Goal: Task Accomplishment & Management: Complete application form

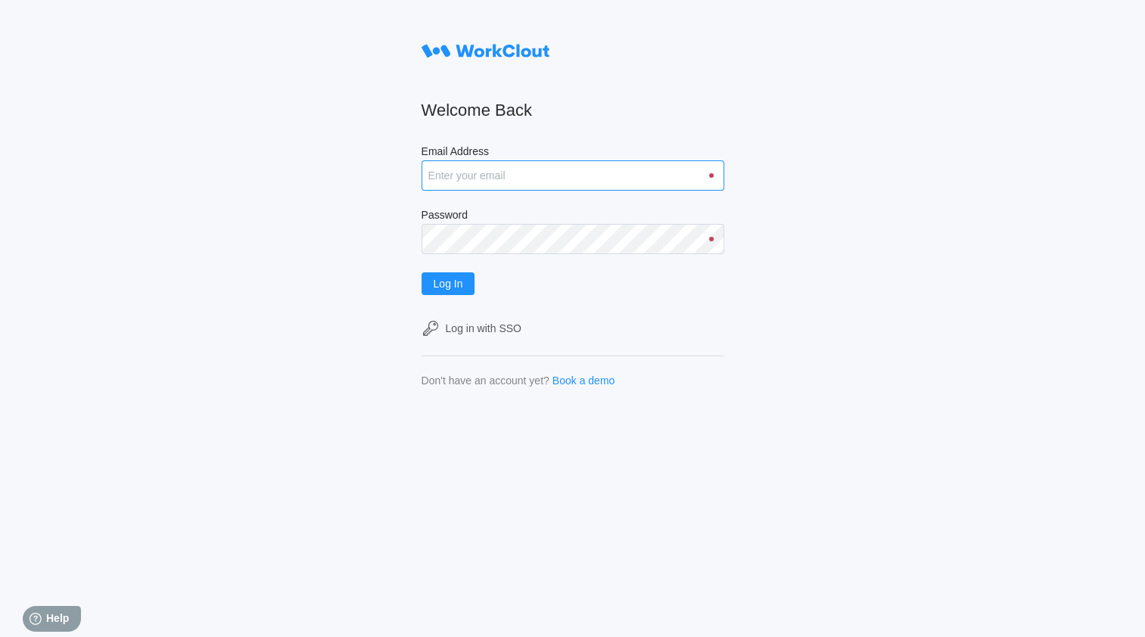
click at [481, 179] on input "Email Address" at bounding box center [573, 175] width 303 height 30
type input "mmcguire@metlx.com"
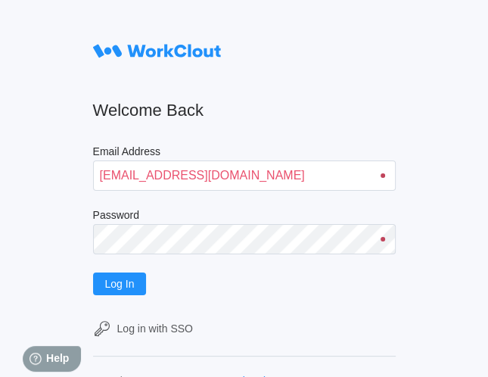
click at [456, 49] on div "Welcome Back Email Address mmcguire@metlx.com Password Log In Log in with SSO D…" at bounding box center [244, 188] width 488 height 377
click at [118, 287] on span "Log In" at bounding box center [120, 284] width 30 height 11
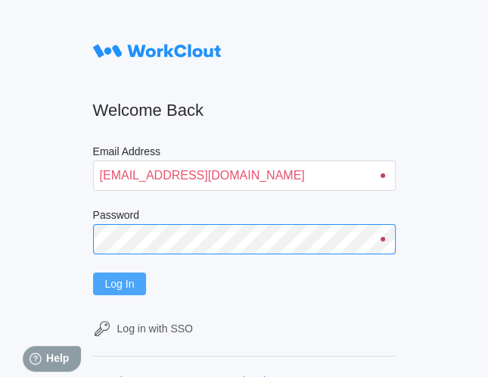
click at [93, 273] on button "Log In" at bounding box center [120, 284] width 54 height 23
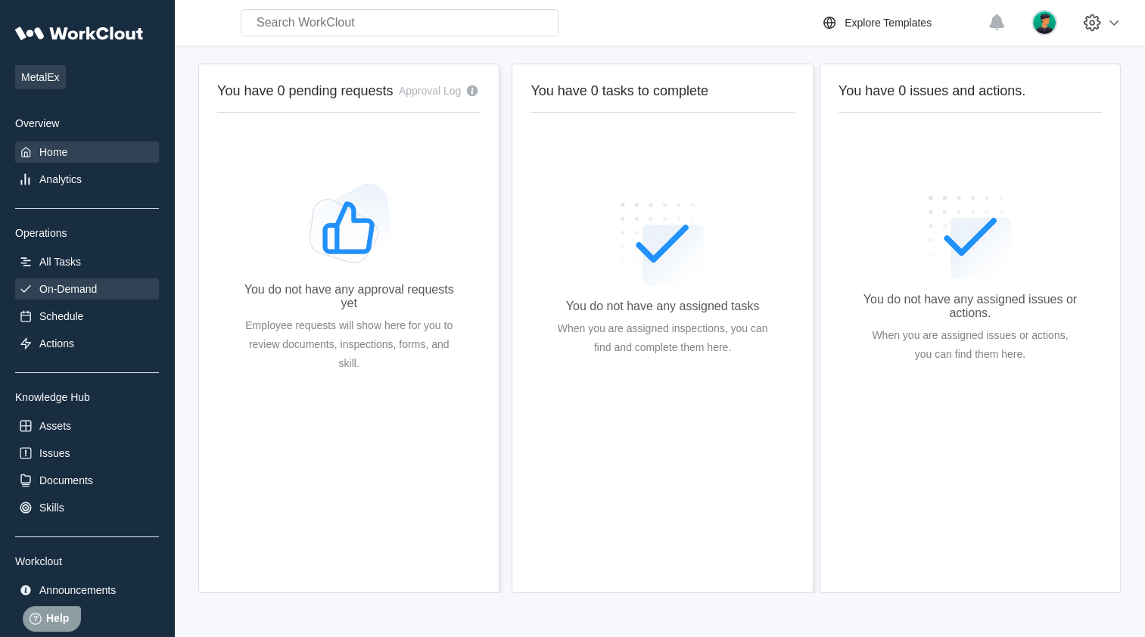
click at [98, 280] on div "On-Demand" at bounding box center [87, 289] width 144 height 21
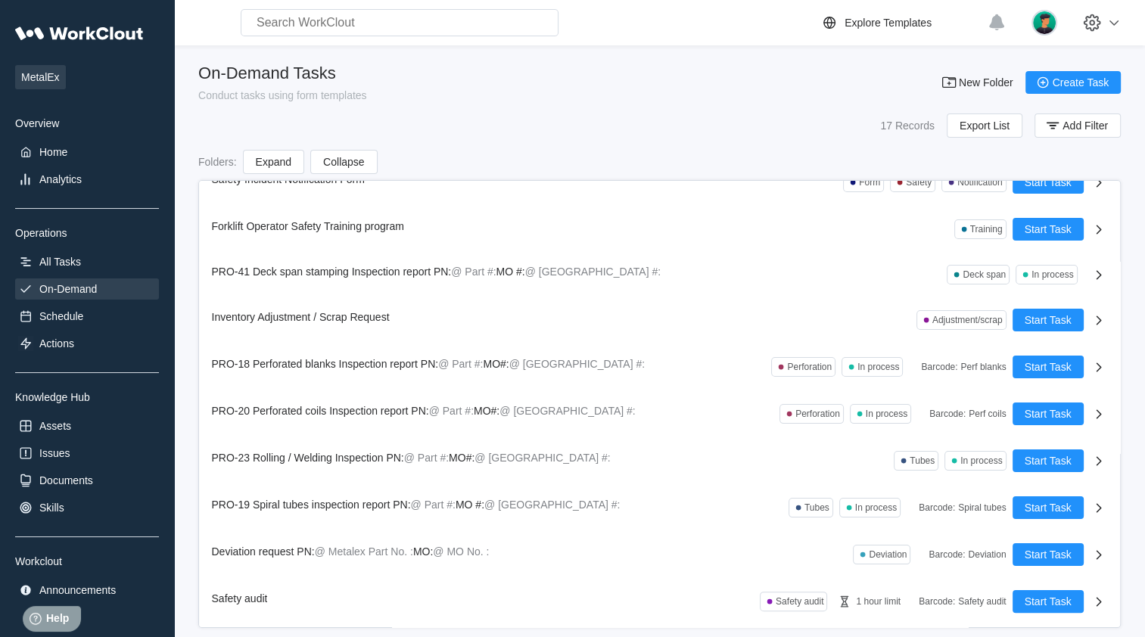
scroll to position [347, 0]
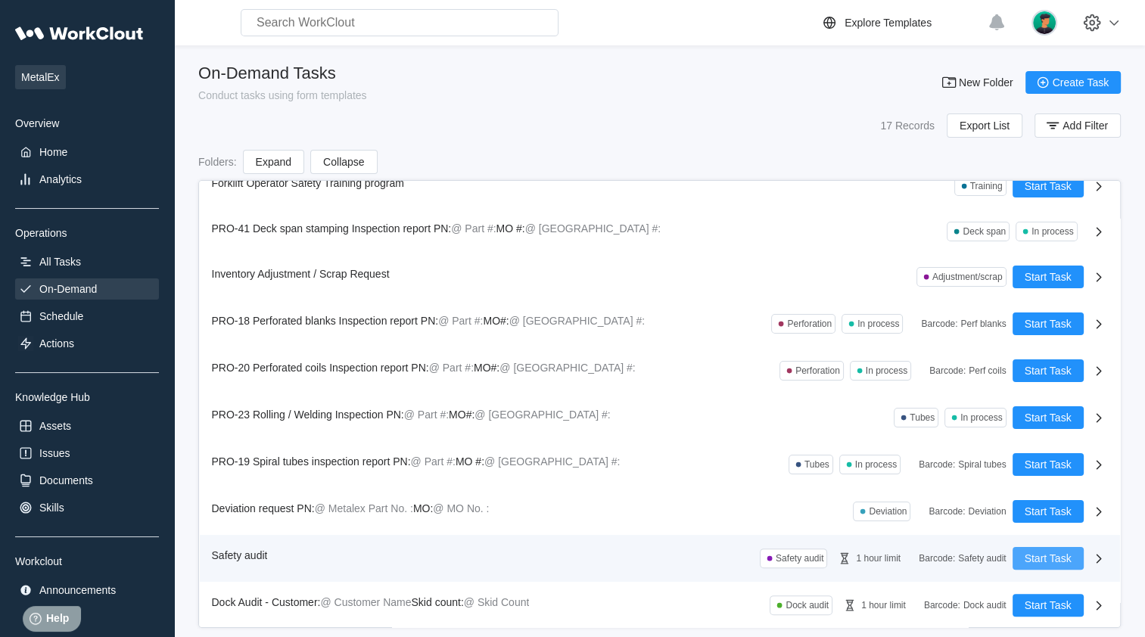
click at [487, 376] on span "Start Task" at bounding box center [1048, 558] width 47 height 11
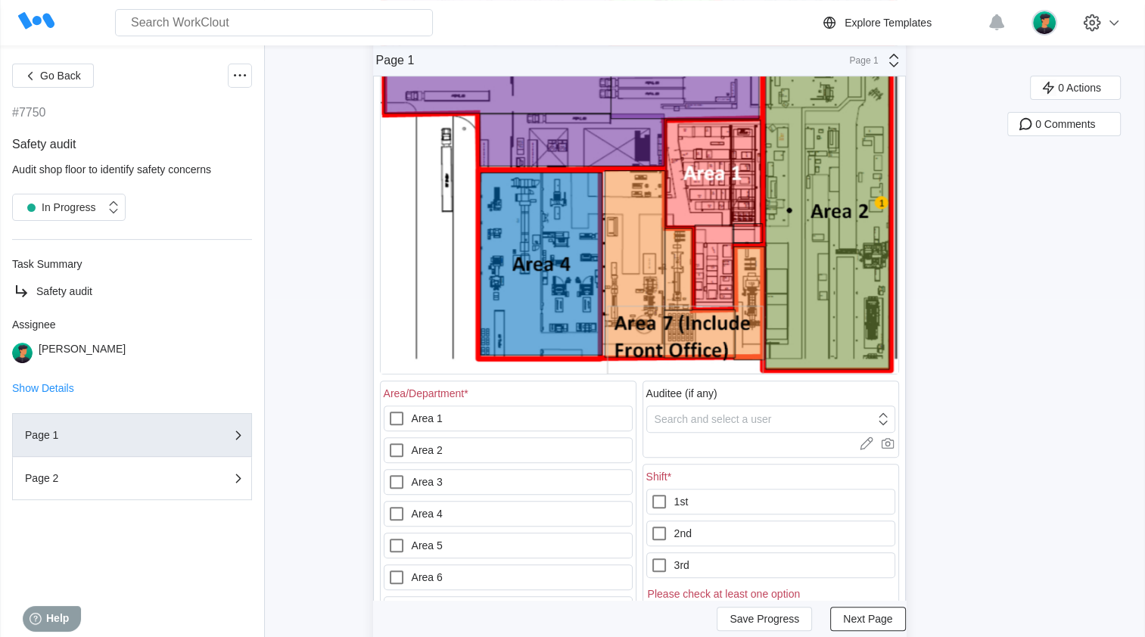
scroll to position [335, 0]
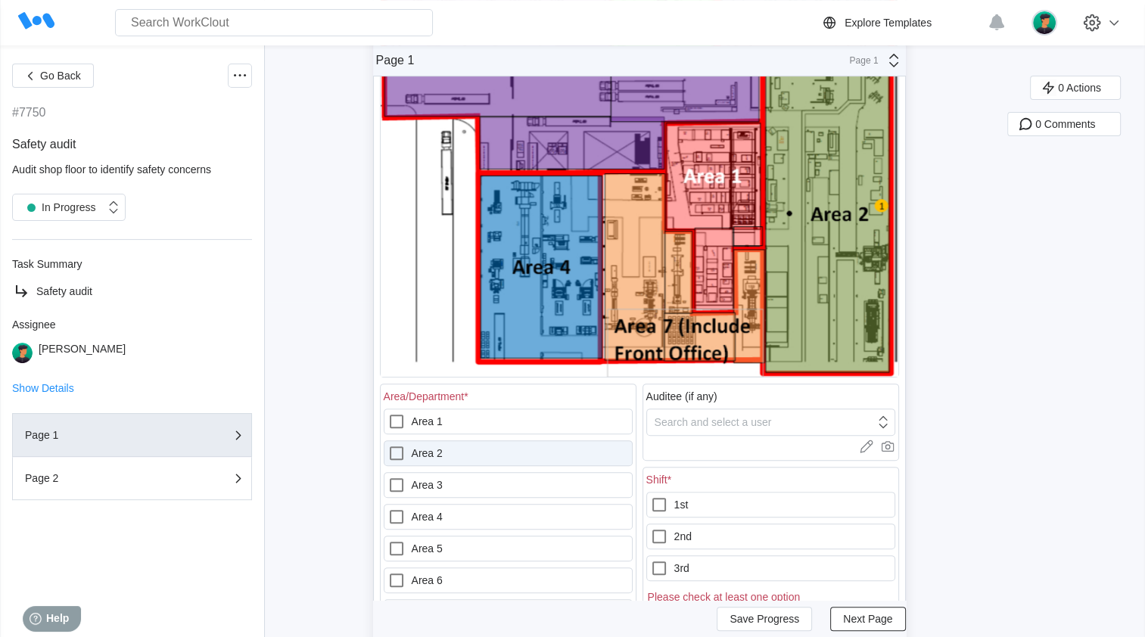
click at [396, 376] on icon at bounding box center [397, 454] width 14 height 14
click at [388, 376] on 2 "Area 2" at bounding box center [388, 444] width 1 height 1
checkbox 2 "true"
click at [487, 376] on div "1st 2nd 3rd Please check at least one option" at bounding box center [770, 547] width 249 height 111
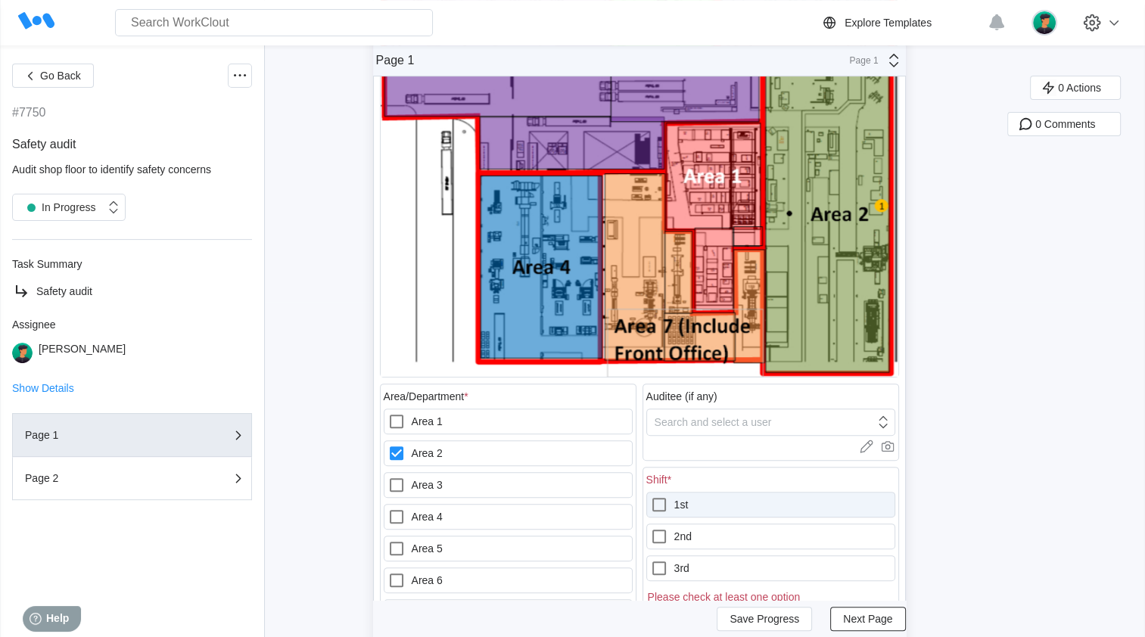
click at [487, 376] on icon at bounding box center [659, 505] width 14 height 14
click at [487, 376] on input "1st" at bounding box center [650, 496] width 1 height 1
checkbox input "true"
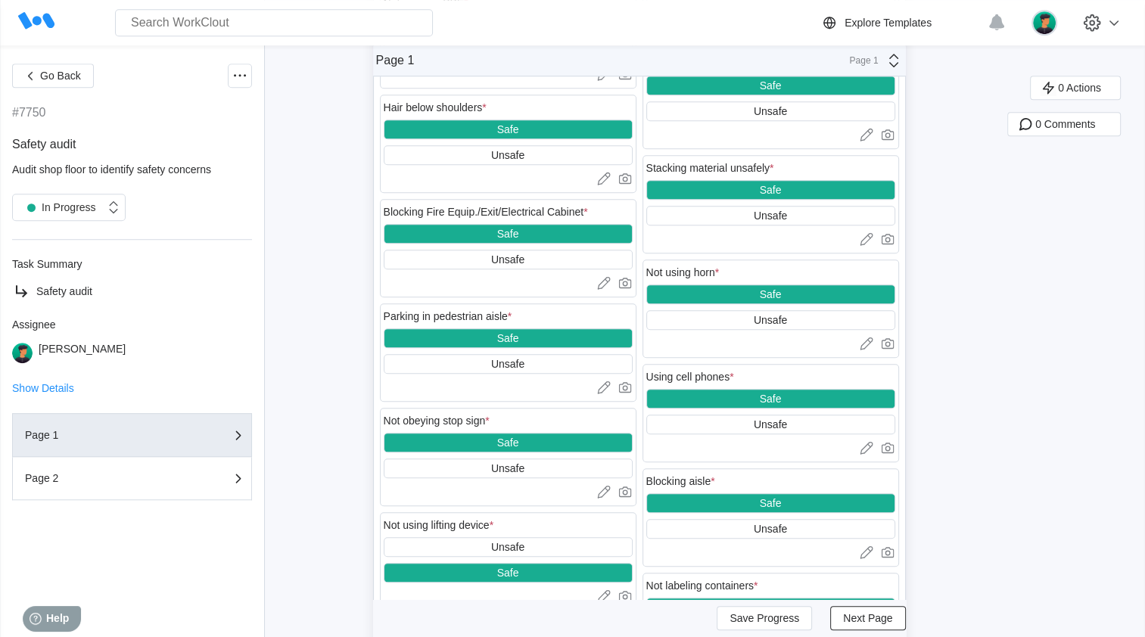
scroll to position [1008, 0]
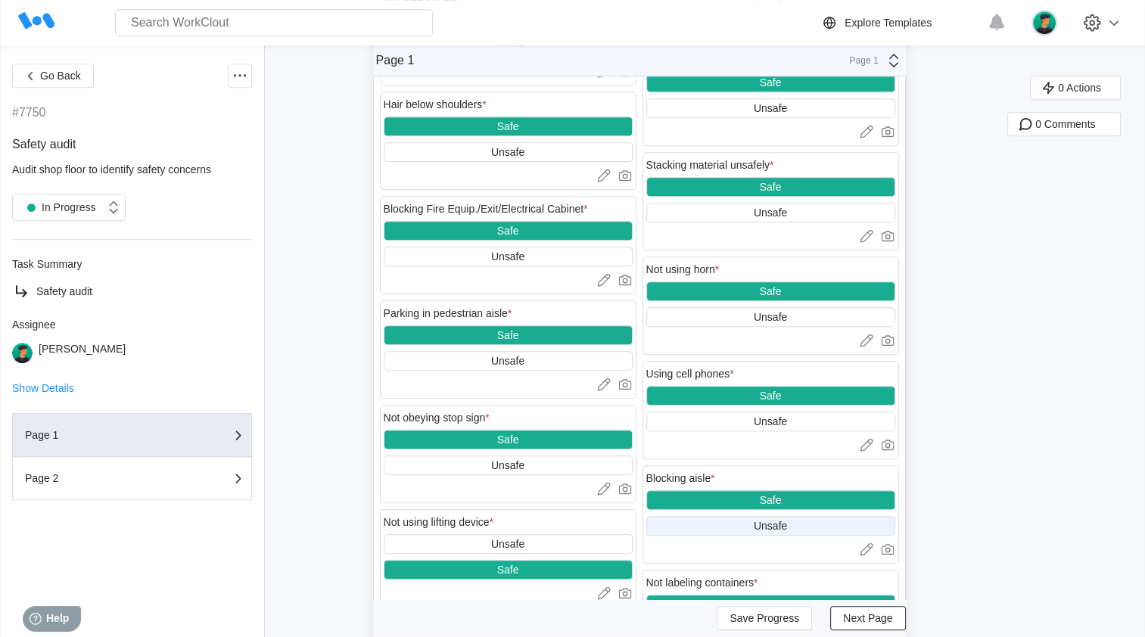
click at [487, 376] on div "Unsafe" at bounding box center [770, 526] width 33 height 12
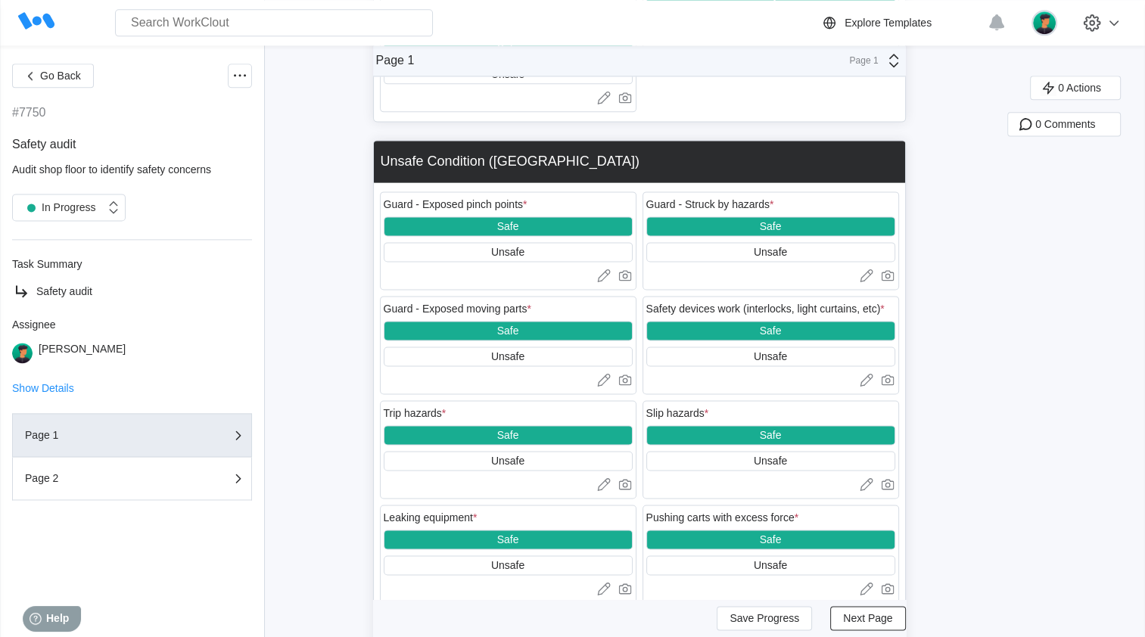
scroll to position [2186, 0]
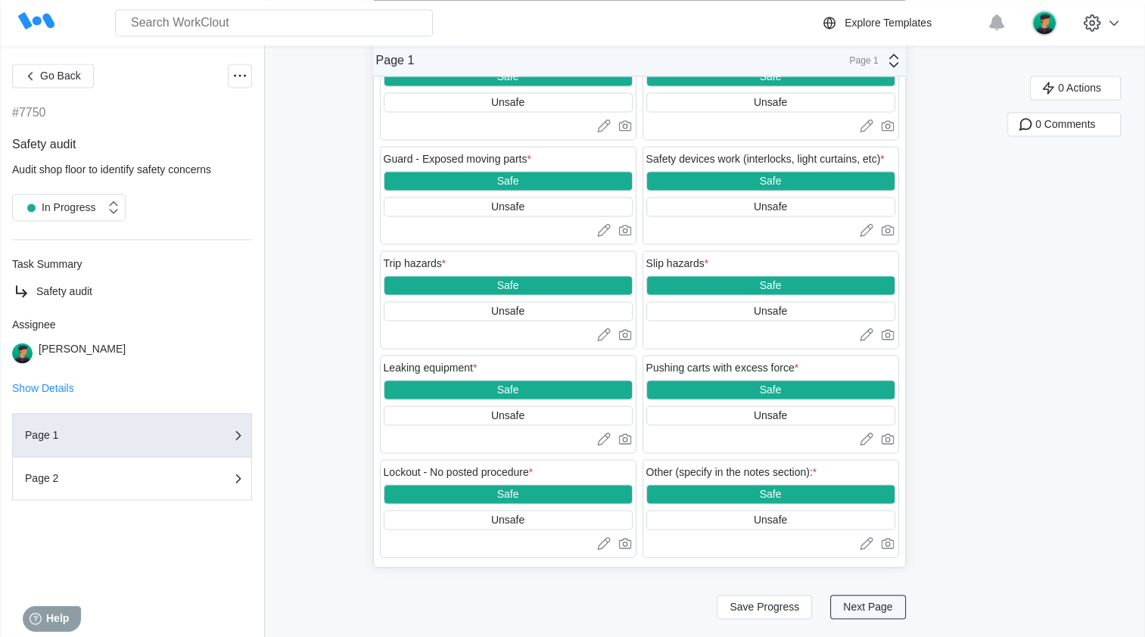
click at [487, 376] on span "Next Page" at bounding box center [867, 607] width 49 height 11
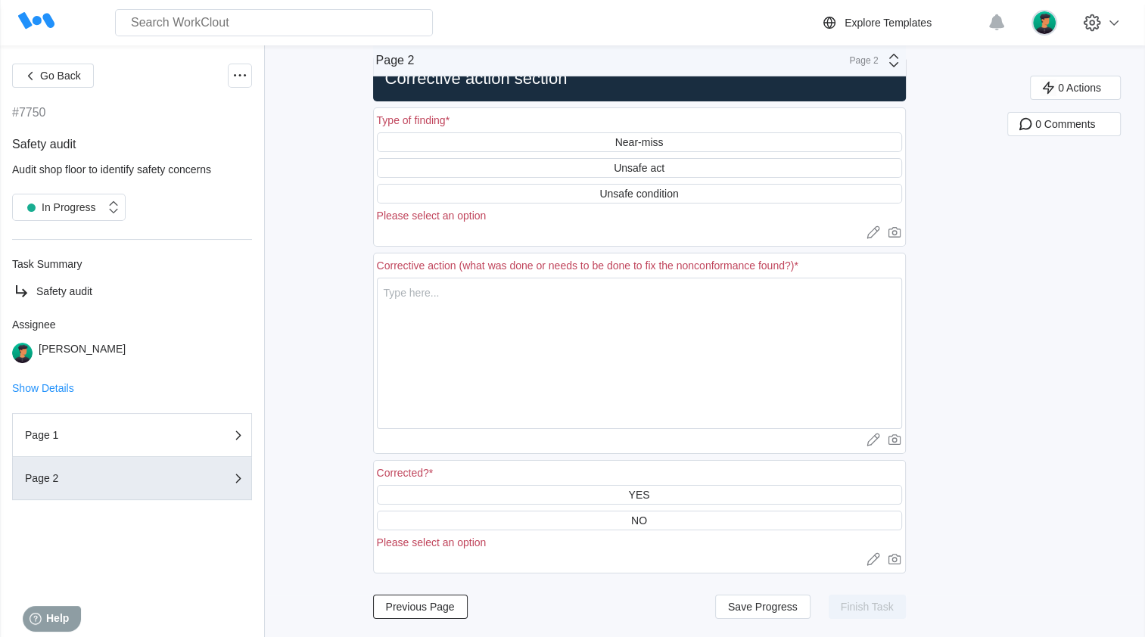
scroll to position [44, 0]
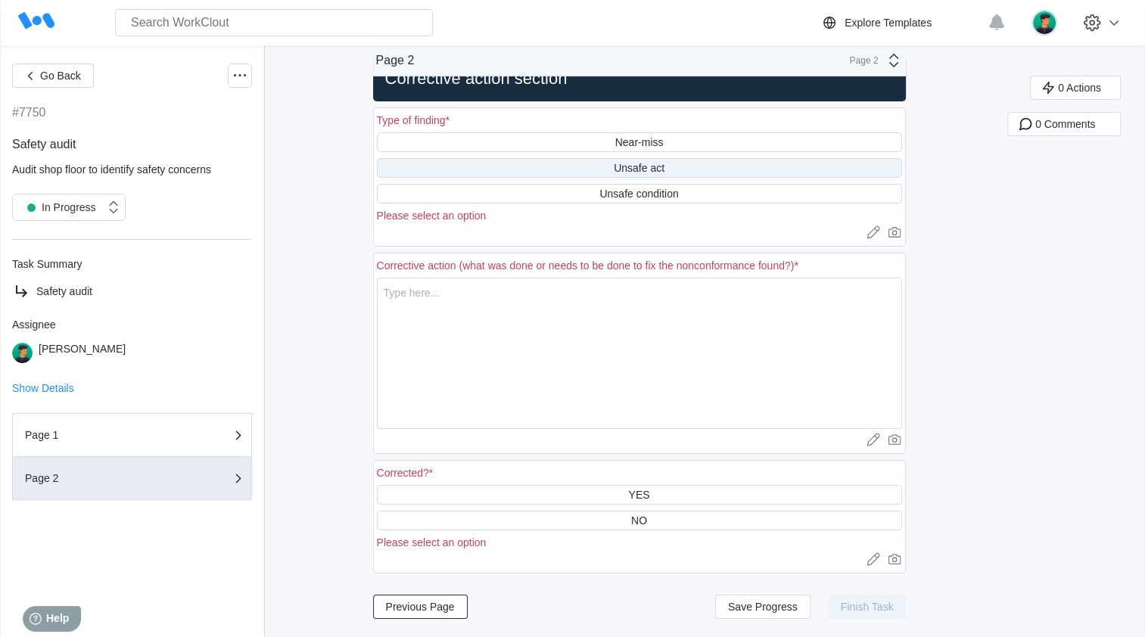
click at [487, 168] on div "Unsafe act" at bounding box center [639, 168] width 51 height 12
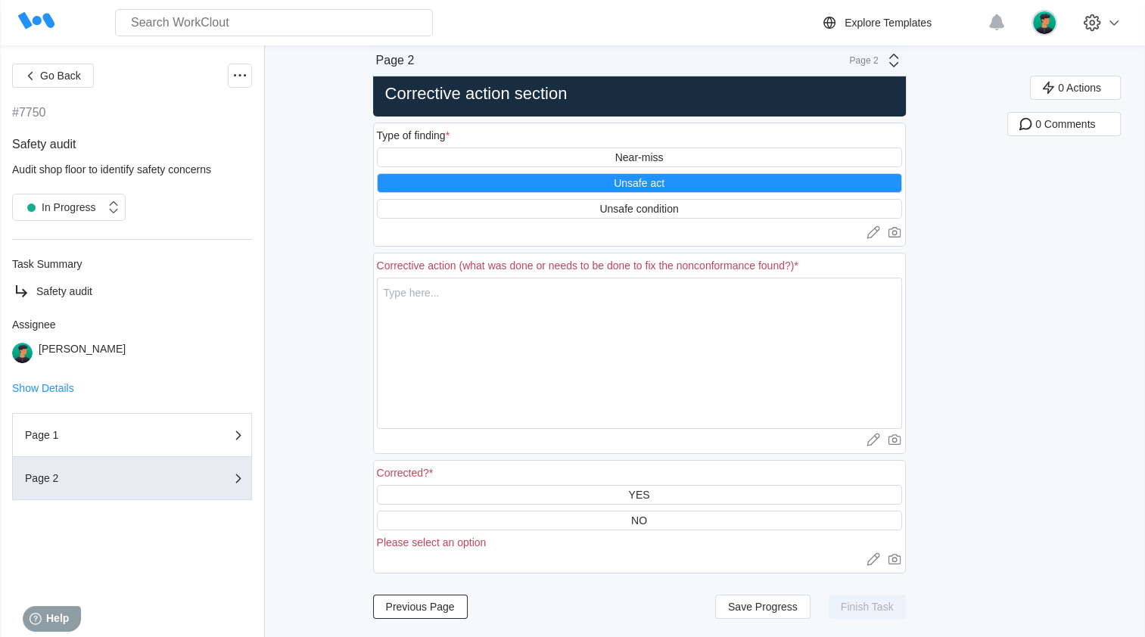
scroll to position [28, 0]
click at [487, 307] on textarea at bounding box center [639, 353] width 525 height 151
type textarea "c"
type textarea "x"
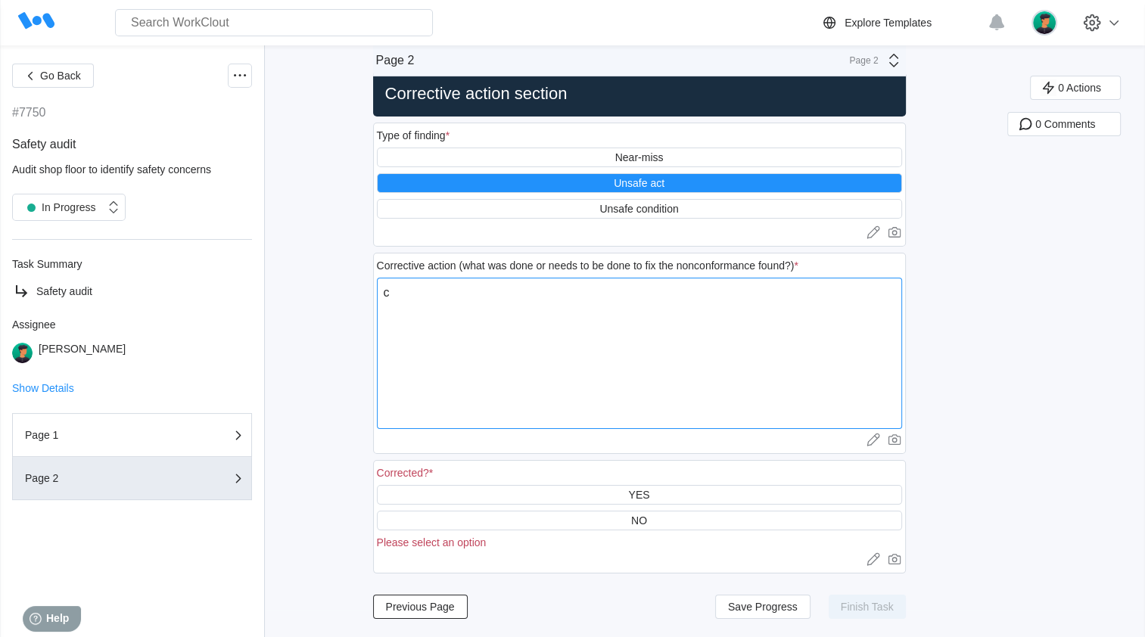
type textarea "ca"
type textarea "x"
type textarea "car"
type textarea "x"
type textarea "cart"
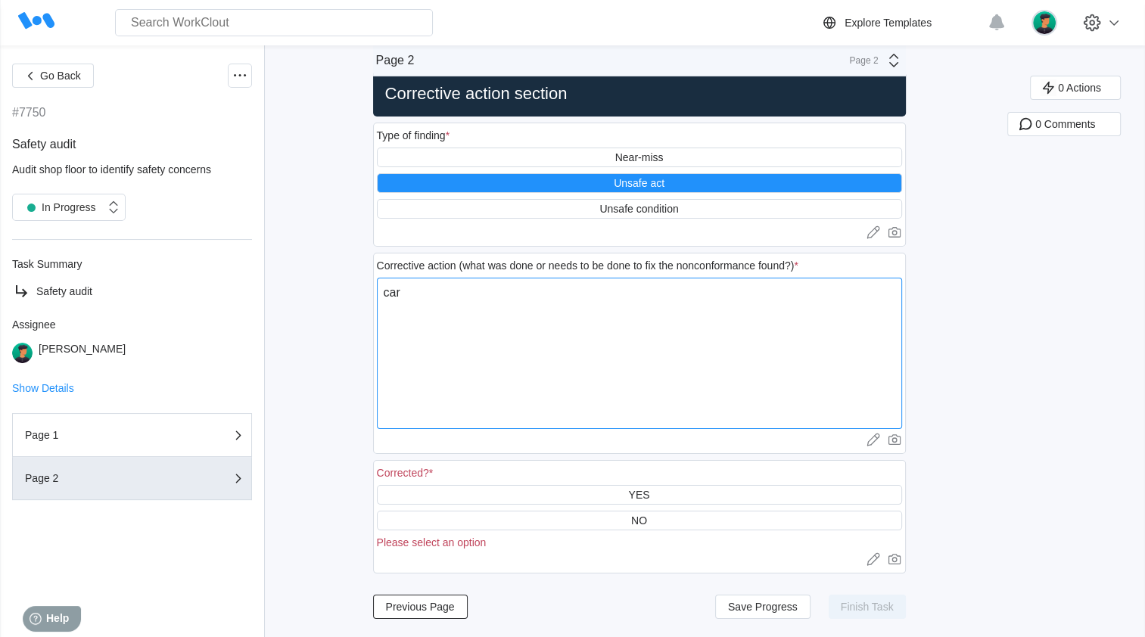
type textarea "x"
type textarea "cart"
type textarea "x"
type textarea "cart w"
type textarea "x"
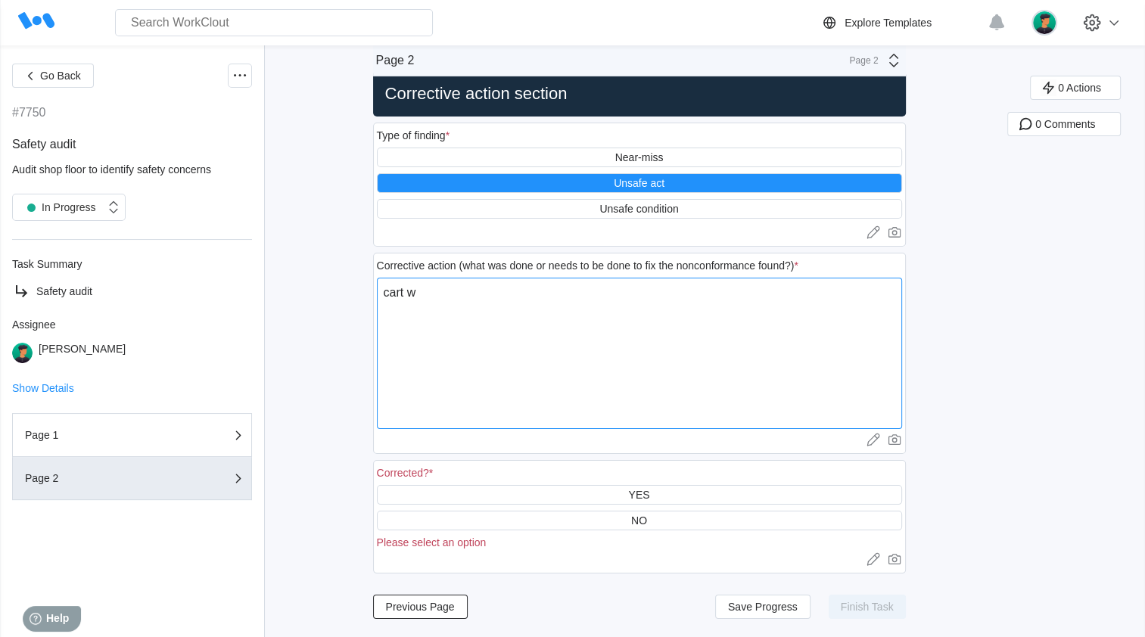
type textarea "cart wa"
type textarea "x"
type textarea "cart was"
type textarea "x"
type textarea "cart was"
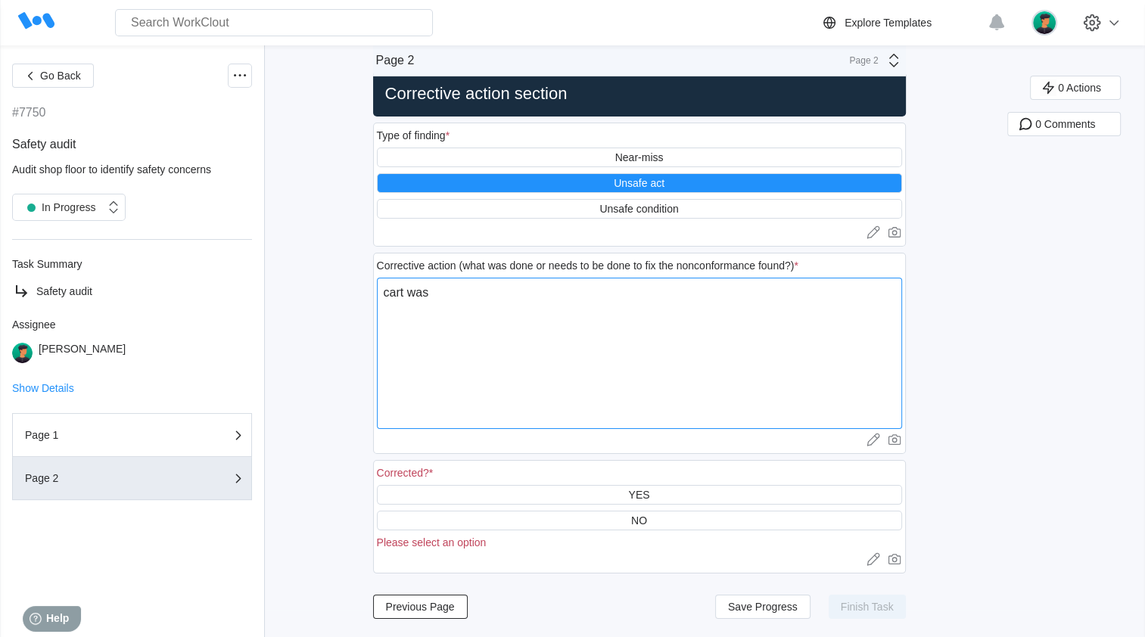
type textarea "x"
type textarea "cart was f"
type textarea "x"
type textarea "cart was fo"
type textarea "x"
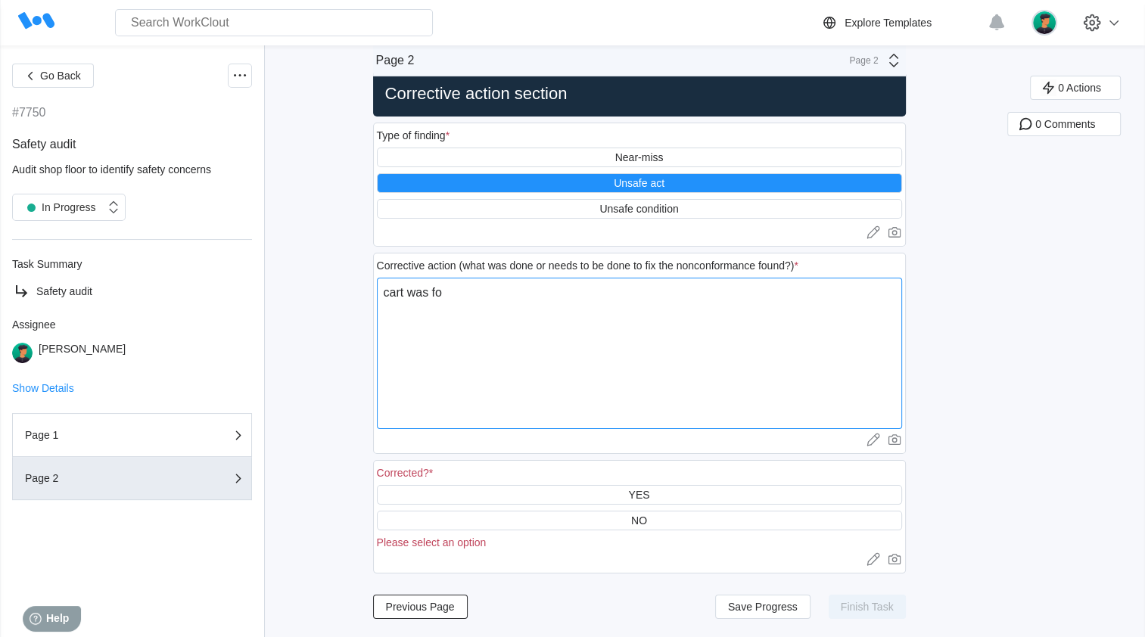
type textarea "cart was fou"
type textarea "x"
type textarea "cart was foun"
type textarea "x"
type textarea "cart was found"
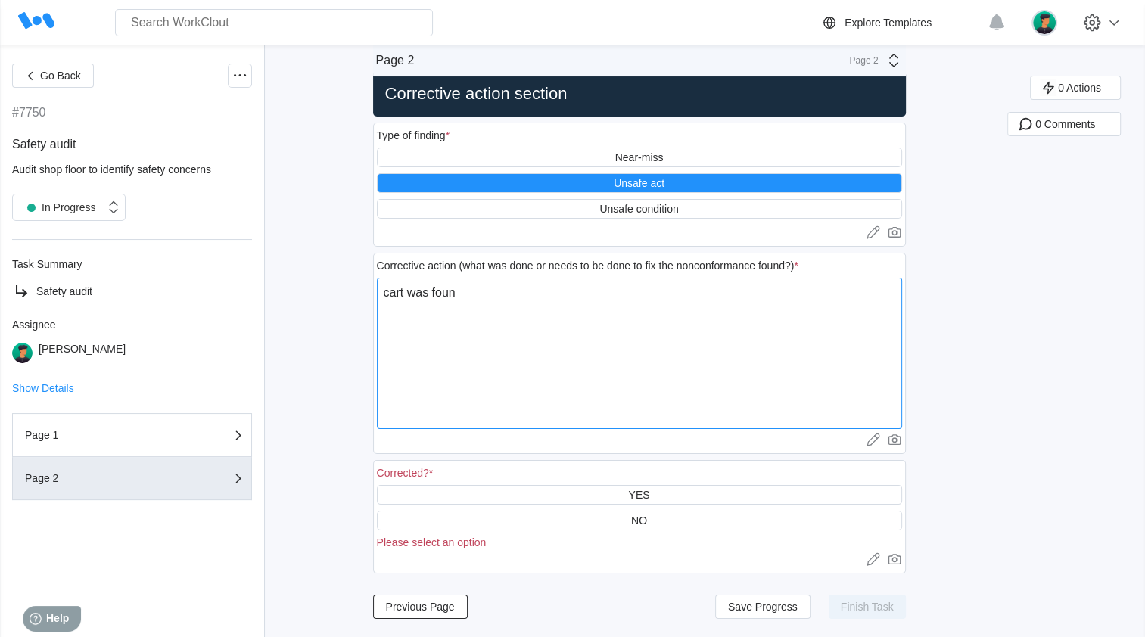
type textarea "x"
type textarea "cart was found"
type textarea "x"
type textarea "cart was found t"
type textarea "x"
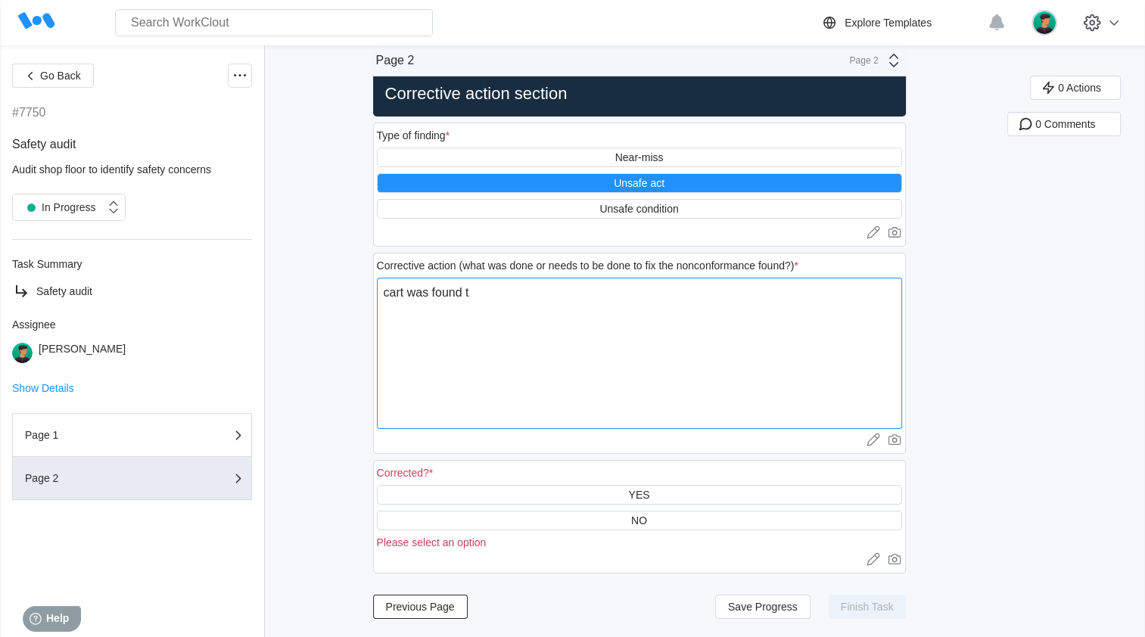
type textarea "cart was found to"
type textarea "x"
type textarea "cart was found to"
type textarea "x"
type textarea "cart was found to b"
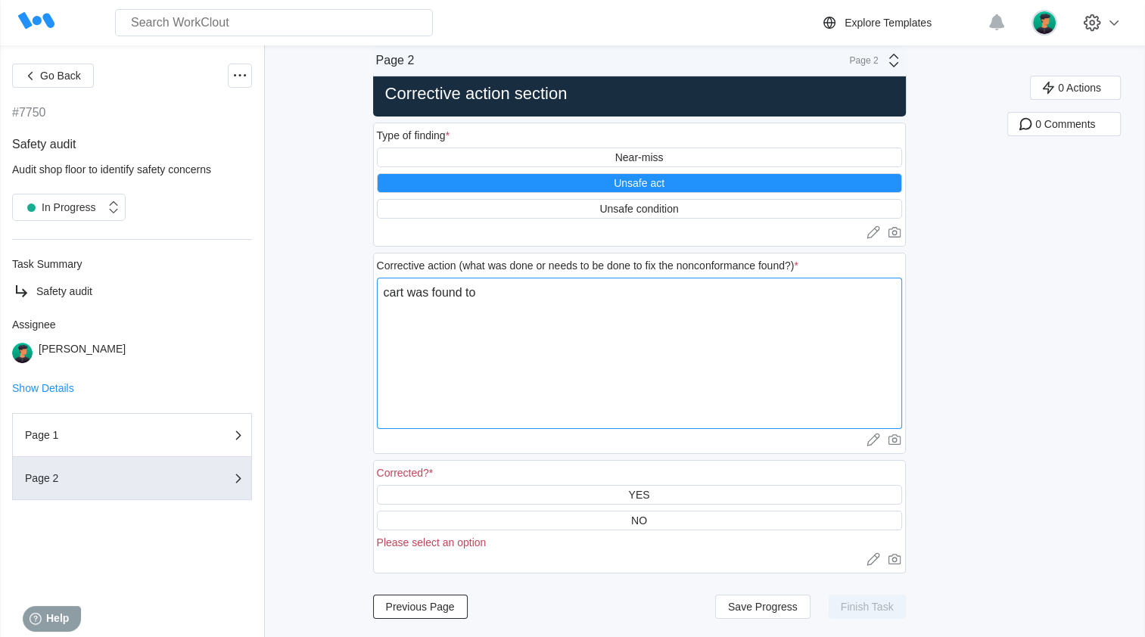
type textarea "x"
type textarea "cart was found to be"
type textarea "x"
type textarea "cart was found to be"
type textarea "x"
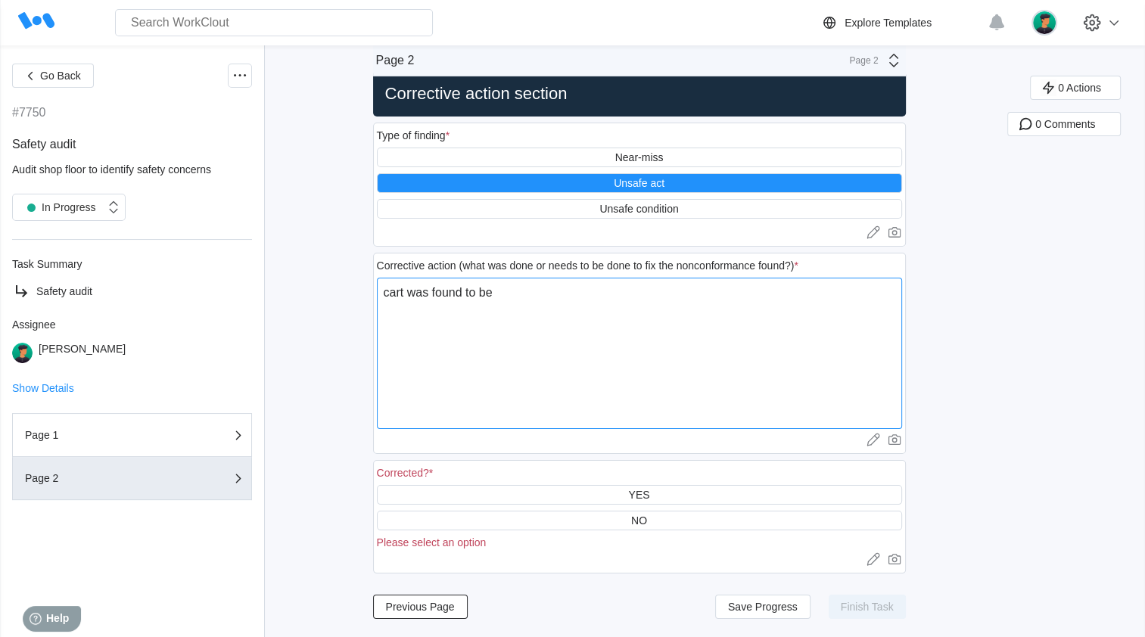
type textarea "cart was found to be i"
type textarea "x"
type textarea "cart was found to be in"
type textarea "x"
type textarea "cart was found to be in"
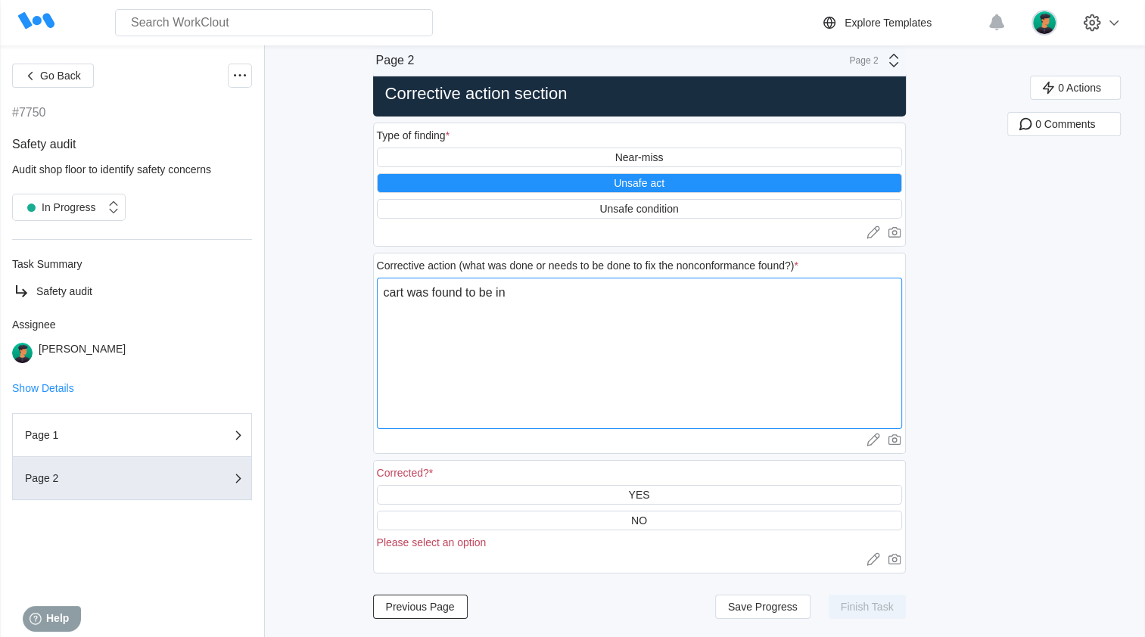
type textarea "x"
type textarea "cart was found to be in w"
type textarea "x"
type textarea "cart was found to be in wa"
type textarea "x"
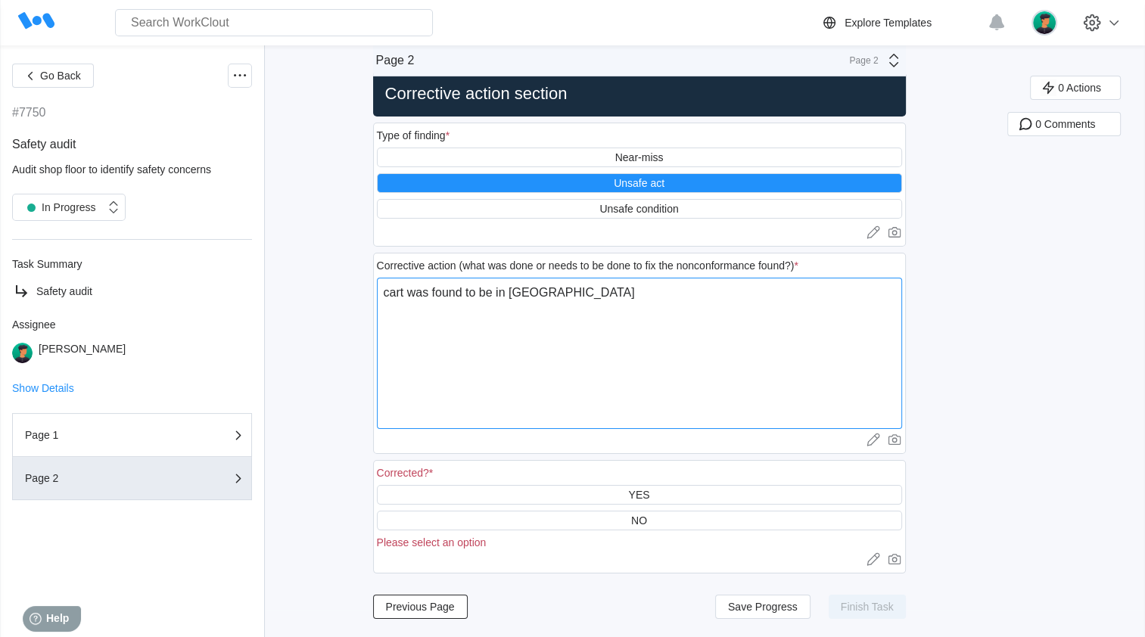
type textarea "cart was found to be in wal"
type textarea "x"
type textarea "cart was found to be in walw"
type textarea "x"
type textarea "cart was found to be in walwa"
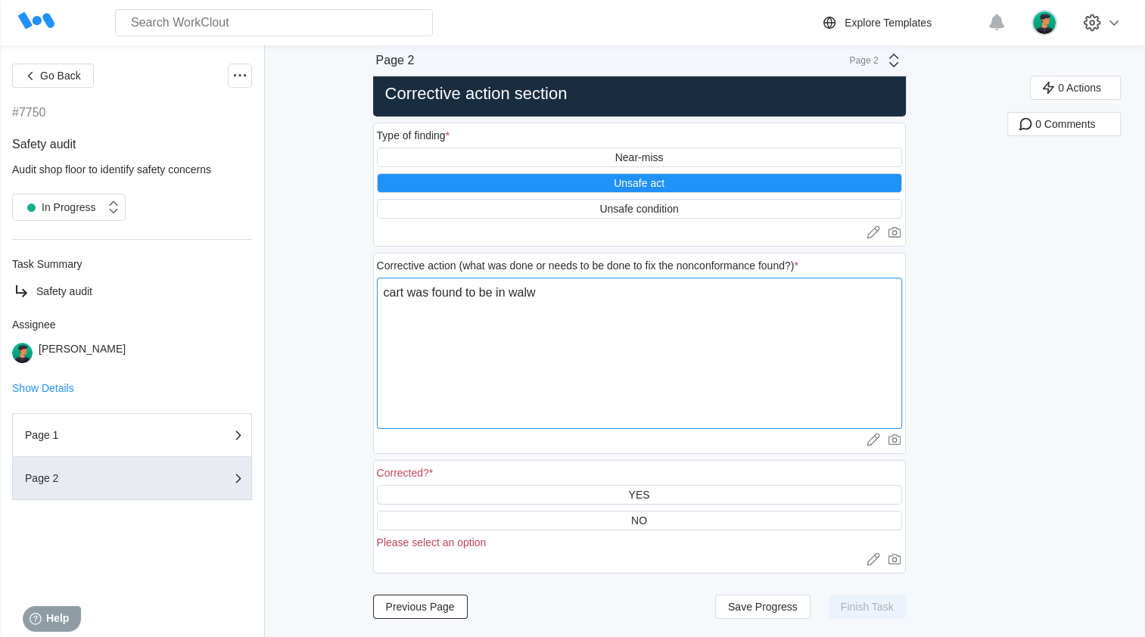
type textarea "x"
type textarea "cart was found to be in walway"
type textarea "x"
type textarea "cart was found to be in walway\"
type textarea "x"
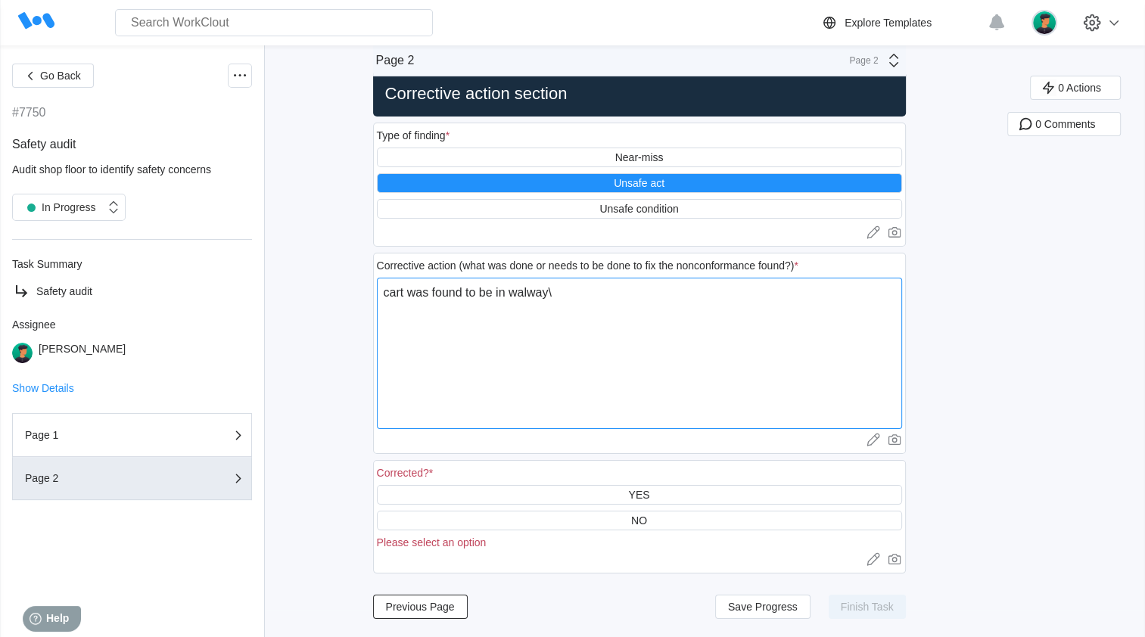
type textarea "cart was found to be in walway"
type textarea "x"
type textarea "cart was found to be in walway\"
type textarea "x"
type textarea "cart was found to be in walway"
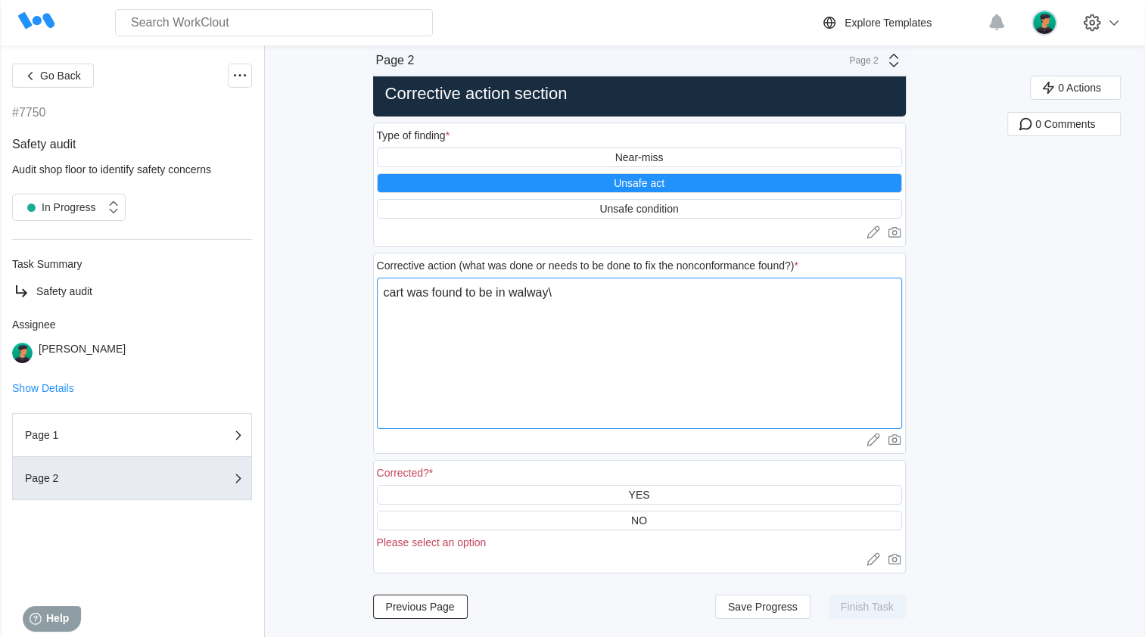
type textarea "x"
type textarea "cart was found to be in walwa"
type textarea "x"
type textarea "cart was found to be in walw"
type textarea "x"
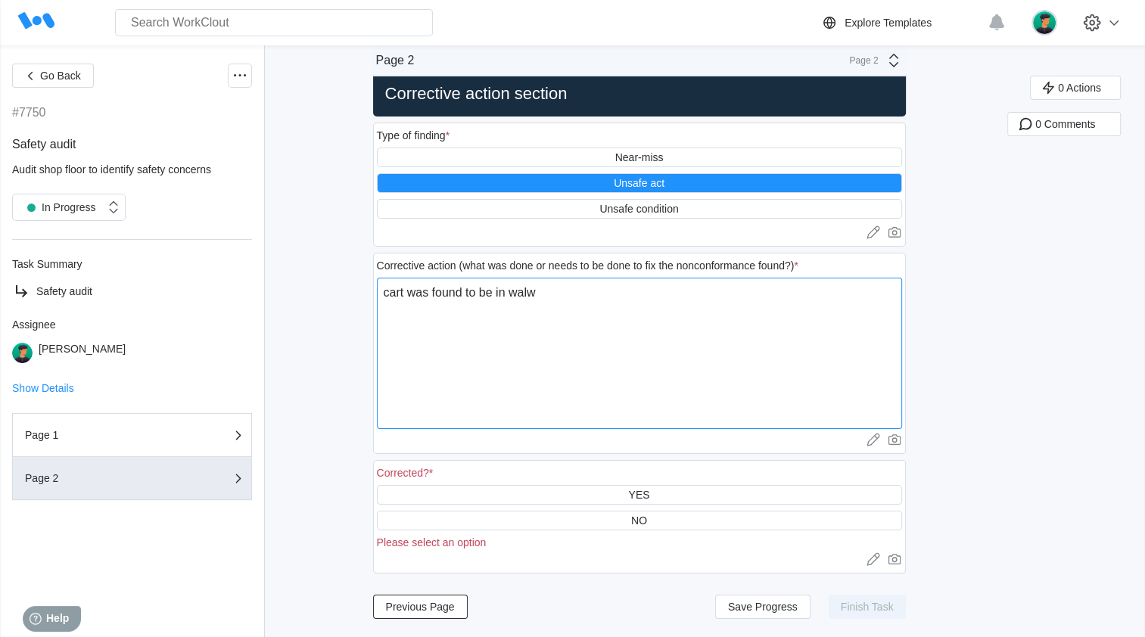
type textarea "cart was found to be in wal"
type textarea "x"
type textarea "cart was found to be in walk"
type textarea "x"
type textarea "cart was found to be in walke"
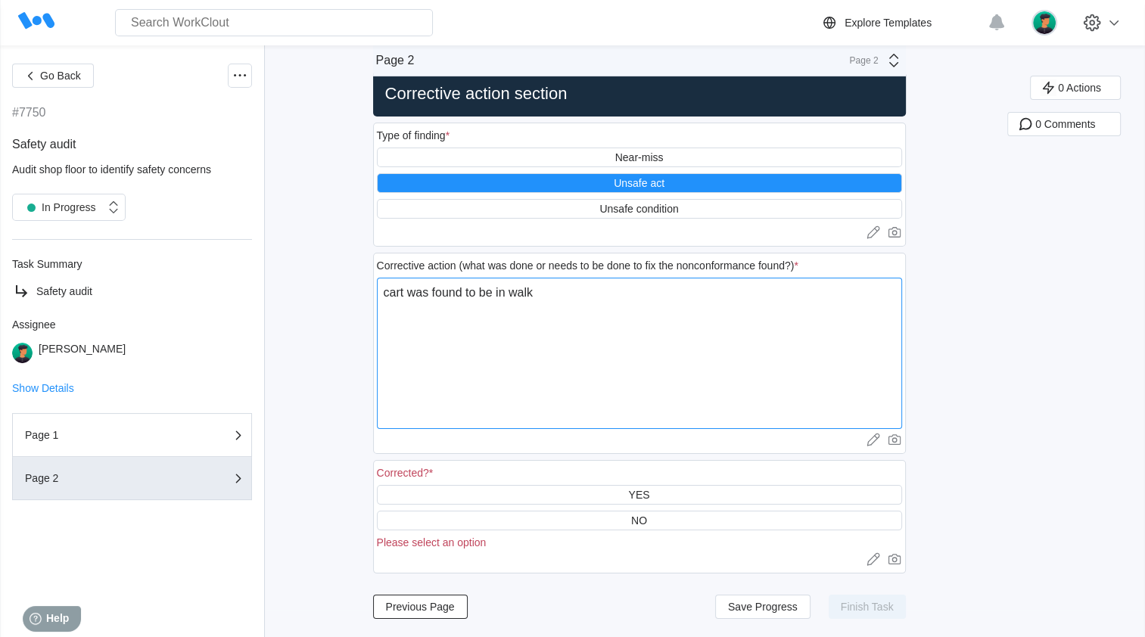
type textarea "x"
type textarea "cart was found to be in walkea"
type textarea "x"
type textarea "cart was found to be in walkeauy"
type textarea "x"
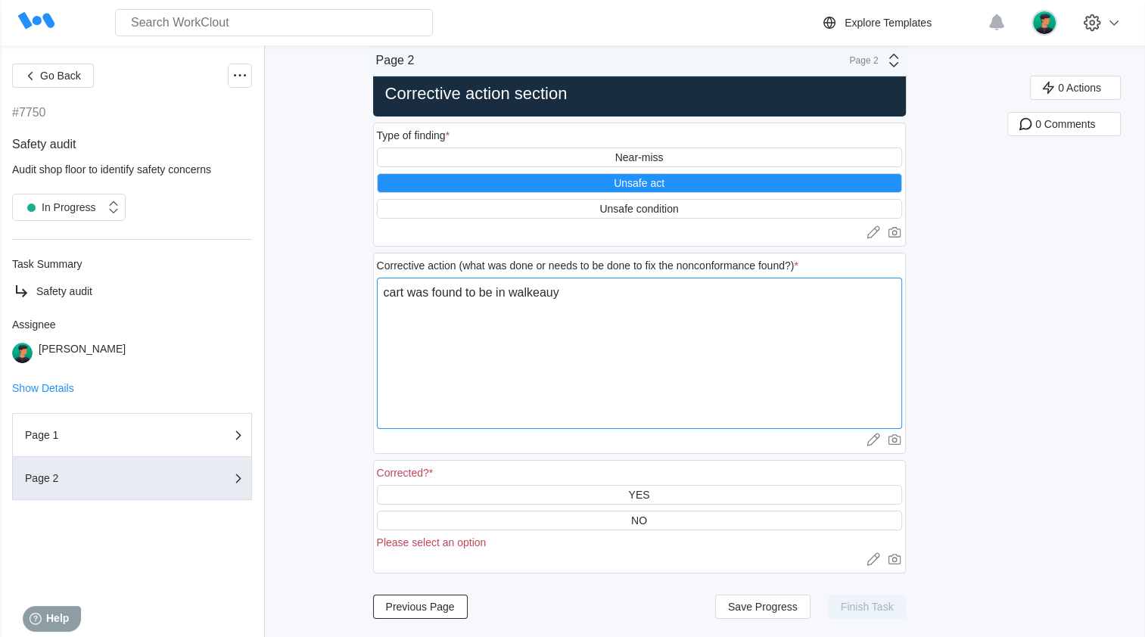
type textarea "cart was found to be in walkeau"
type textarea "x"
type textarea "cart was found to be in walkea"
type textarea "x"
type textarea "cart was found to be in walke"
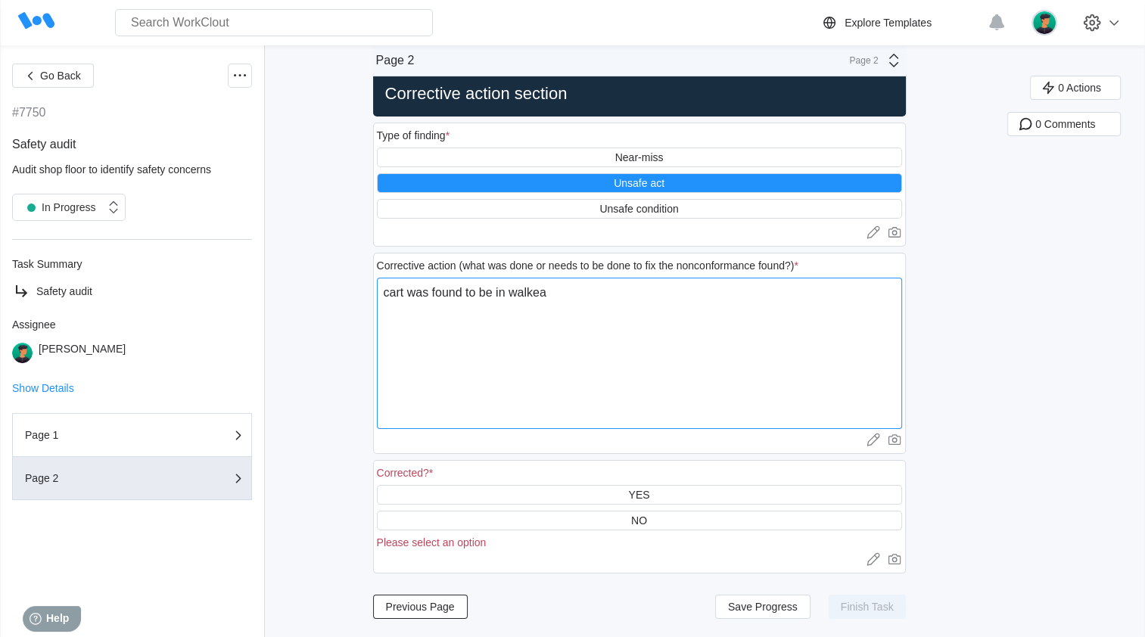
type textarea "x"
type textarea "cart was found to be in walk"
type textarea "x"
type textarea "cart was found to be in walkw"
type textarea "x"
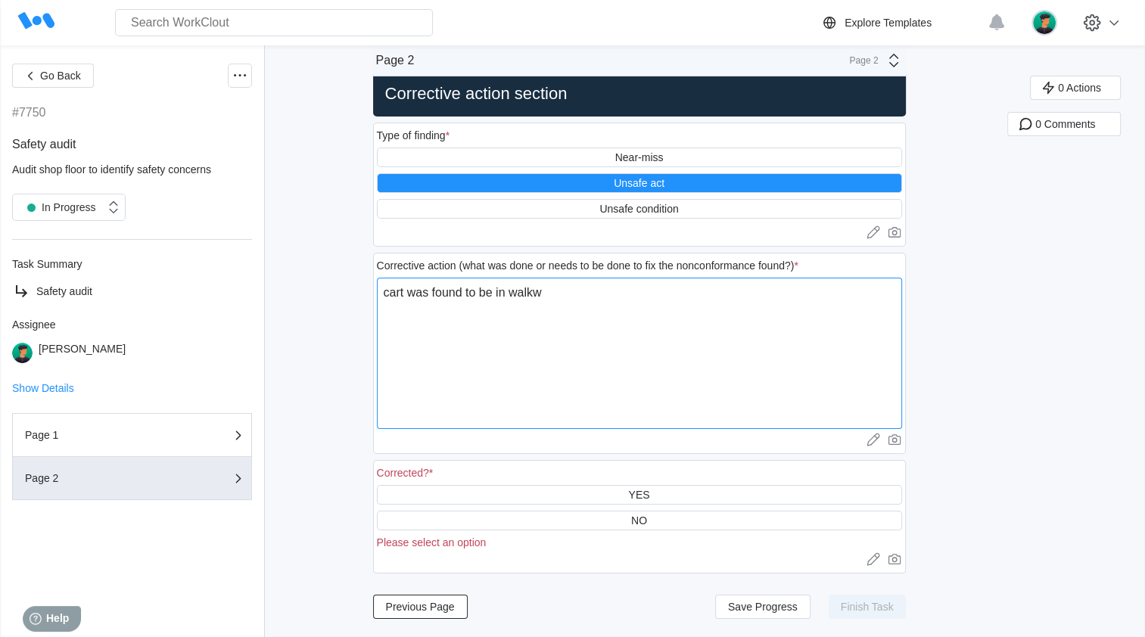
type textarea "cart was found to be in walkwa"
type textarea "x"
type textarea "cart was found to be in walkway"
type textarea "x"
type textarea "cart was found to be in walkway"
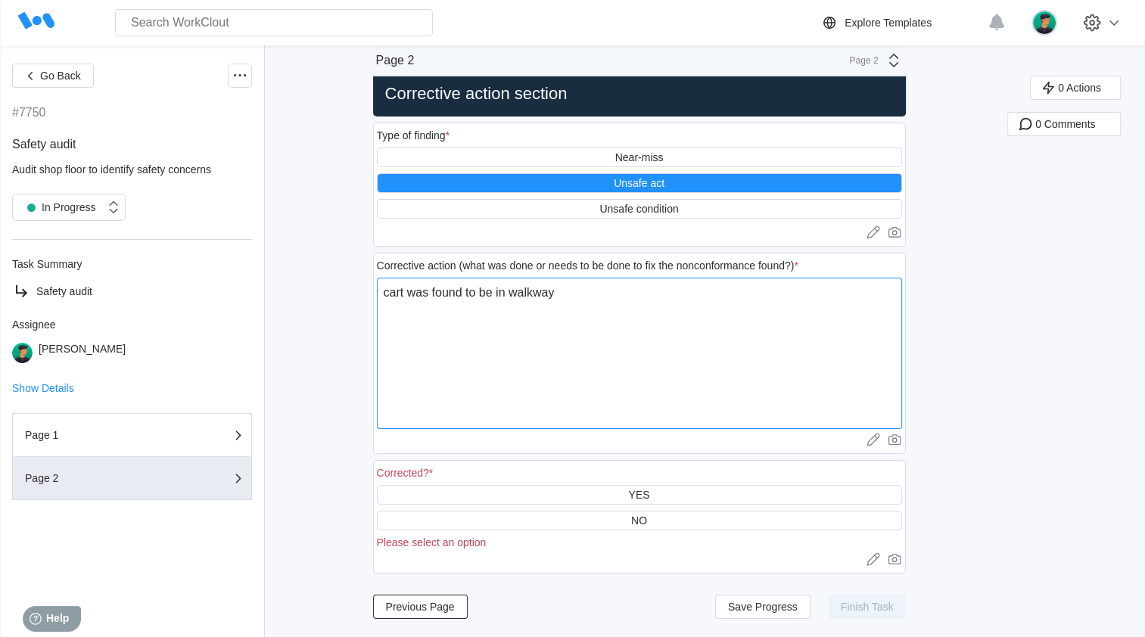
type textarea "x"
type textarea "cart was found to be in walkway /"
type textarea "x"
type textarea "cart was found to be in walkway /"
type textarea "x"
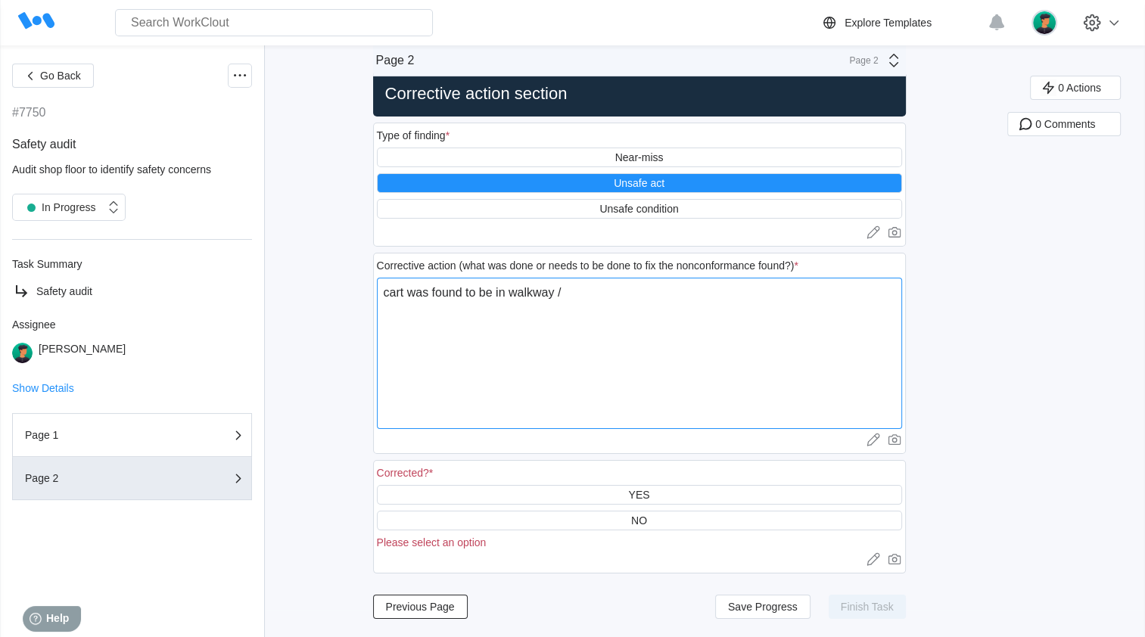
type textarea "cart was found to be in walkway / c"
type textarea "x"
type textarea "cart was found to be in walkway / ca"
type textarea "x"
type textarea "cart was found to be in walkway / car"
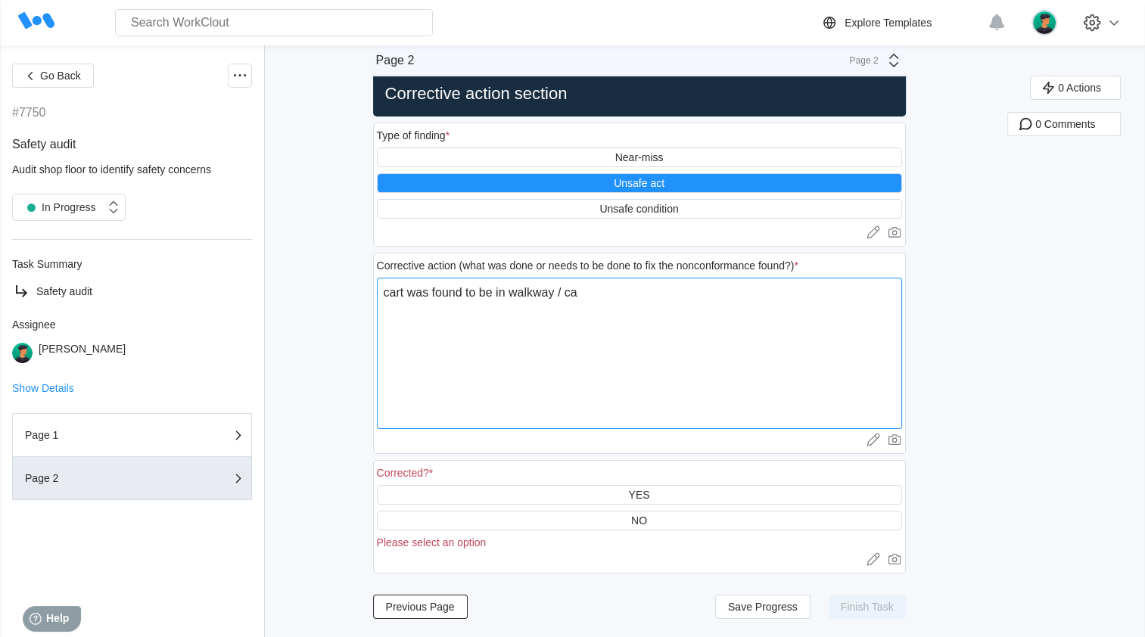
type textarea "x"
type textarea "cart was found to be in walkway / cart"
type textarea "x"
type textarea "cart was found to be in walkway / cart"
type textarea "x"
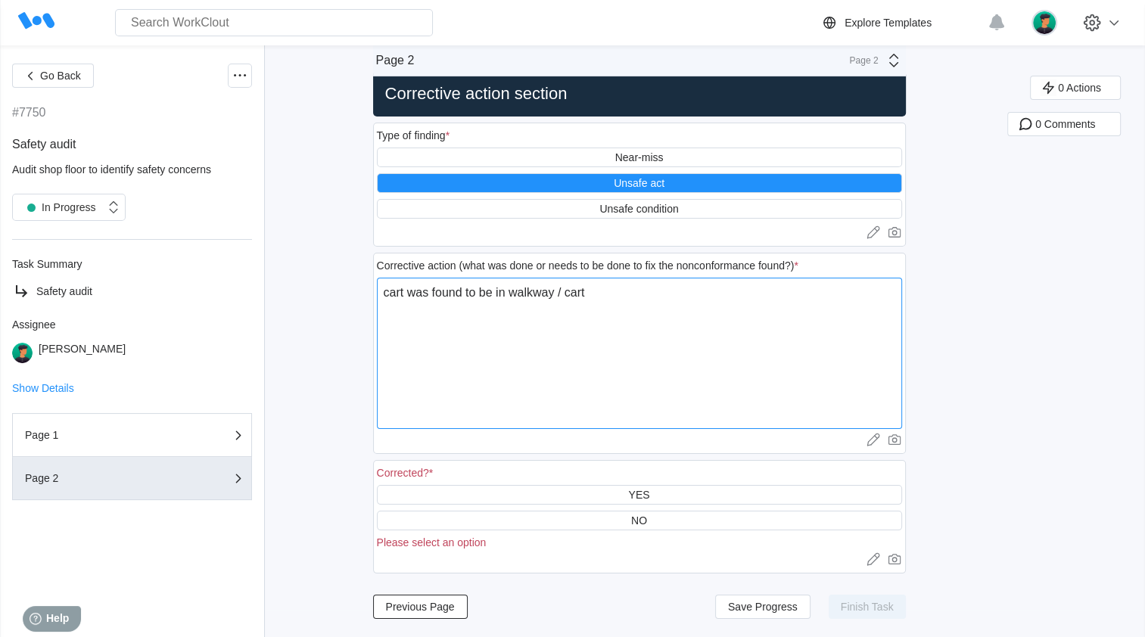
type textarea "cart was found to be in walkway / cart w"
type textarea "x"
type textarea "cart was found to be in walkway / cart wa"
type textarea "x"
type textarea "cart was found to be in walkway / cart was"
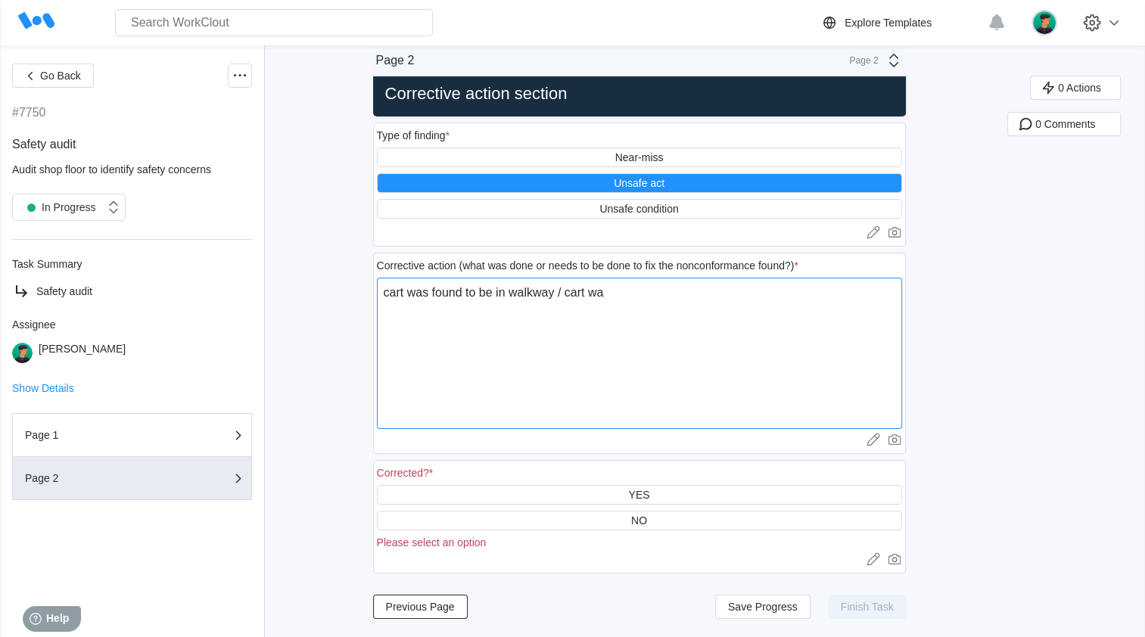
type textarea "x"
type textarea "cart was found to be in walkway / cart was"
type textarea "x"
type textarea "cart was found to be in walkway / cart was m"
type textarea "x"
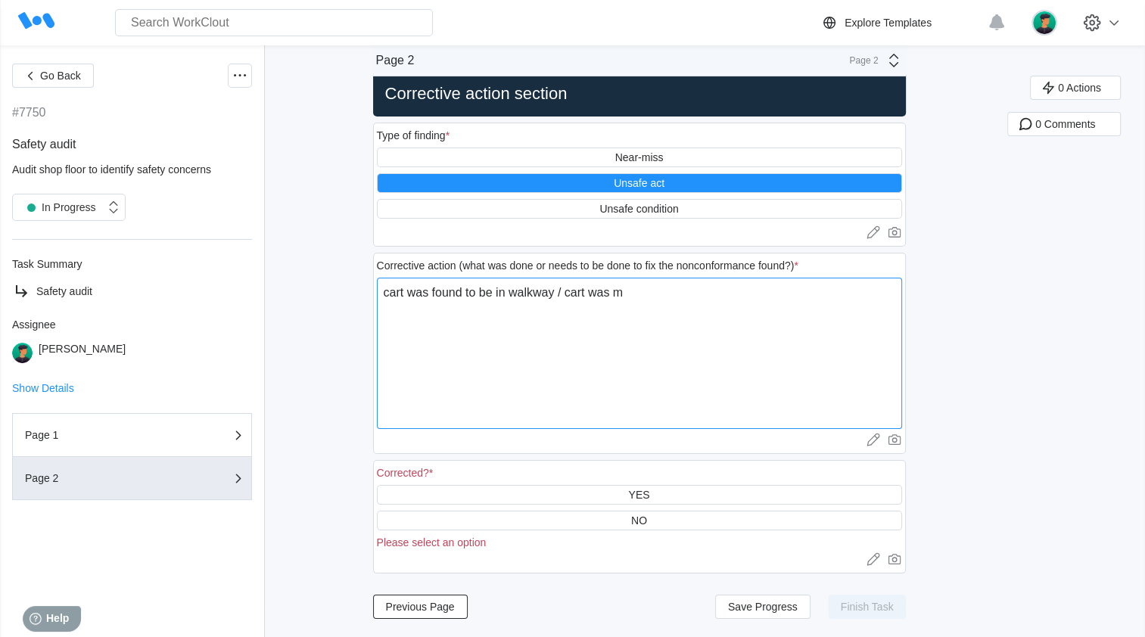
type textarea "cart was found to be in walkway / cart was mo"
type textarea "x"
type textarea "cart was found to be in walkway / cart was mov"
type textarea "x"
type textarea "cart was found to be in walkway / cart was move"
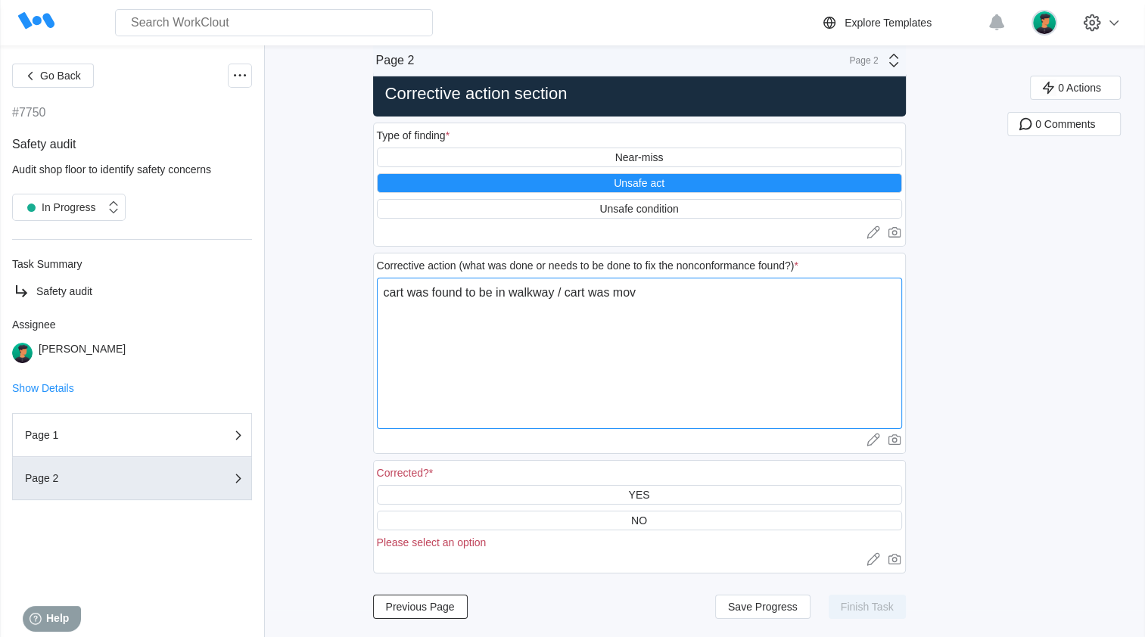
type textarea "x"
type textarea "cart was found to be in walkway / cart was moved"
type textarea "x"
type textarea "cart was found to be in walkway / cart was moved"
type textarea "x"
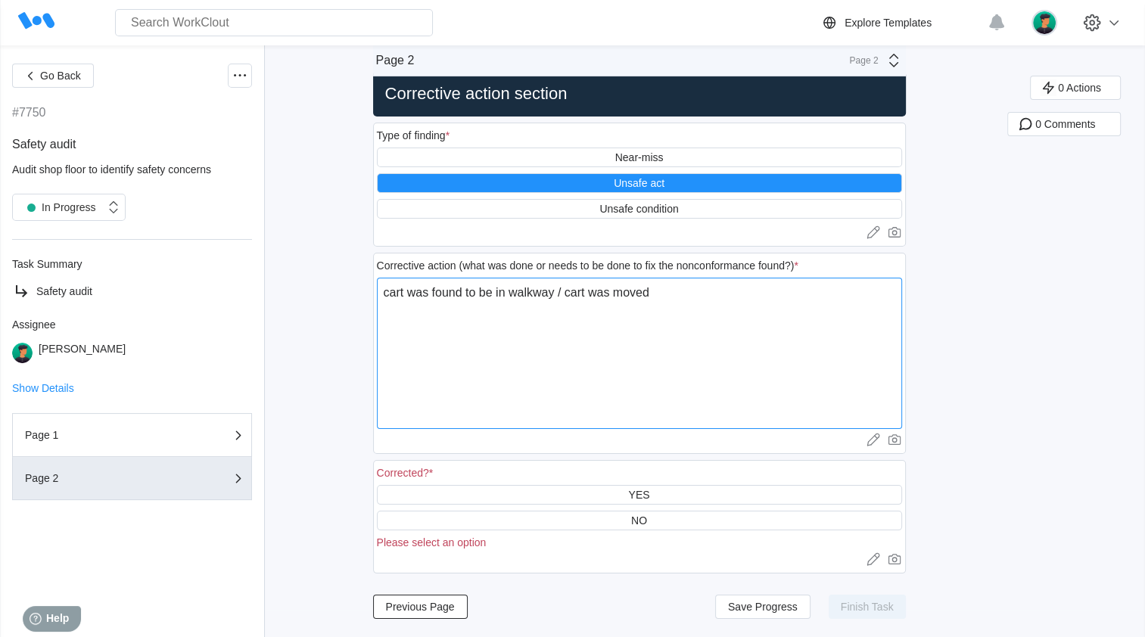
type textarea "cart was found to be in walkway / cart was moved t"
type textarea "x"
type textarea "cart was found to be in walkway / cart was moved to"
type textarea "x"
type textarea "cart was found to be in walkway / cart was moved to"
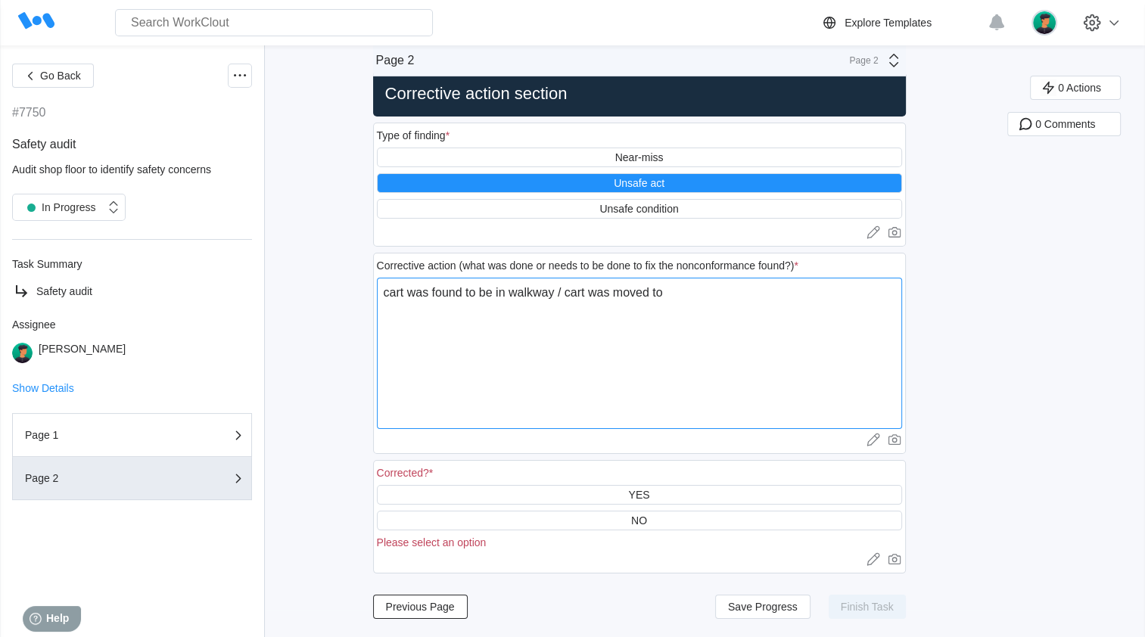
type textarea "x"
type textarea "cart was found to be in walkway / cart was moved to s"
type textarea "x"
type textarea "cart was found to be in walkway / cart was moved to sa"
type textarea "x"
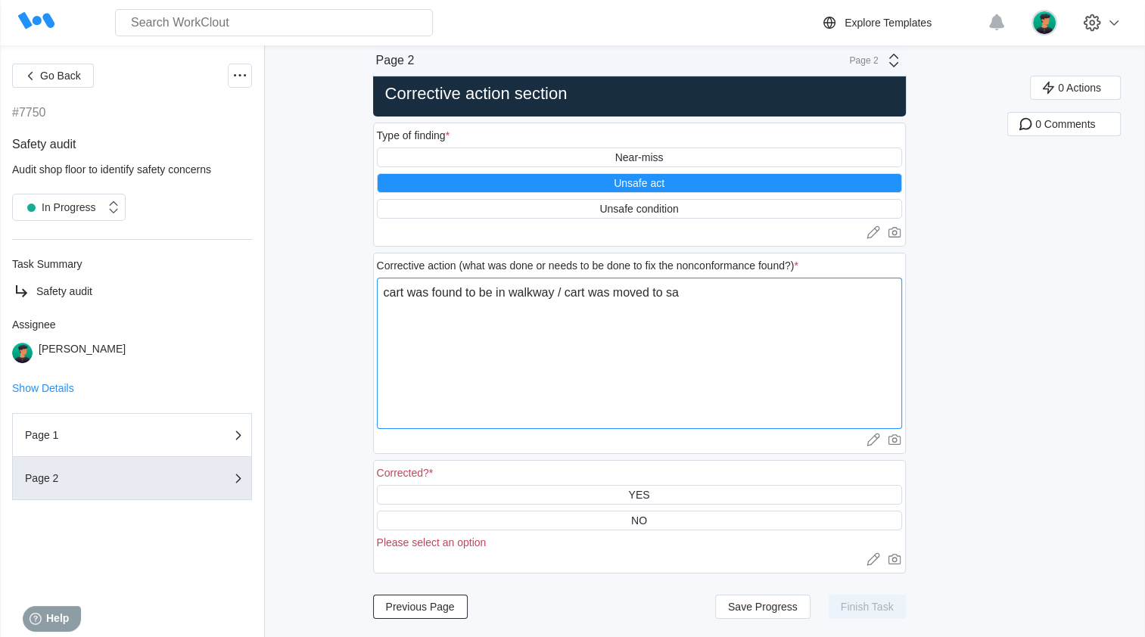
type textarea "cart was found to be in walkway / cart was moved to saf"
type textarea "x"
type textarea "cart was found to be in walkway / cart was moved to safe"
type textarea "x"
type textarea "cart was found to be in walkway / cart was moved to safe"
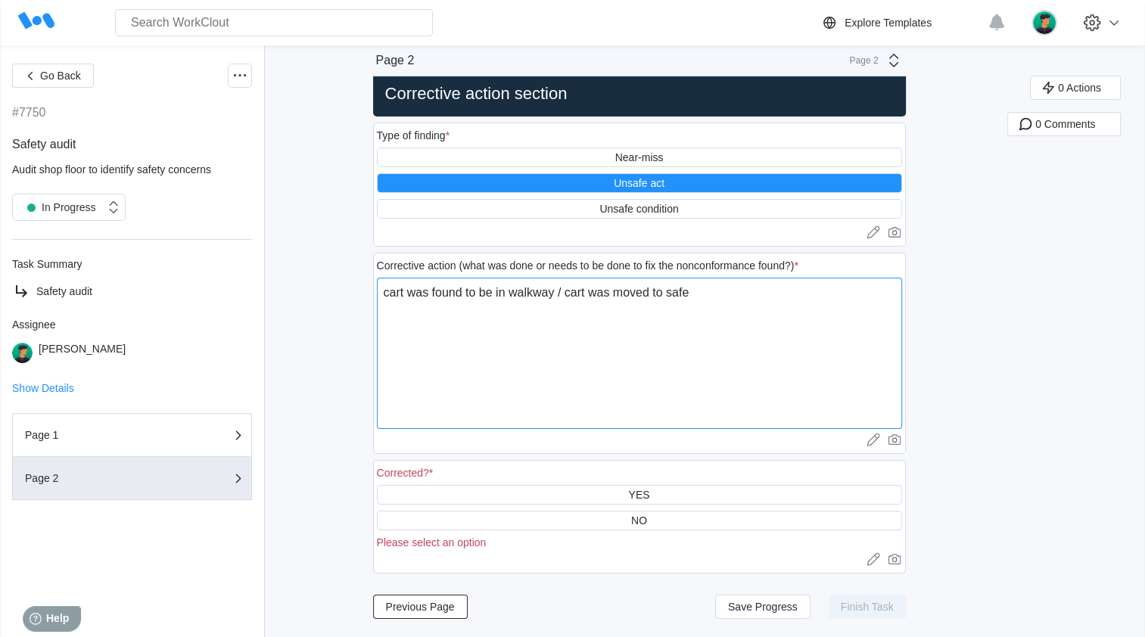
type textarea "x"
type textarea "cart was found to be in walkway / cart was moved to safe p"
type textarea "x"
type textarea "cart was found to be in walkway / cart was moved to safe po"
type textarea "x"
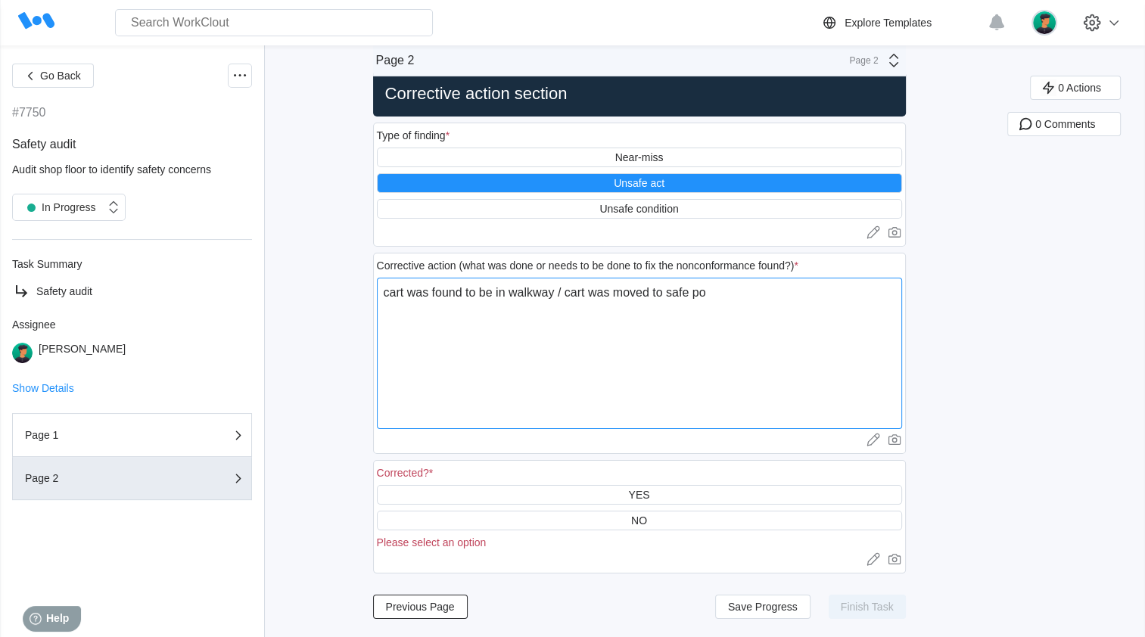
type textarea "cart was found to be in walkway / cart was moved to safe pos"
type textarea "x"
type textarea "cart was found to be in walkway / cart was moved to safe posi"
type textarea "x"
type textarea "cart was found to be in walkway / cart was moved to safe posit"
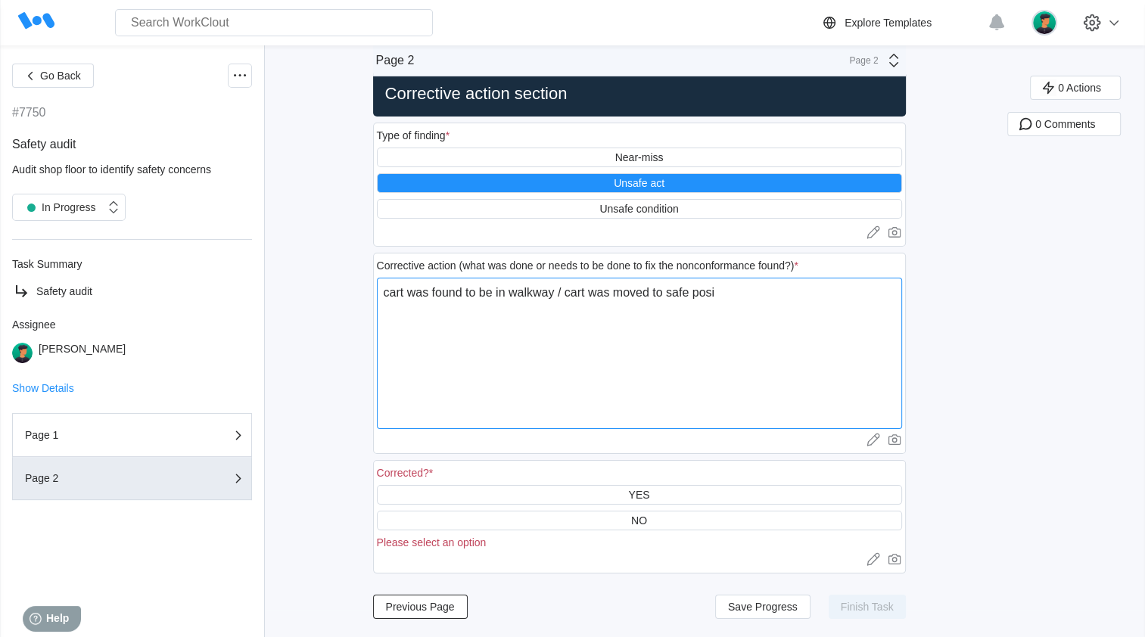
type textarea "x"
type textarea "cart was found to be in walkway / cart was moved to safe positi"
type textarea "x"
type textarea "cart was found to be in walkway / cart was moved to safe positio"
type textarea "x"
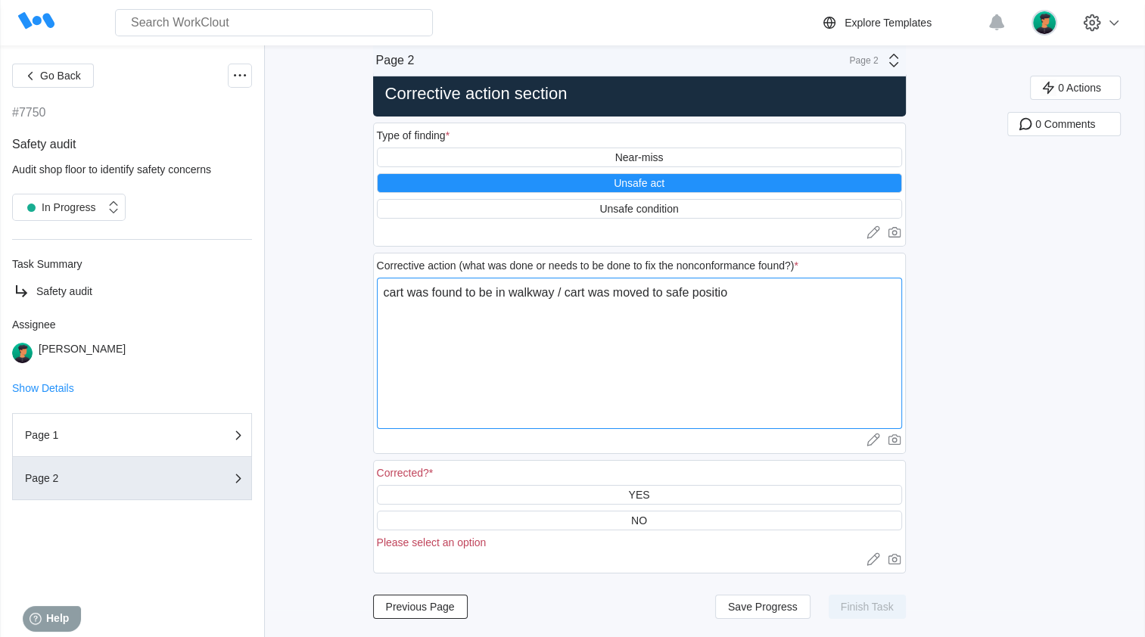
type textarea "cart was found to be in walkway / cart was moved to safe position"
type textarea "x"
type textarea "cart was found to be in walkway / cart was moved to safe position"
type textarea "x"
type textarea "cart was found to be in walkway / cart was moved to safe position a"
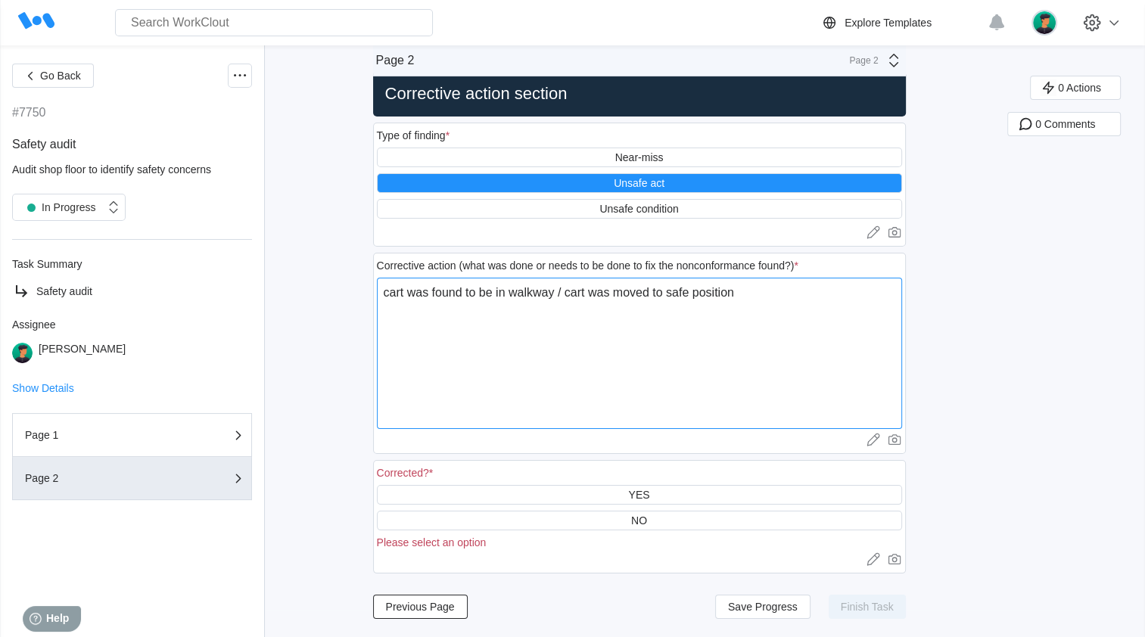
type textarea "x"
type textarea "cart was found to be in walkway / cart was moved to safe position an"
type textarea "x"
type textarea "cart was found to be in walkway / cart was moved to safe position and"
type textarea "x"
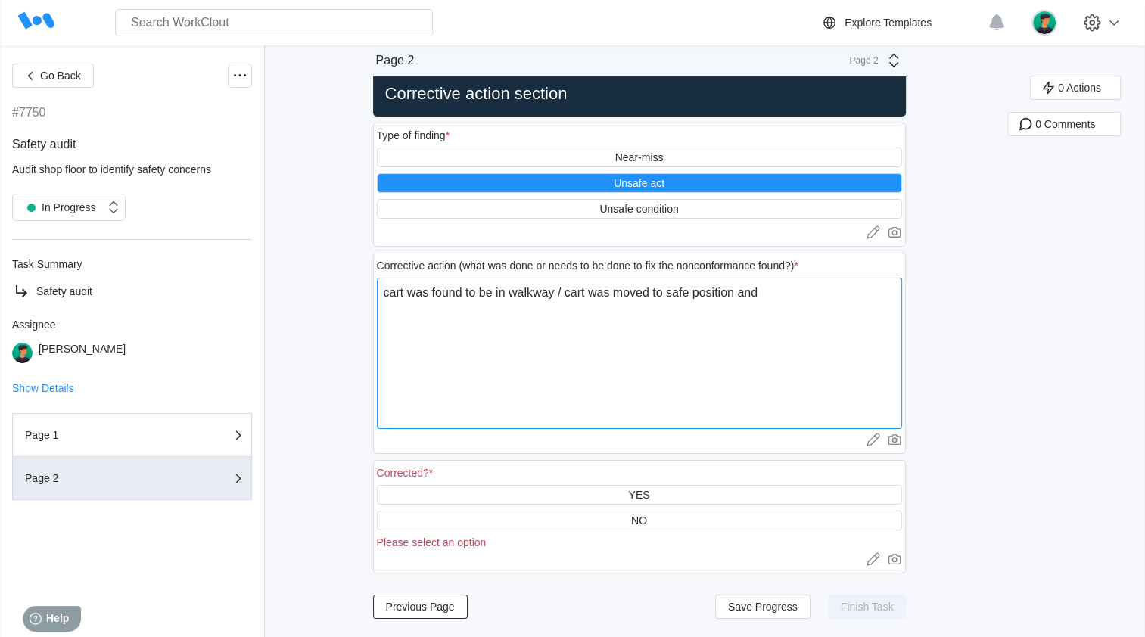
type textarea "cart was found to be in walkway / cart was moved to safe position and"
type textarea "x"
type textarea "cart was found to be in walkway / cart was moved to safe position and o"
type textarea "x"
type textarea "cart was found to be in walkway / cart was moved to safe position and op"
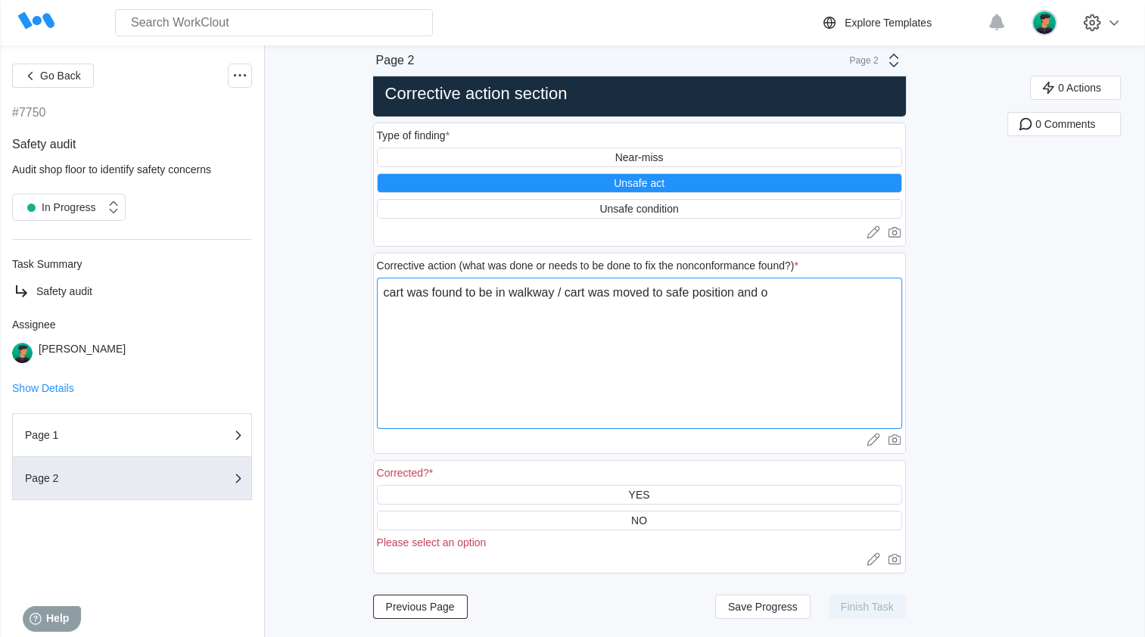
type textarea "x"
type textarea "cart was found to be in walkway / cart was moved to safe position and ope"
type textarea "x"
type textarea "cart was found to be in walkway / cart was moved to safe position and oper"
type textarea "x"
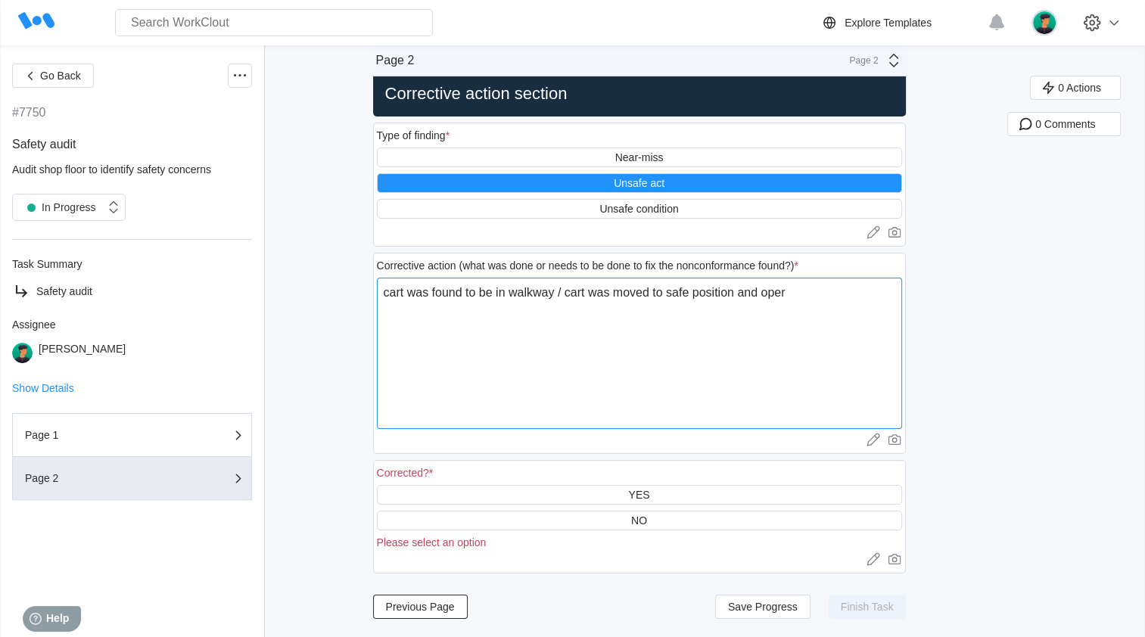
type textarea "cart was found to be in walkway / cart was moved to safe position and opera"
type textarea "x"
type textarea "cart was found to be in walkway / cart was moved to safe position and operat"
type textarea "x"
type textarea "cart was found to be in walkway / cart was moved to safe position and operato"
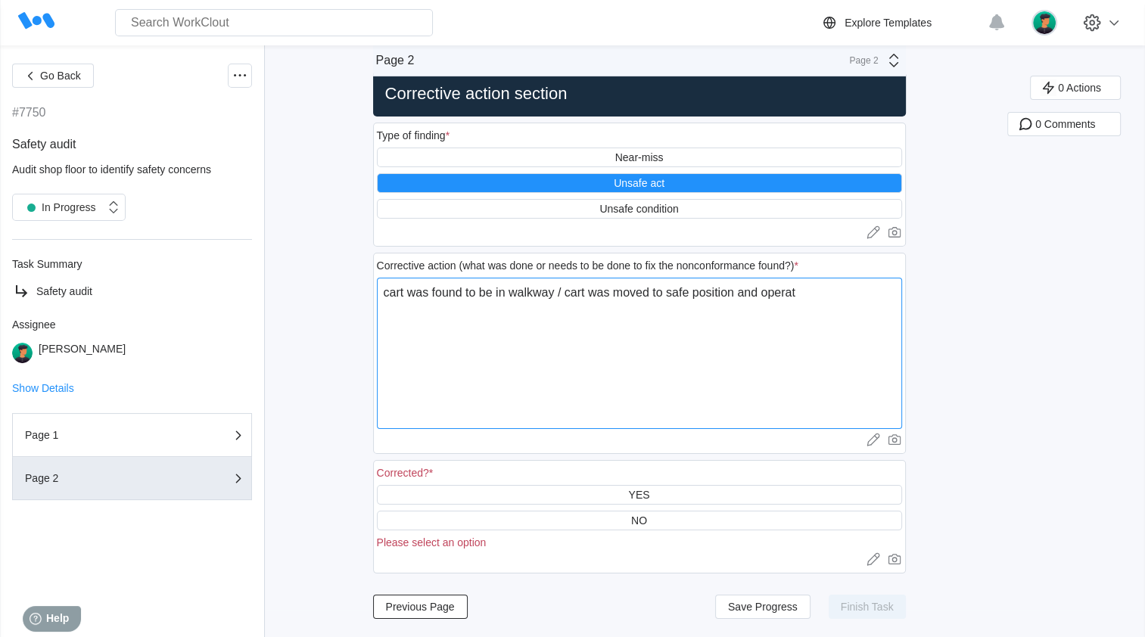
type textarea "x"
type textarea "cart was found to be in walkway / cart was moved to safe position and operator"
type textarea "x"
type textarea "cart was found to be in walkway / cart was moved to safe position and operator"
type textarea "x"
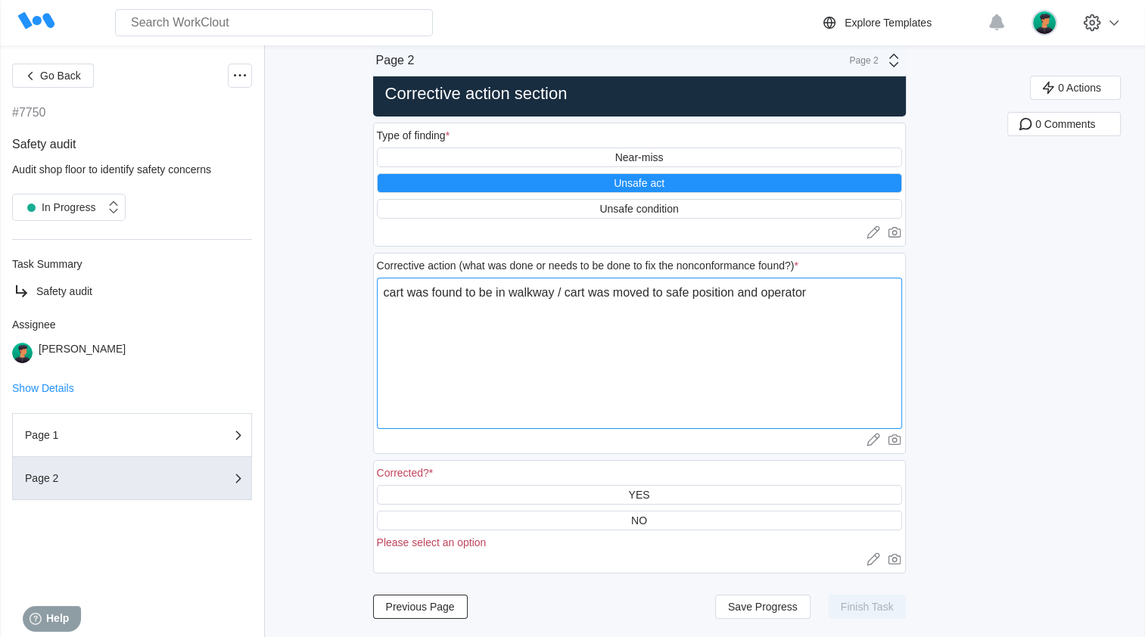
type textarea "cart was found to be in walkway / cart was moved to safe position and operator w"
type textarea "x"
type textarea "cart was found to be in walkway / cart was moved to safe position and operator …"
type textarea "x"
type textarea "cart was found to be in walkway / cart was moved to safe position and operator …"
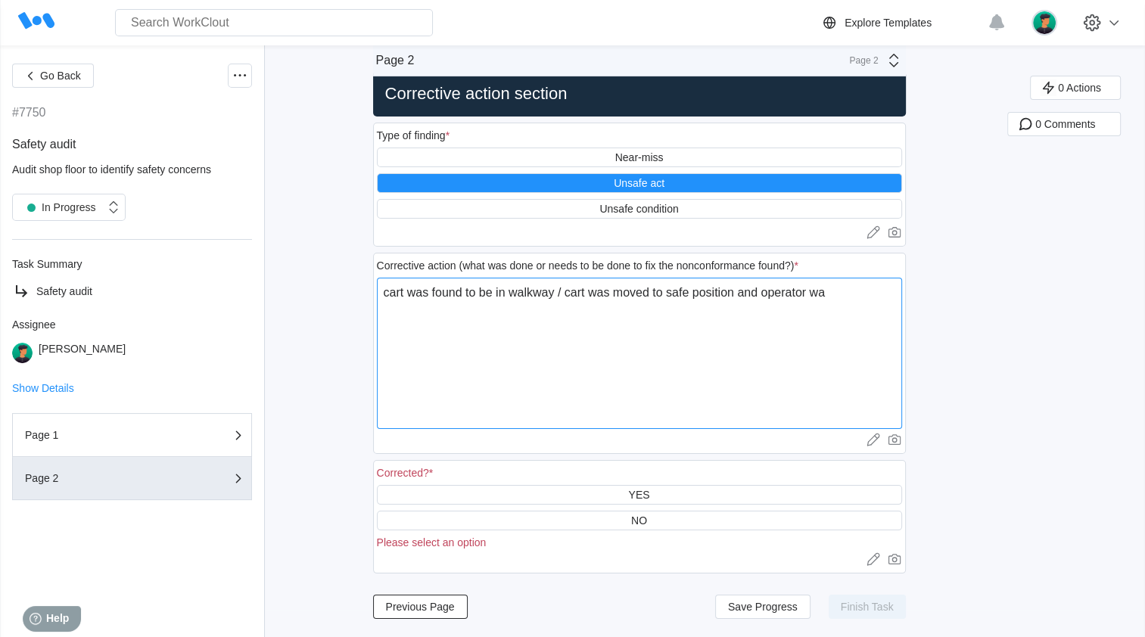
type textarea "x"
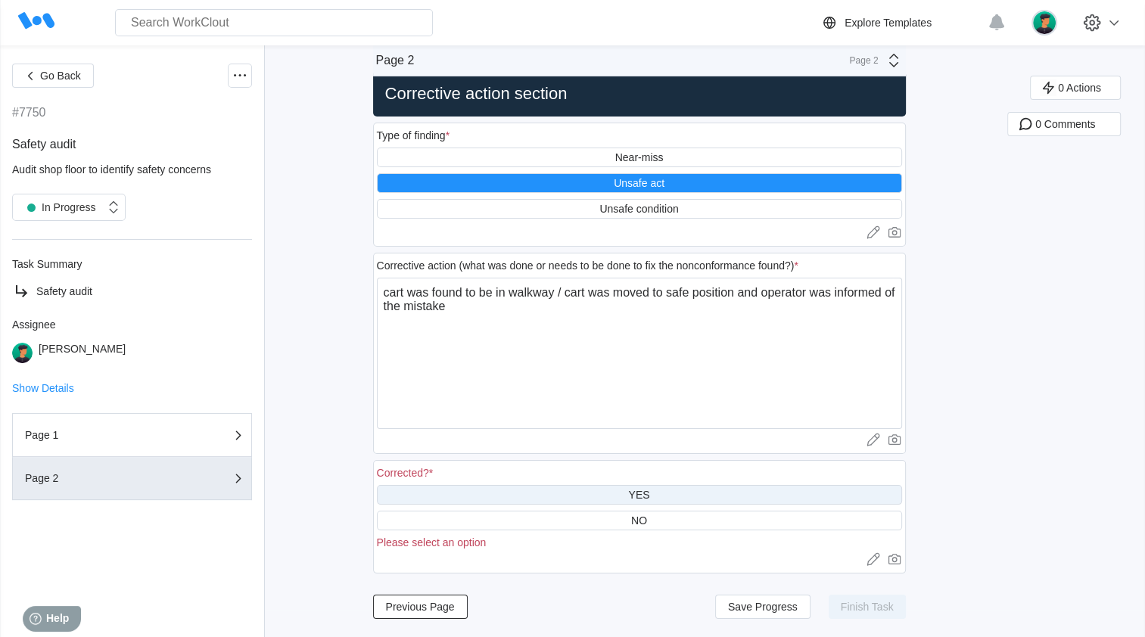
click at [487, 376] on div "YES" at bounding box center [639, 495] width 525 height 20
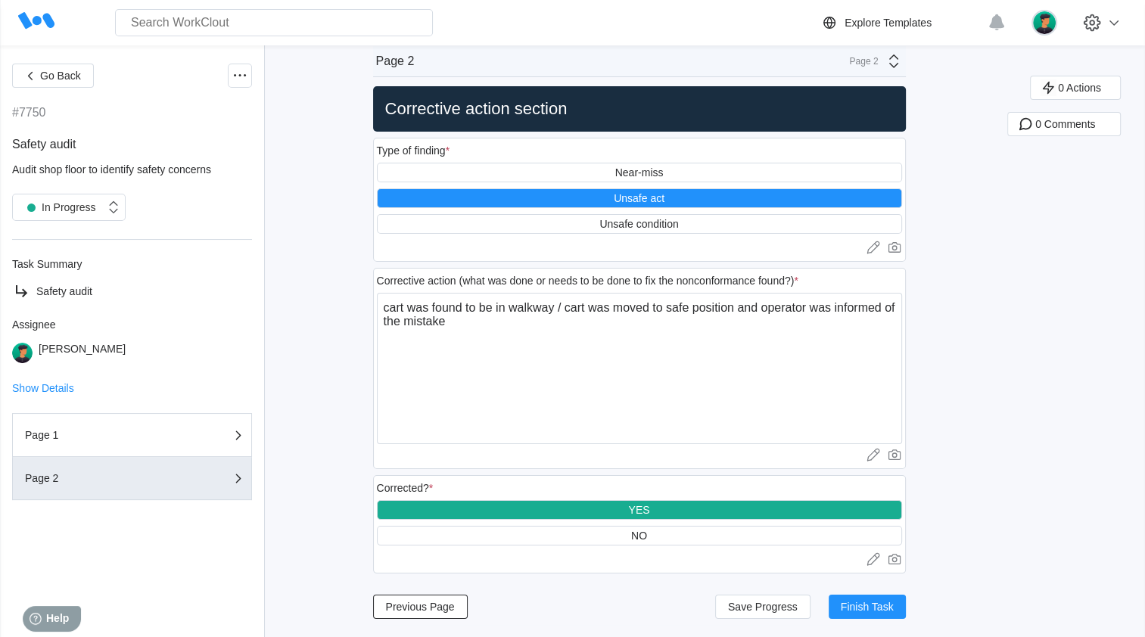
click at [335, 376] on div "Go Back #7750 Safety audit Audit shop floor to identify safety concerns In Prog…" at bounding box center [572, 335] width 1145 height 603
click at [460, 376] on button "Previous Page" at bounding box center [420, 607] width 95 height 24
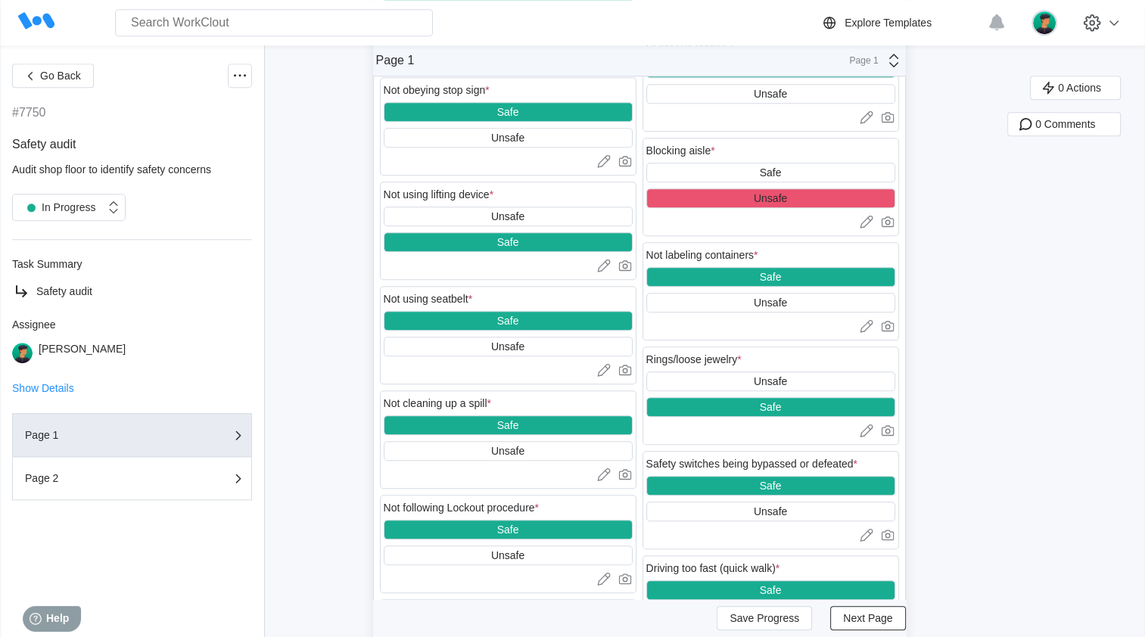
scroll to position [1333, 0]
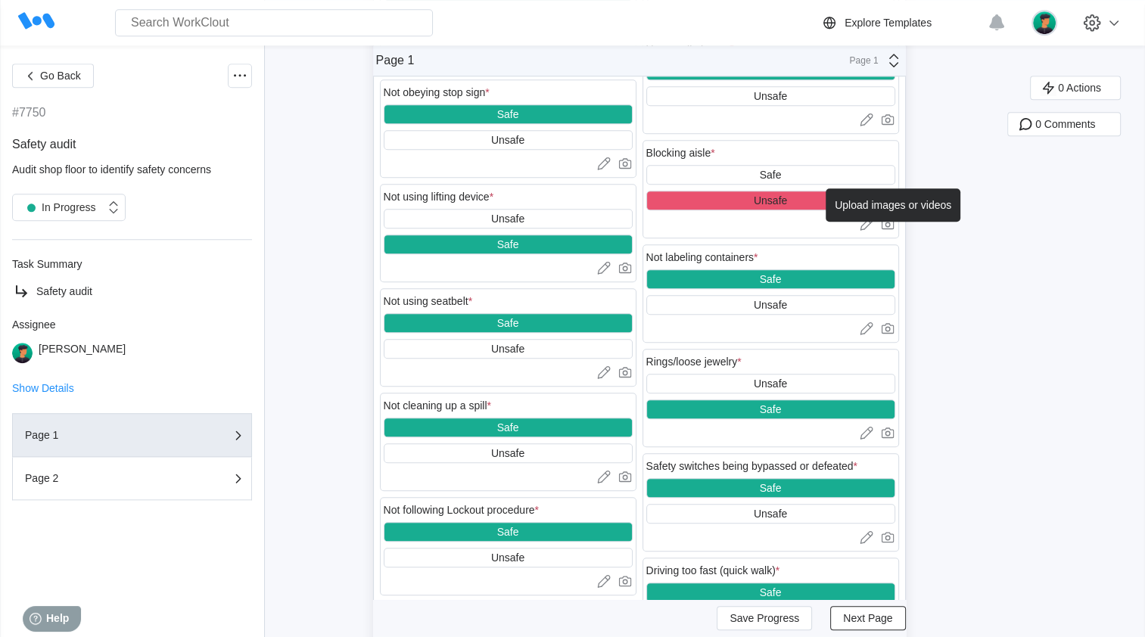
click at [487, 232] on icon at bounding box center [887, 223] width 15 height 15
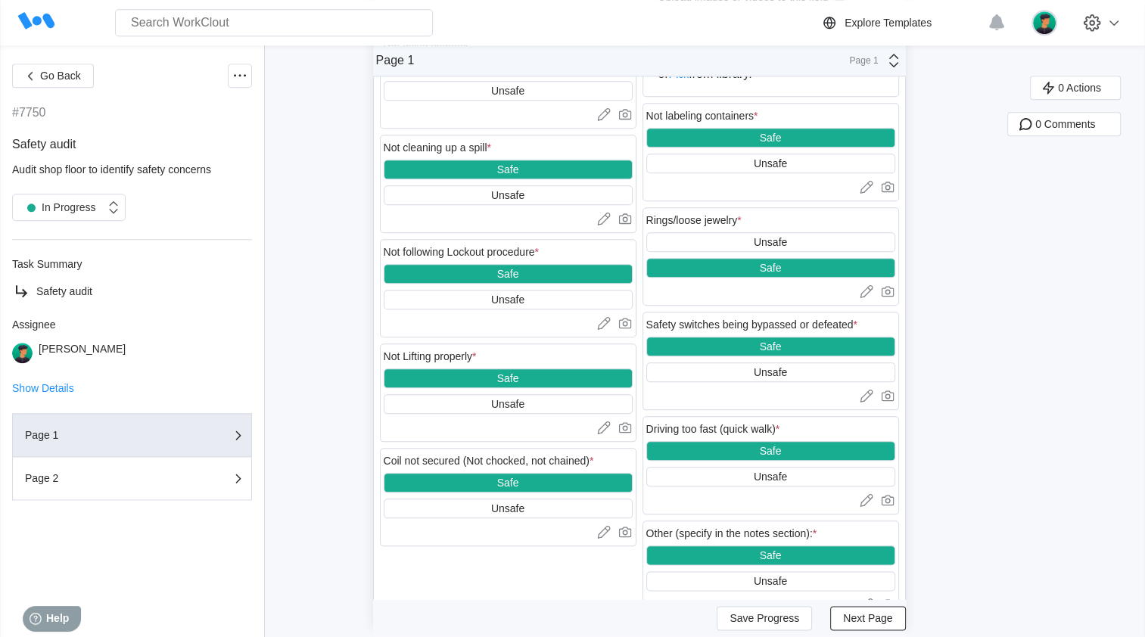
scroll to position [1596, 0]
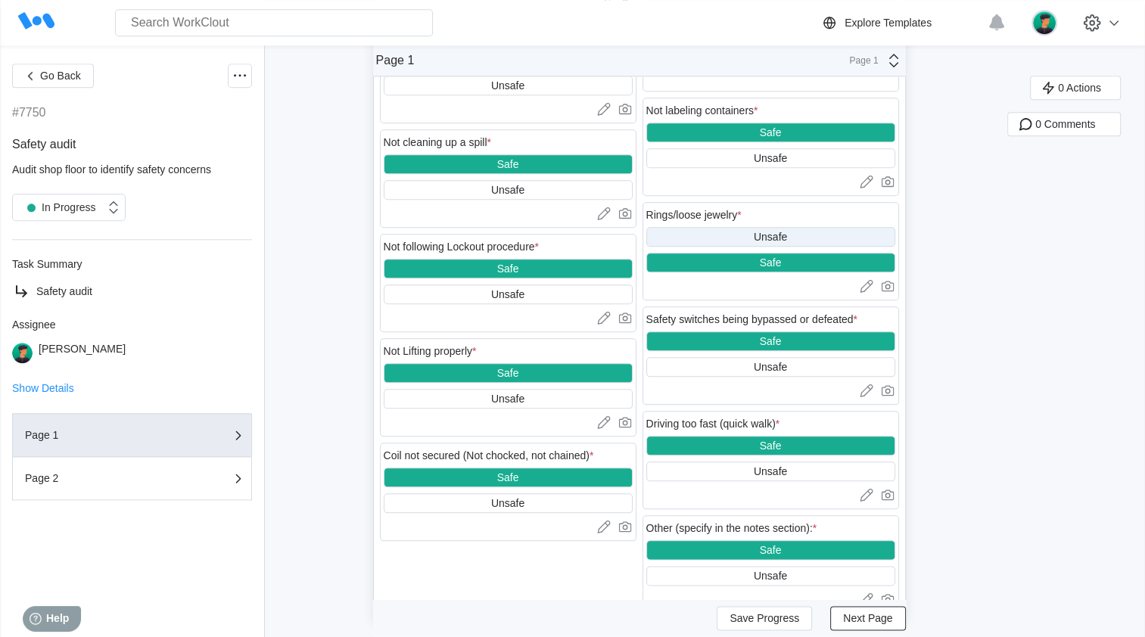
click at [487, 243] on div "Unsafe" at bounding box center [770, 237] width 33 height 12
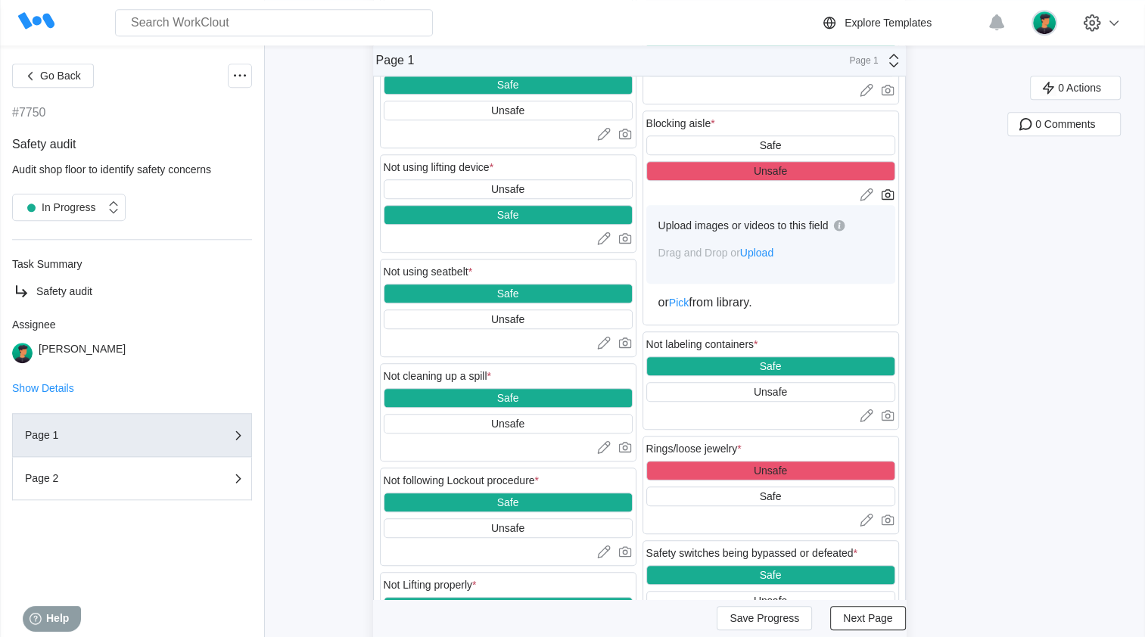
scroll to position [1344, 0]
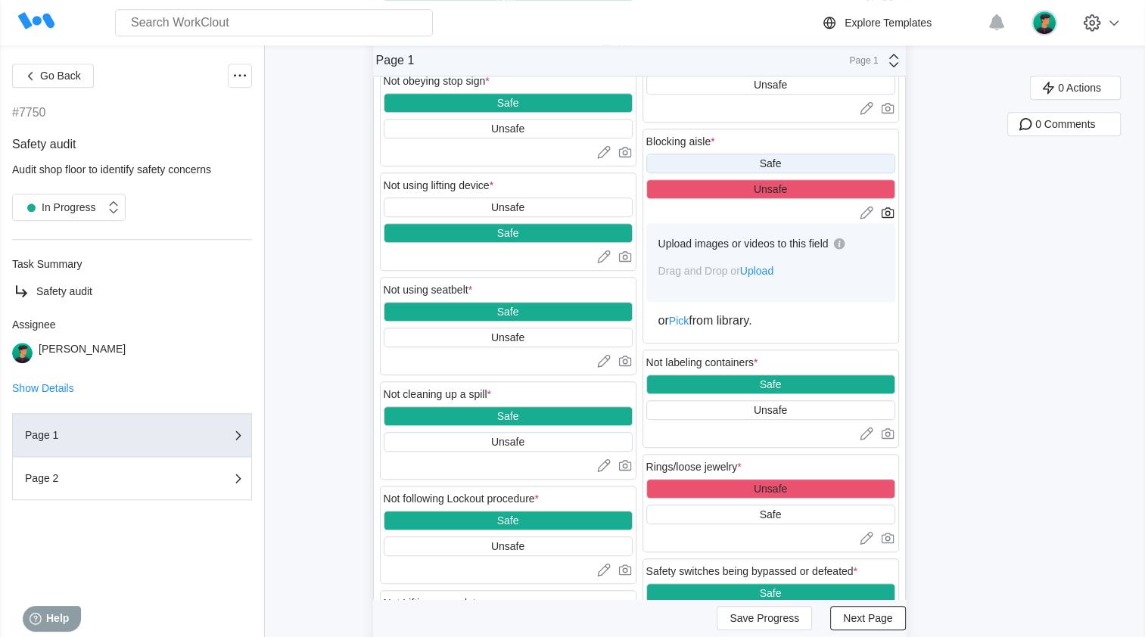
click at [487, 166] on div "Safe" at bounding box center [770, 164] width 249 height 20
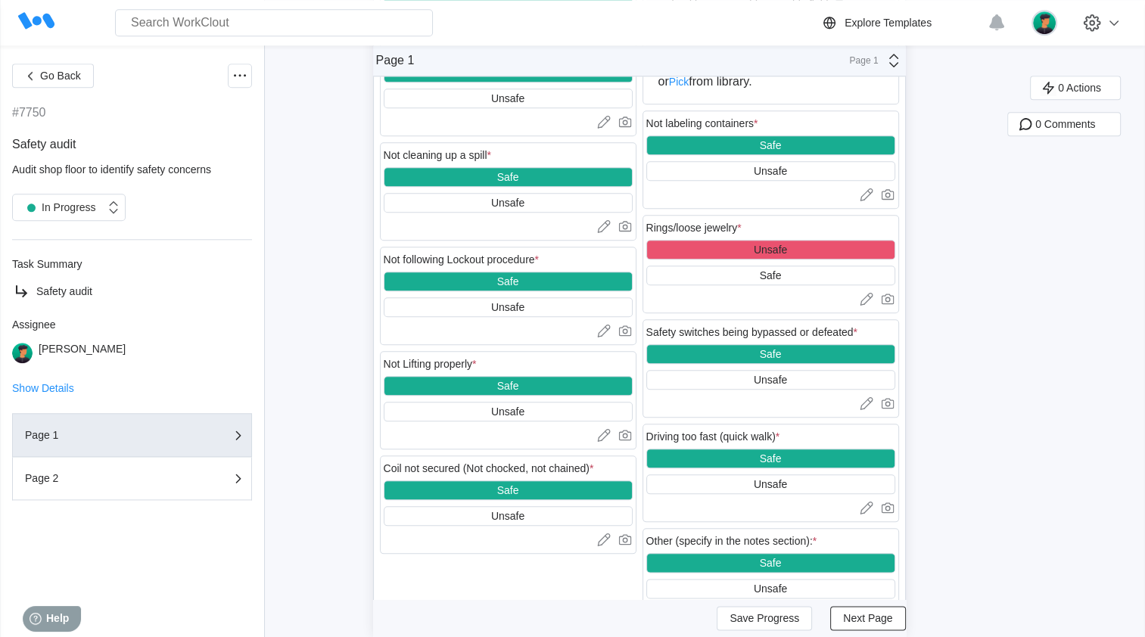
scroll to position [1581, 0]
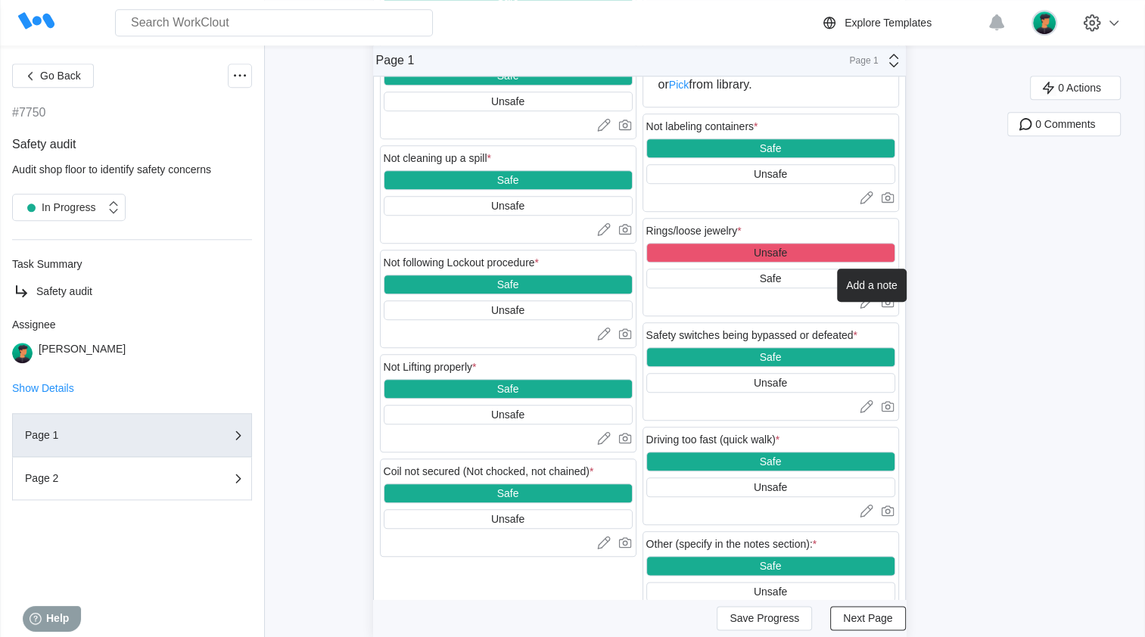
click at [487, 307] on icon at bounding box center [866, 301] width 15 height 15
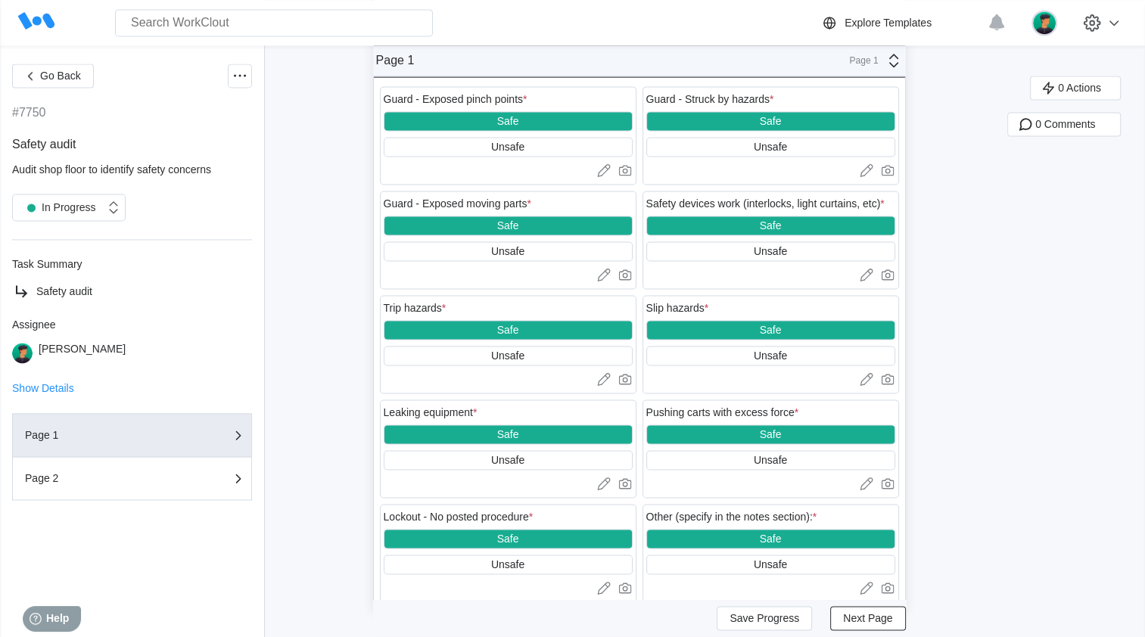
scroll to position [2290, 0]
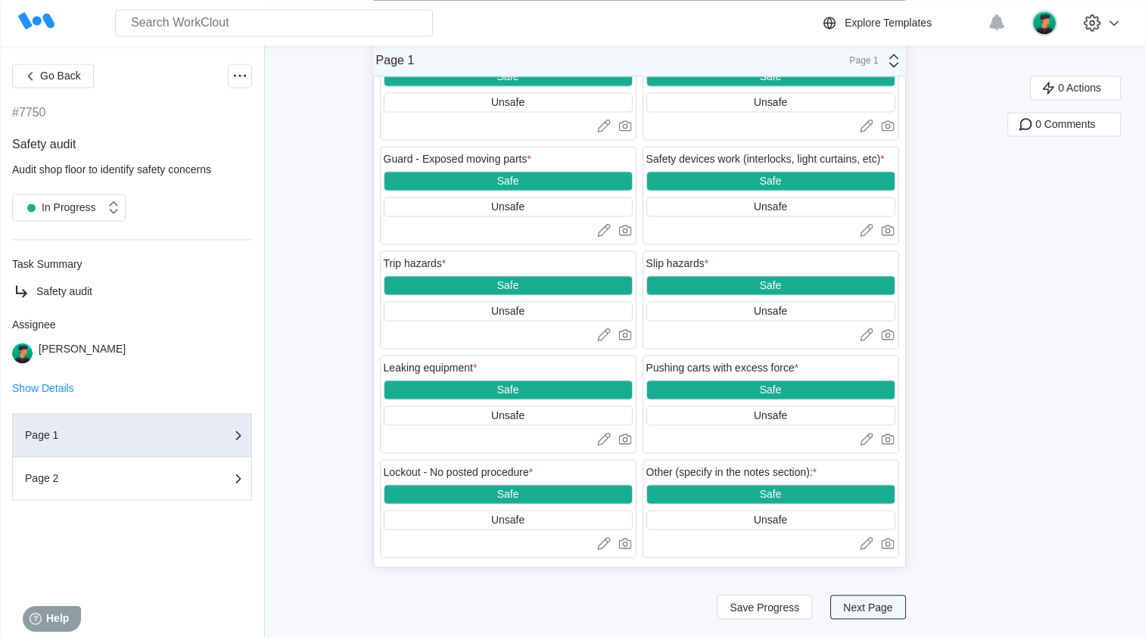
click at [487, 376] on span "Next Page" at bounding box center [867, 607] width 49 height 11
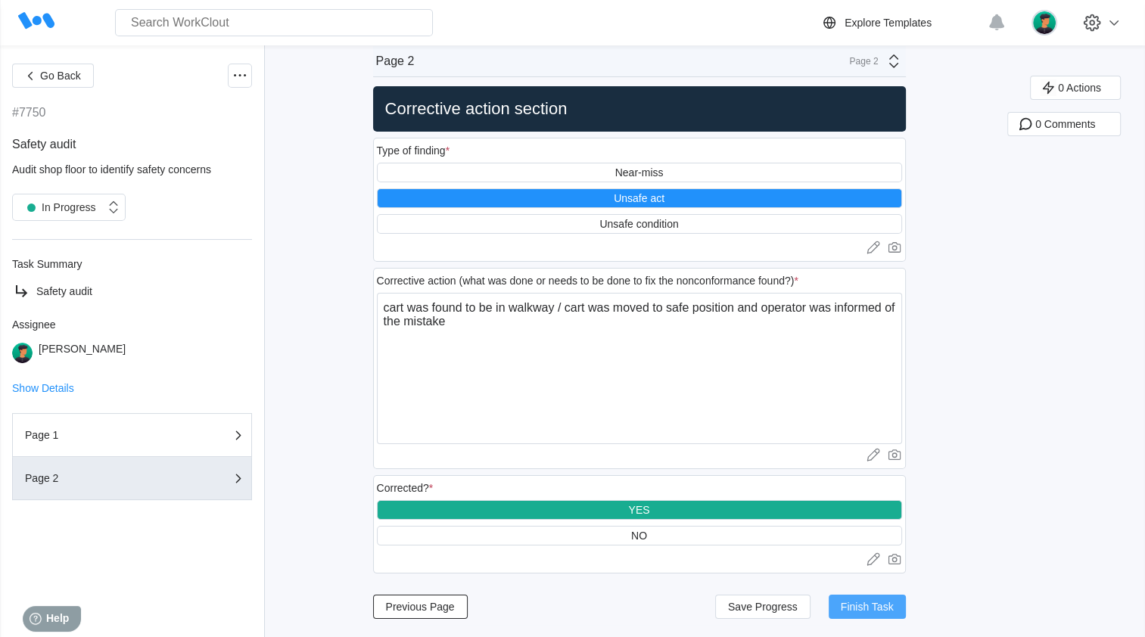
scroll to position [12, 0]
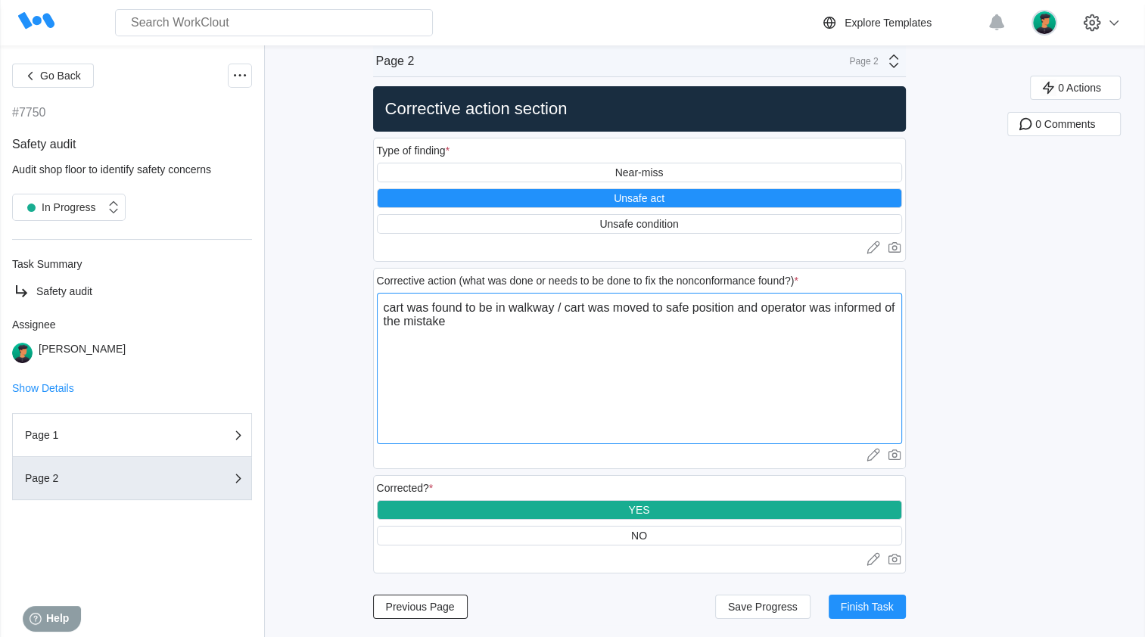
drag, startPoint x: 460, startPoint y: 329, endPoint x: 351, endPoint y: 303, distance: 112.0
click at [351, 303] on div "Go Back #7750 Safety audit Audit shop floor to identify safety concerns In Prog…" at bounding box center [572, 335] width 1145 height 603
click at [487, 360] on textarea "operator Angelo wearing loose jewelry around neck" at bounding box center [639, 368] width 525 height 151
click at [487, 310] on textarea "operator Angelo wearing loose jewelry around neck, supervisor emailed to speak …" at bounding box center [639, 368] width 525 height 151
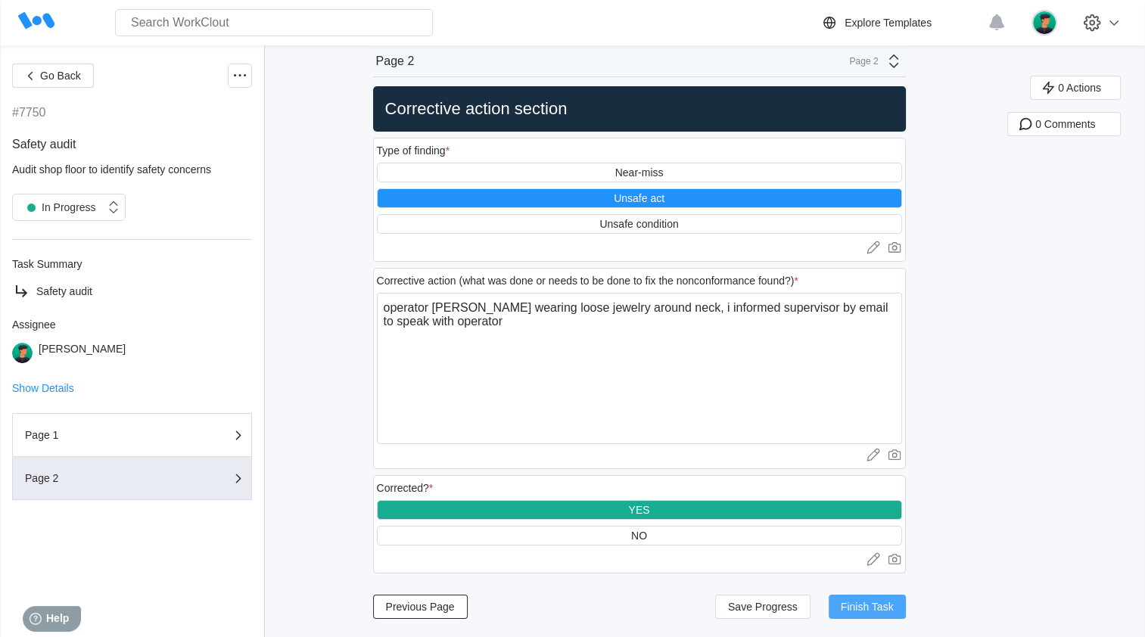
click at [487, 376] on span "Finish Task" at bounding box center [867, 607] width 53 height 11
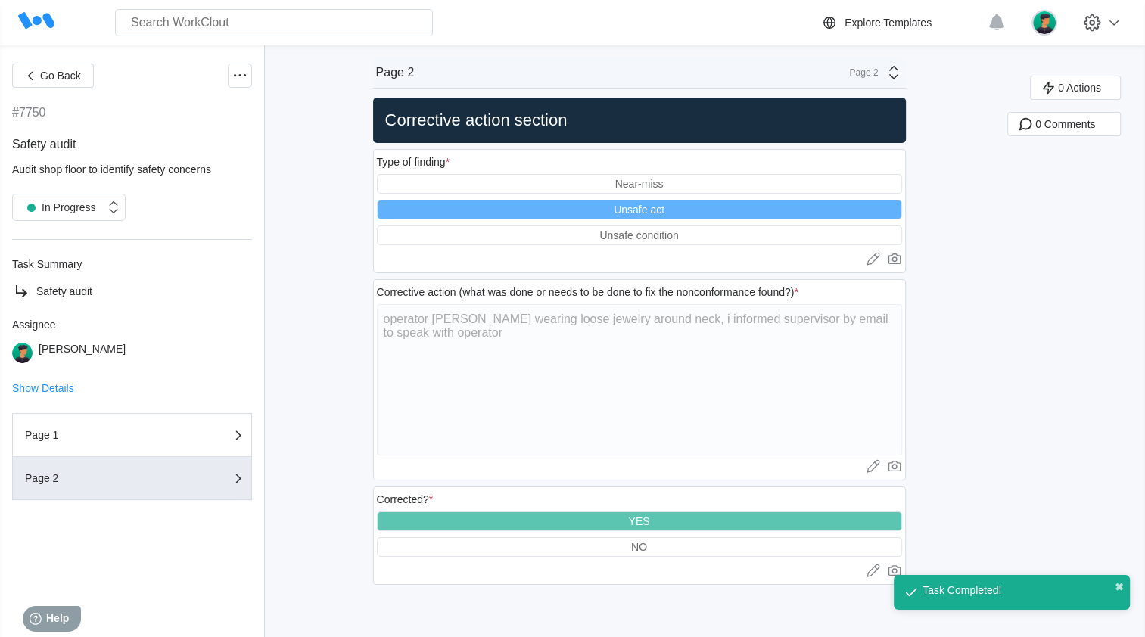
scroll to position [0, 0]
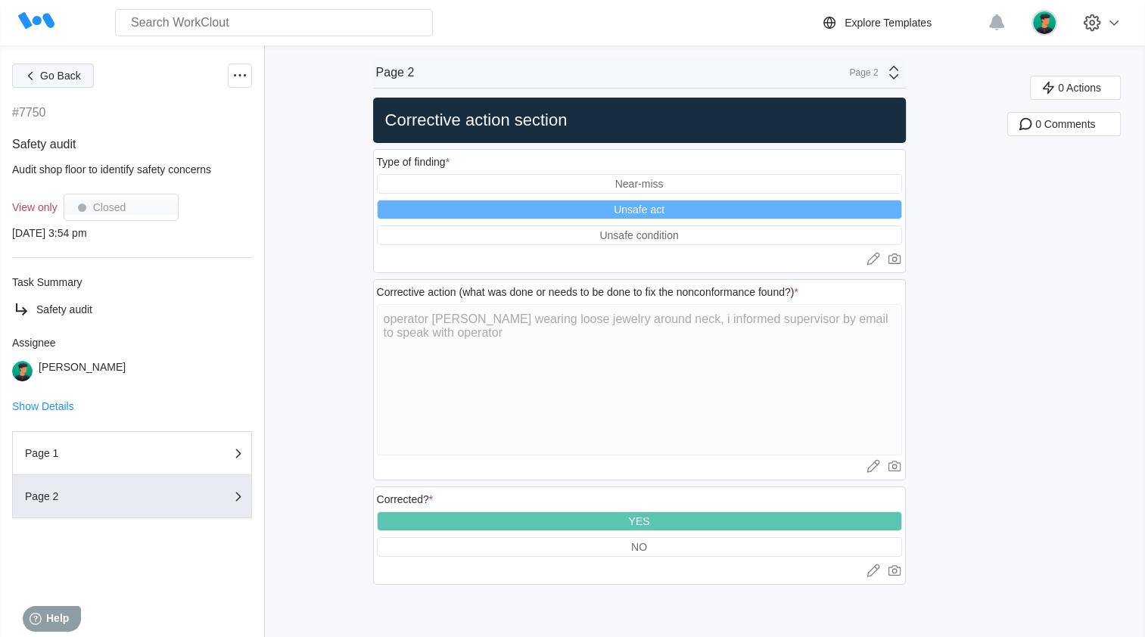
click at [55, 80] on span "Go Back" at bounding box center [60, 75] width 41 height 11
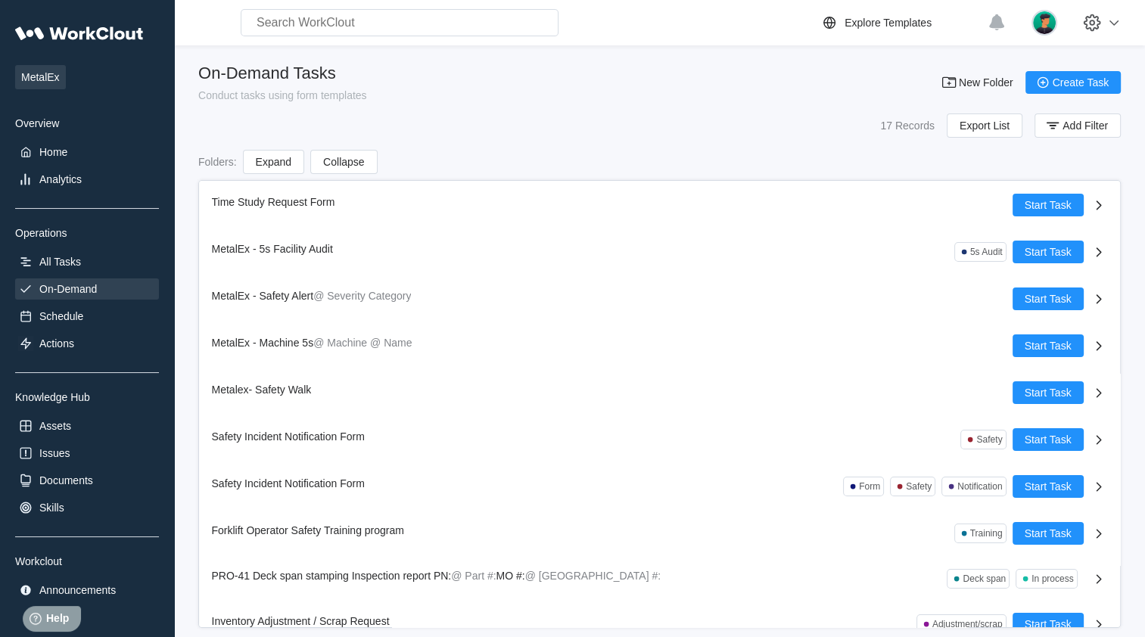
click at [55, 80] on span "MetalEx" at bounding box center [40, 77] width 51 height 24
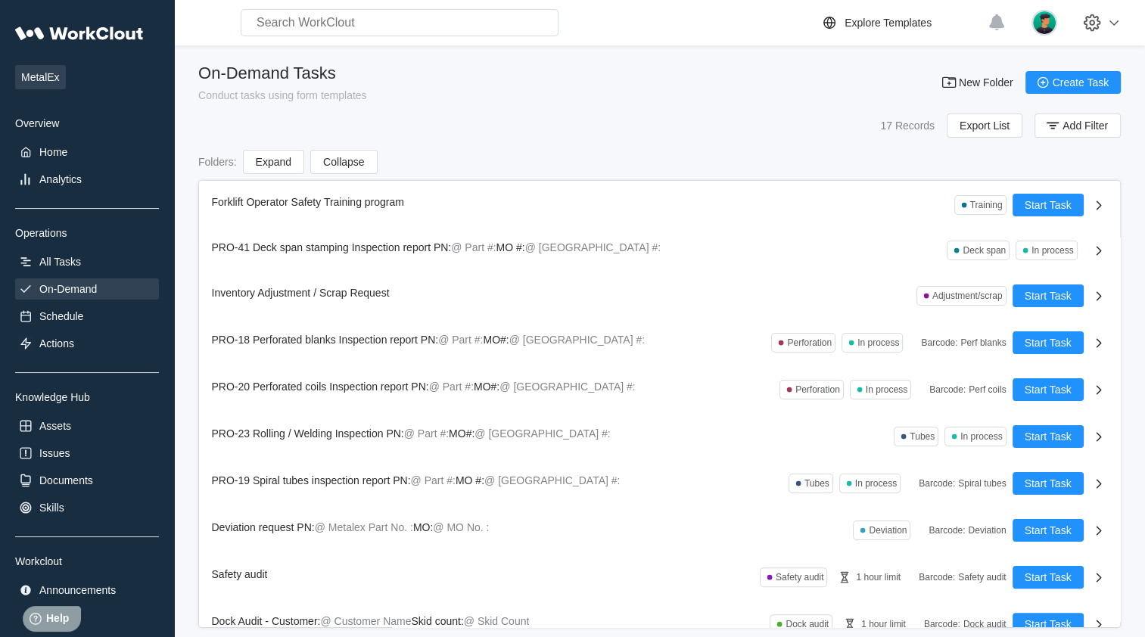
scroll to position [347, 0]
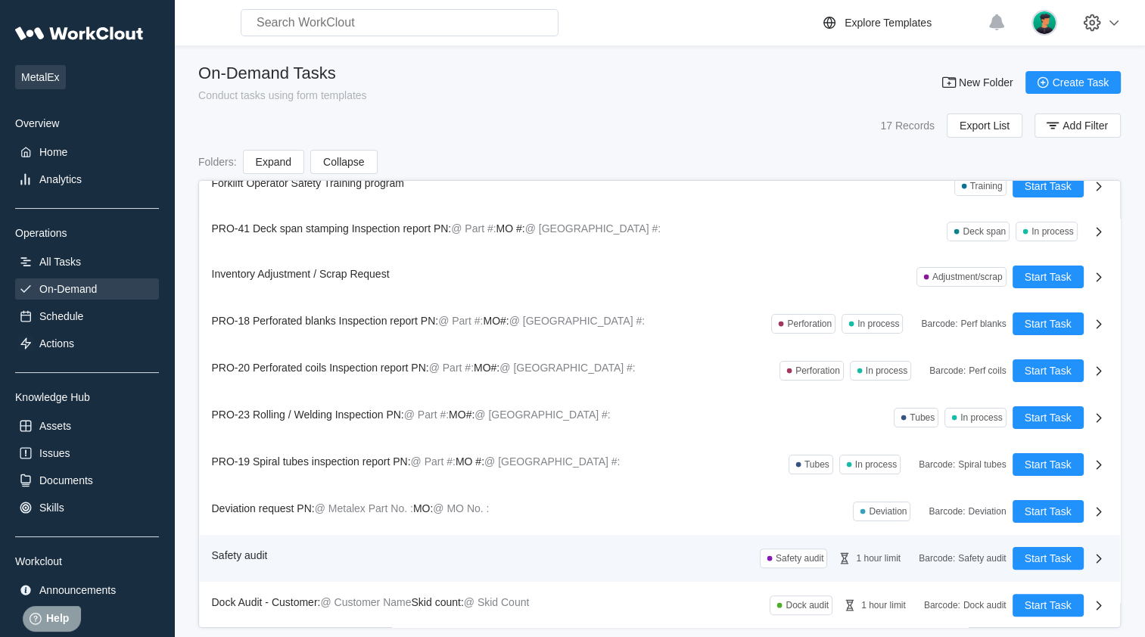
click at [244, 376] on div "Safety audit" at bounding box center [243, 555] width 62 height 17
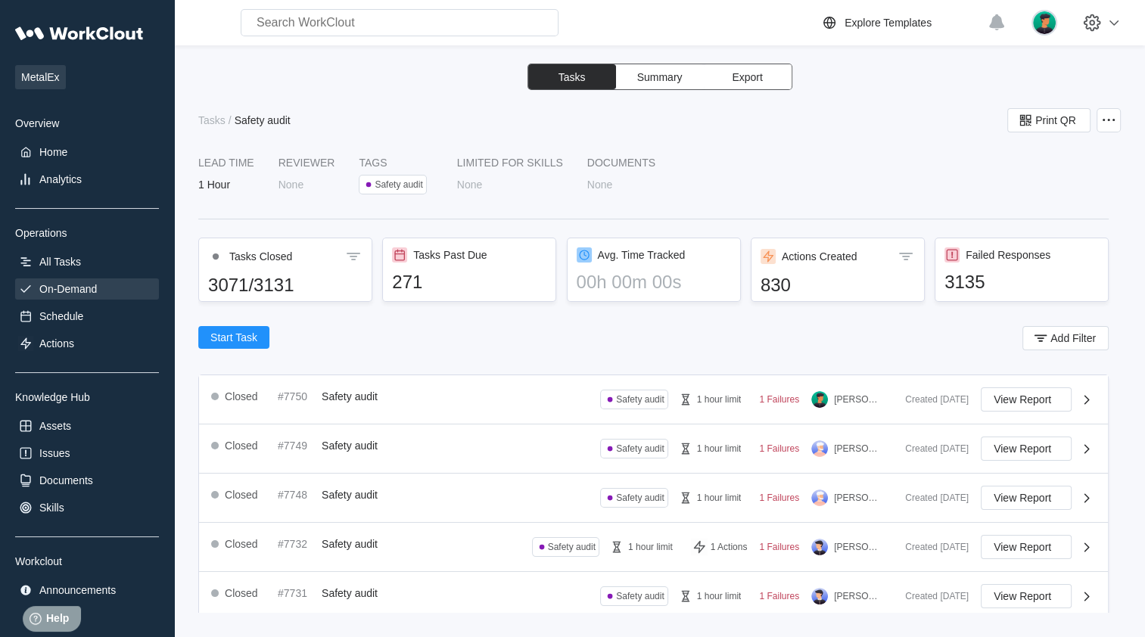
click at [65, 292] on div "On-Demand" at bounding box center [68, 289] width 58 height 12
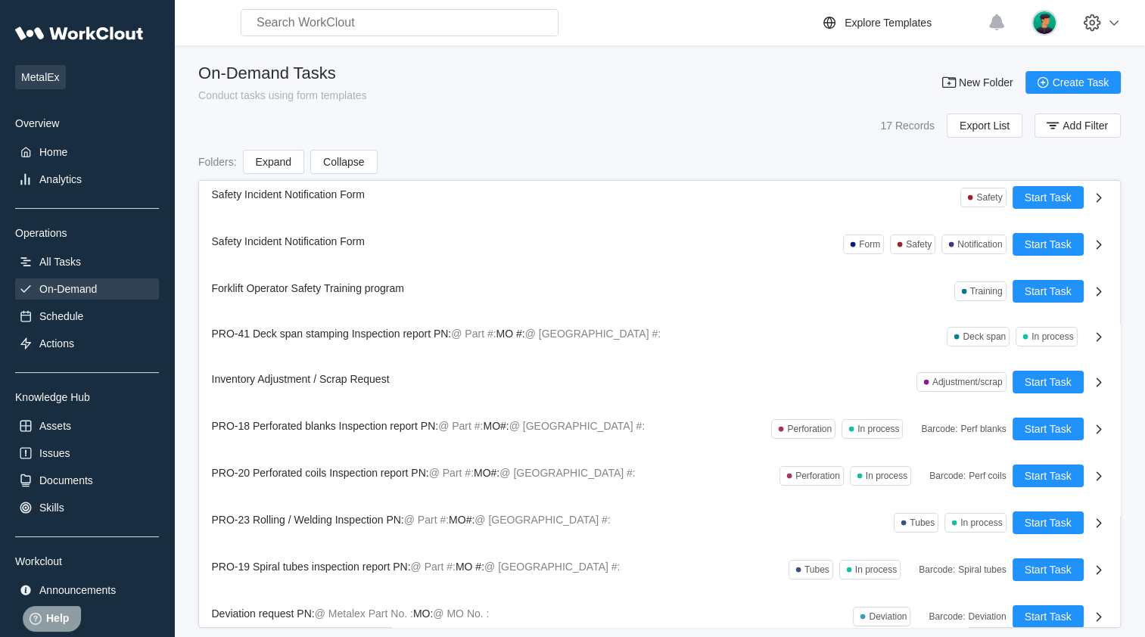
scroll to position [347, 0]
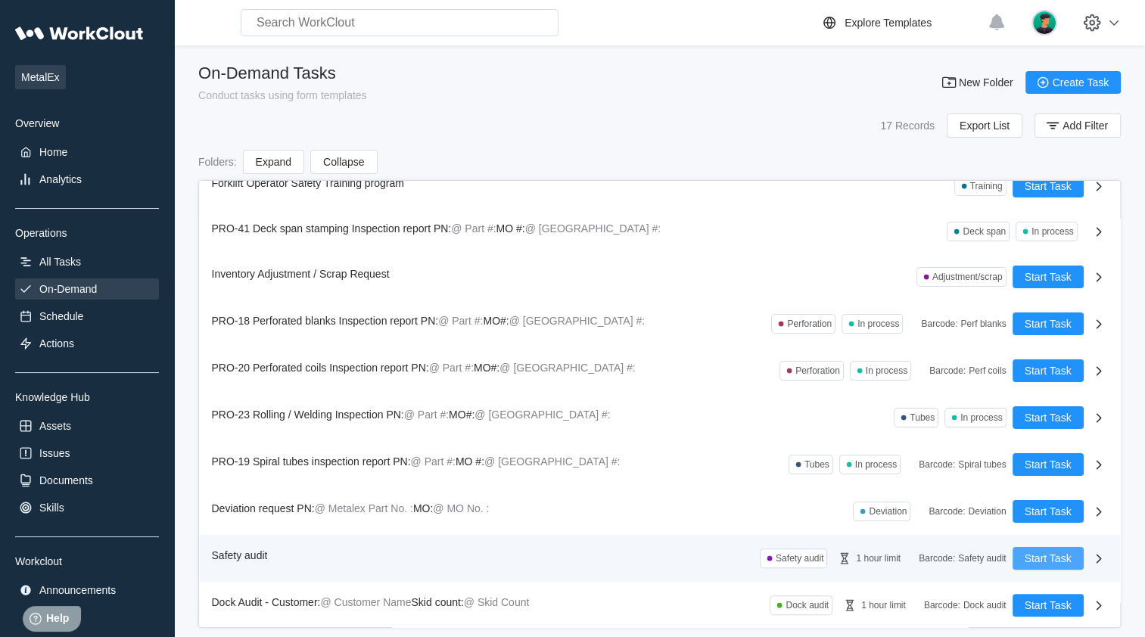
click at [487, 376] on span "Start Task" at bounding box center [1048, 558] width 47 height 11
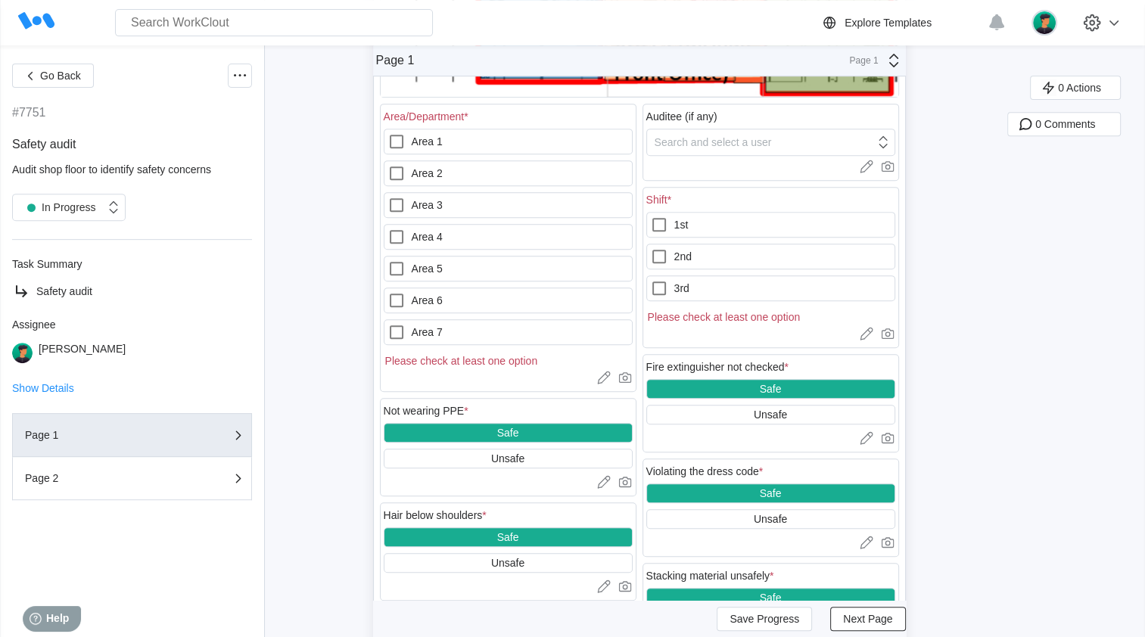
scroll to position [612, 0]
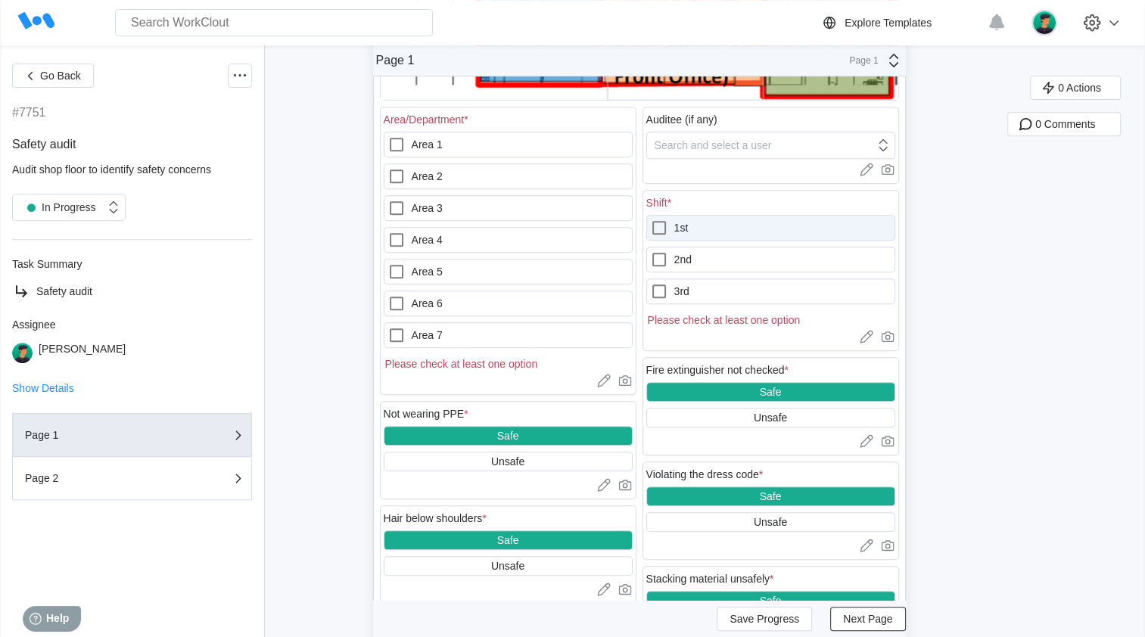
click at [487, 229] on icon at bounding box center [659, 228] width 18 height 18
click at [487, 220] on input "1st" at bounding box center [650, 219] width 1 height 1
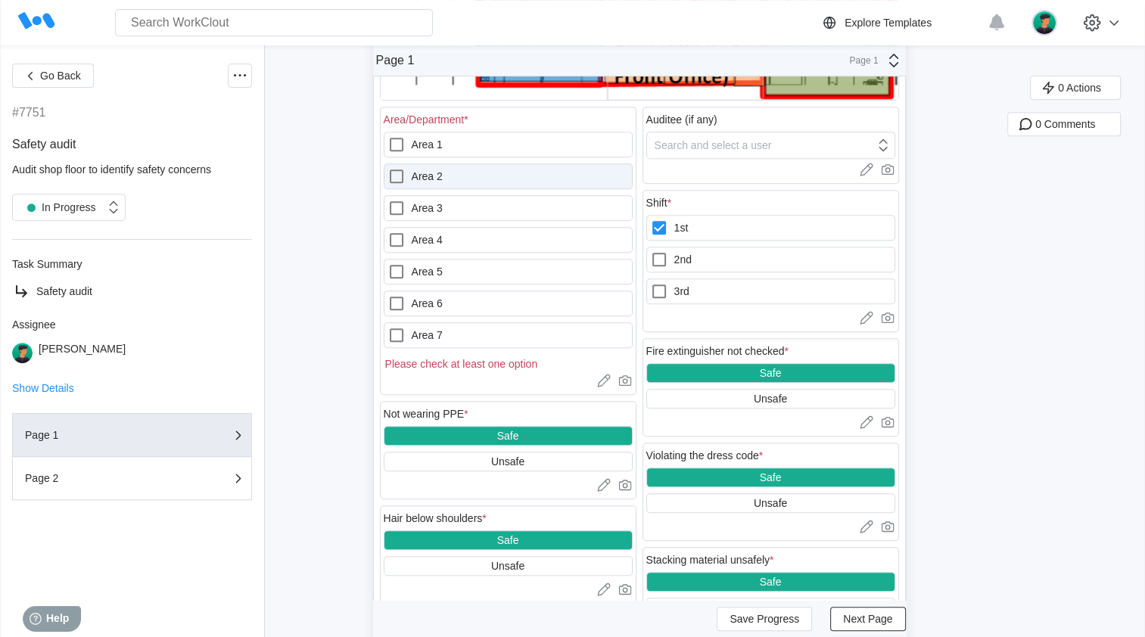
click at [404, 176] on icon at bounding box center [397, 176] width 18 height 18
click at [388, 168] on 2 "Area 2" at bounding box center [388, 167] width 1 height 1
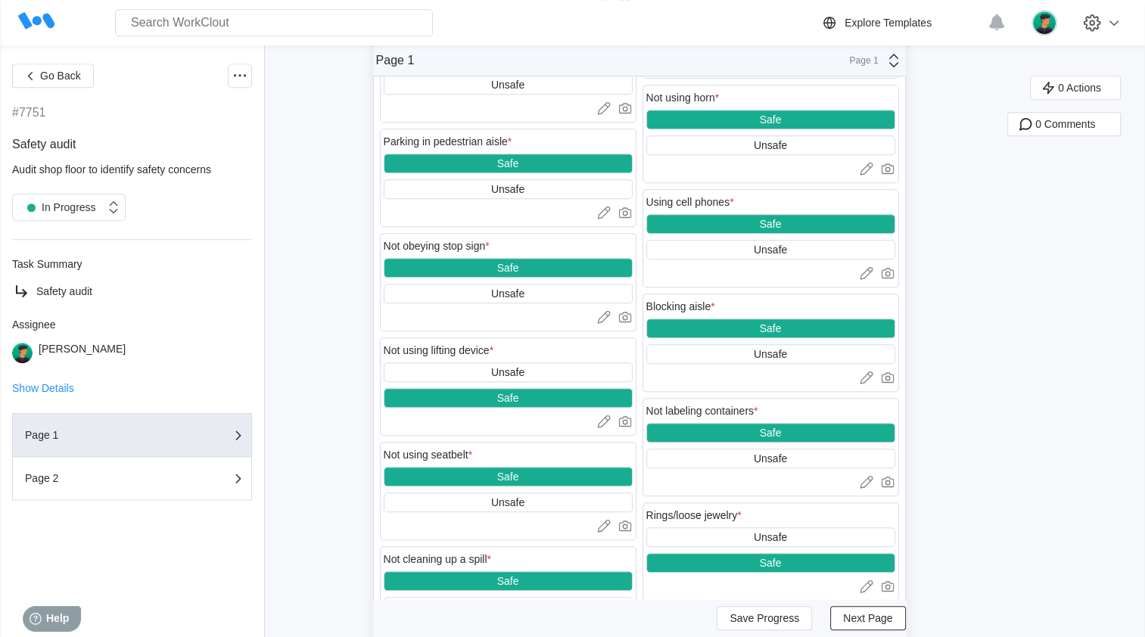
scroll to position [1188, 0]
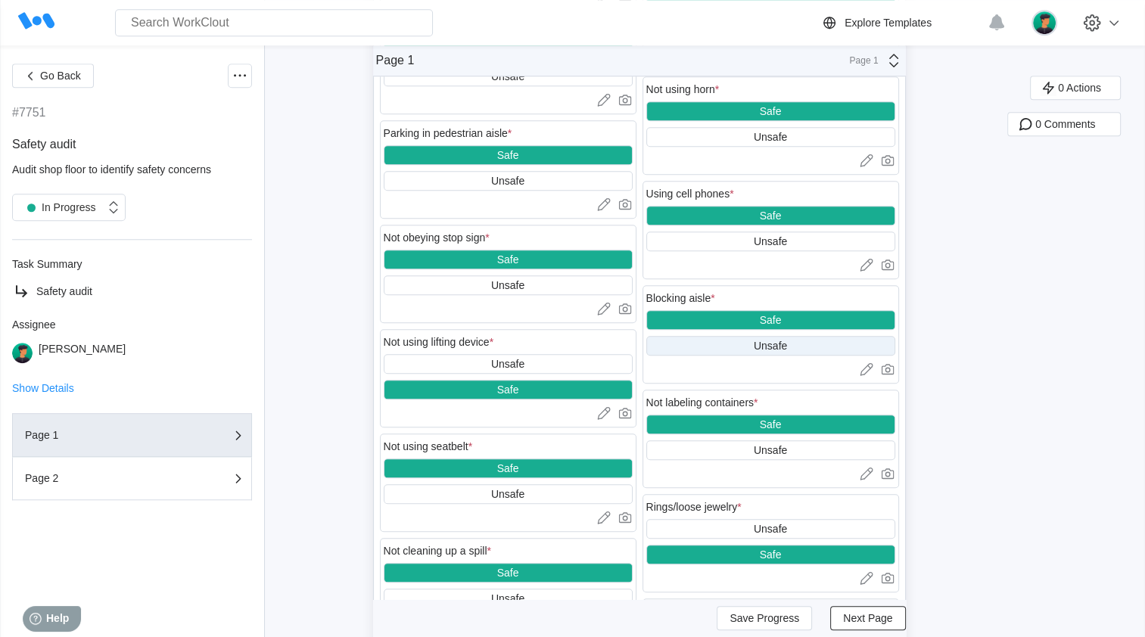
click at [487, 356] on div "Unsafe" at bounding box center [770, 346] width 249 height 20
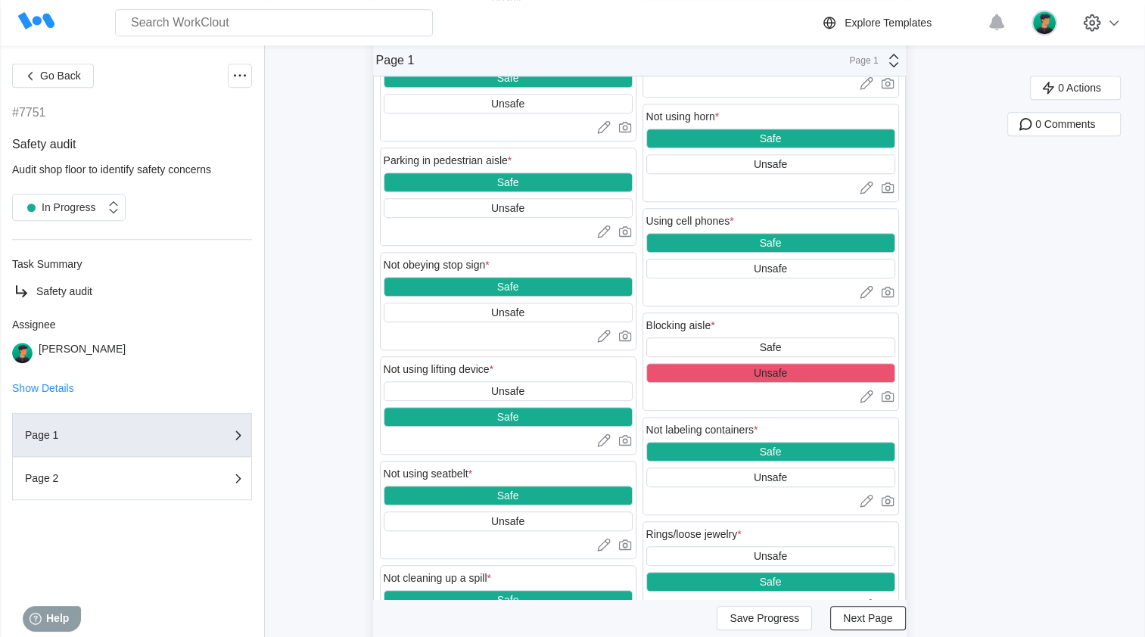
scroll to position [1155, 0]
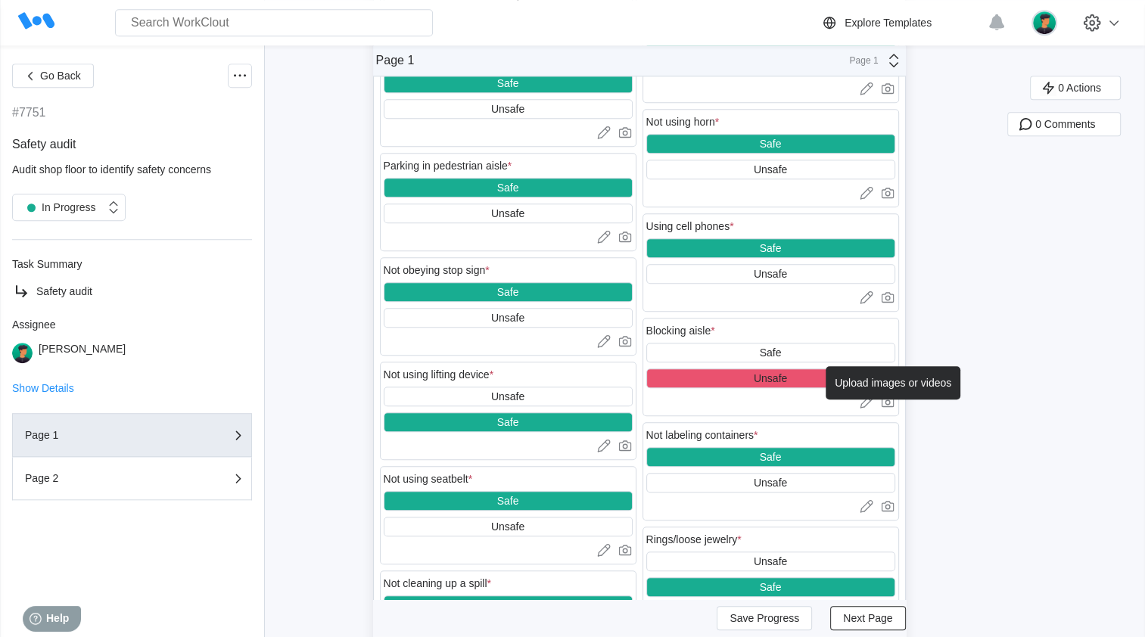
click at [487, 376] on icon at bounding box center [887, 401] width 15 height 15
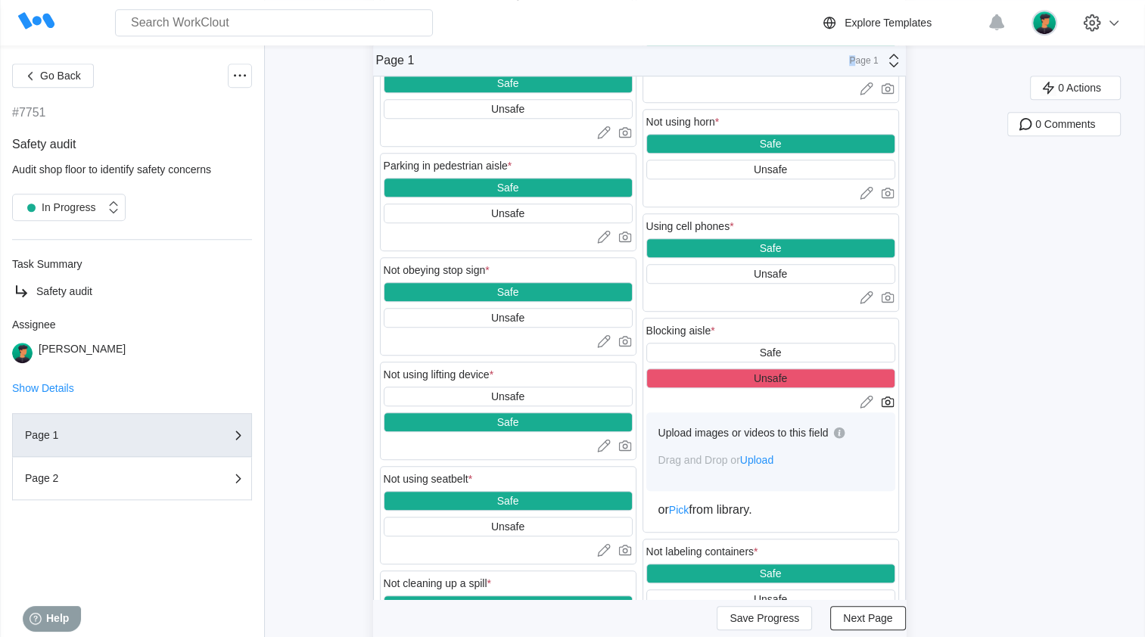
drag, startPoint x: 791, startPoint y: 62, endPoint x: 863, endPoint y: 75, distance: 73.1
click at [487, 75] on div "Page 1 Page 1" at bounding box center [639, 60] width 533 height 31
drag, startPoint x: 1101, startPoint y: 438, endPoint x: 1089, endPoint y: 446, distance: 14.7
click at [487, 376] on div "0 Actions 0 Comments" at bounding box center [1077, 326] width 138 height 2810
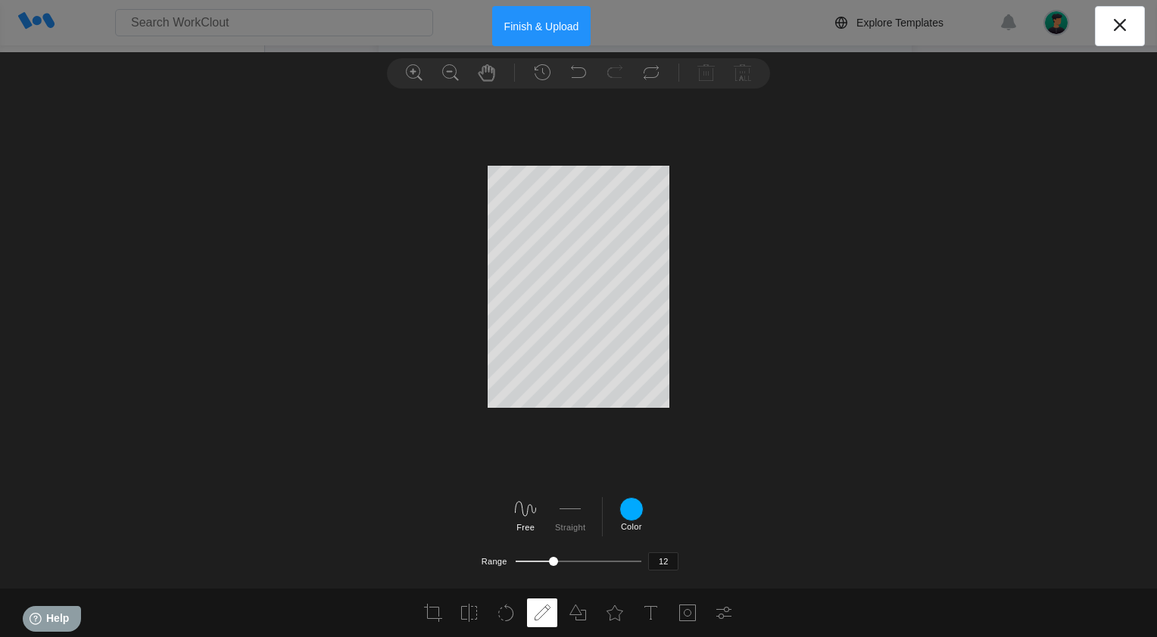
click at [487, 34] on button "Finish & Upload" at bounding box center [541, 26] width 99 height 40
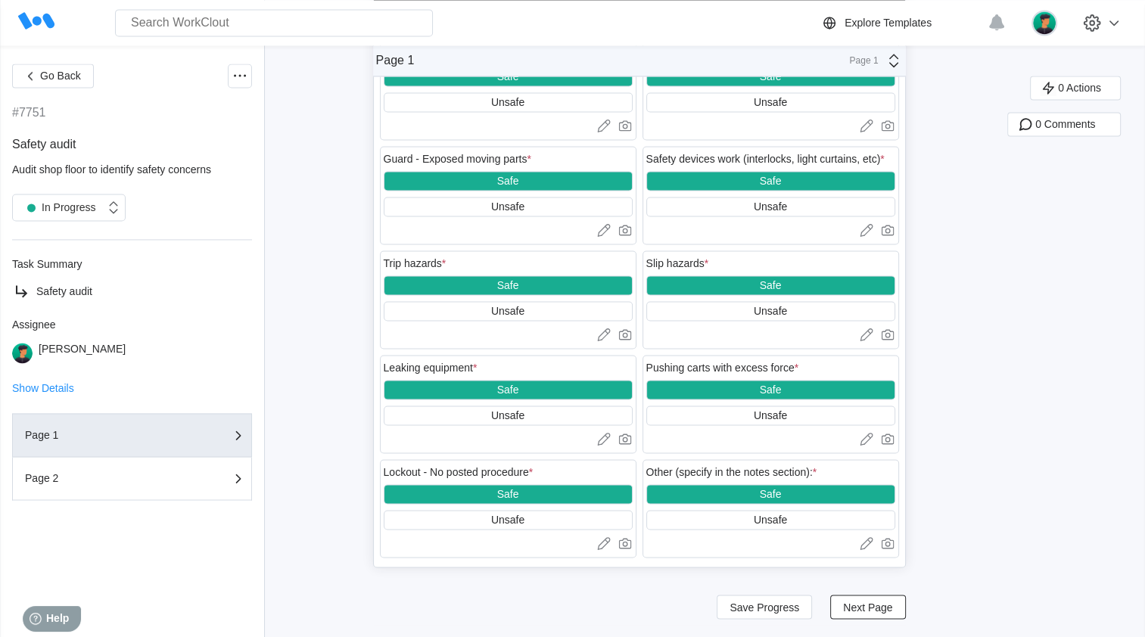
scroll to position [2304, 0]
click at [487, 376] on span "Next Page" at bounding box center [867, 607] width 49 height 11
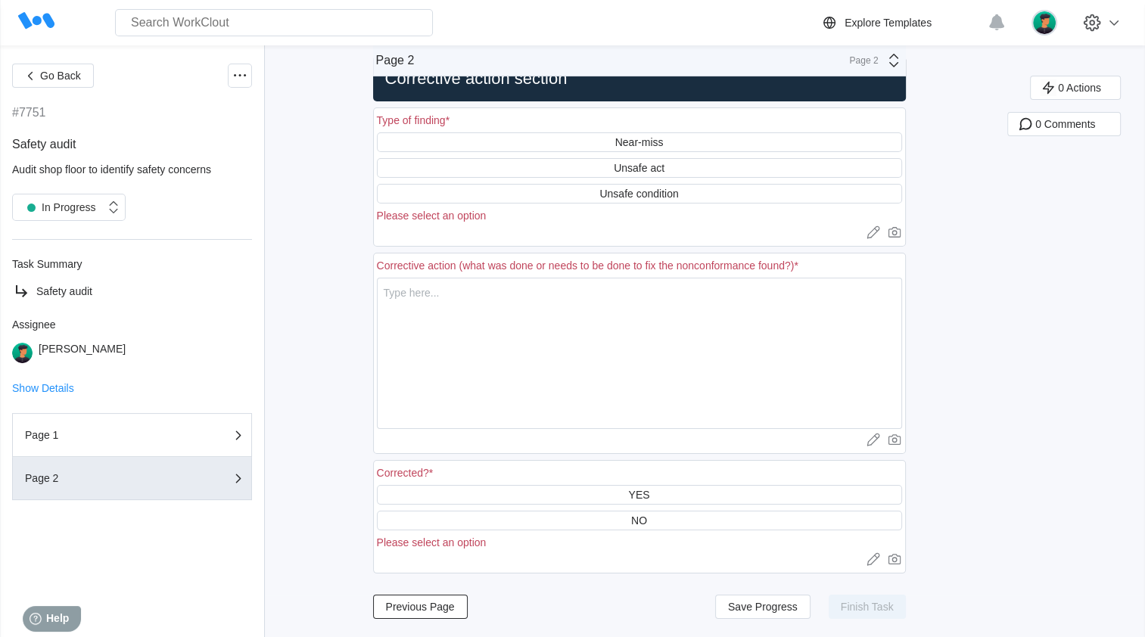
click at [419, 376] on span "Previous Page" at bounding box center [420, 607] width 69 height 11
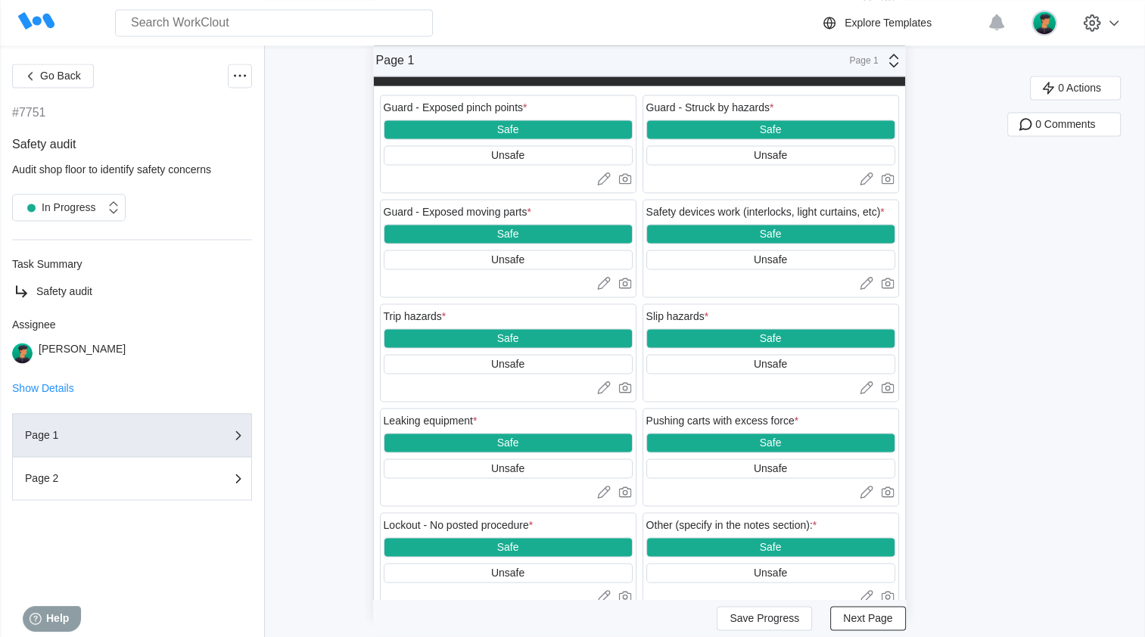
scroll to position [2304, 0]
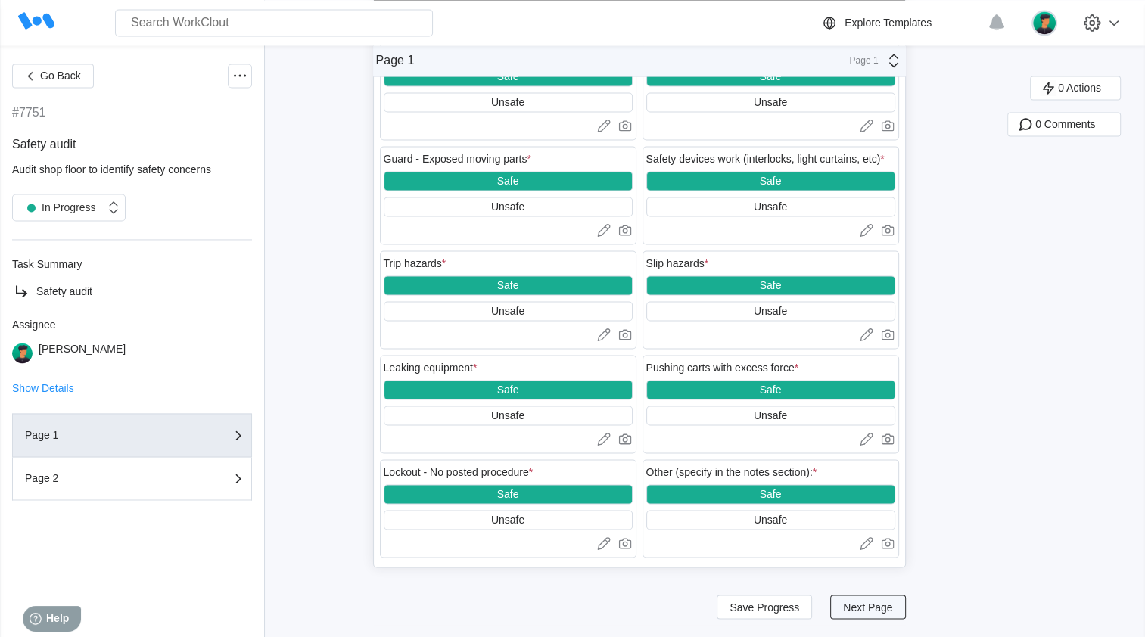
click at [487, 376] on span "Next Page" at bounding box center [867, 607] width 49 height 11
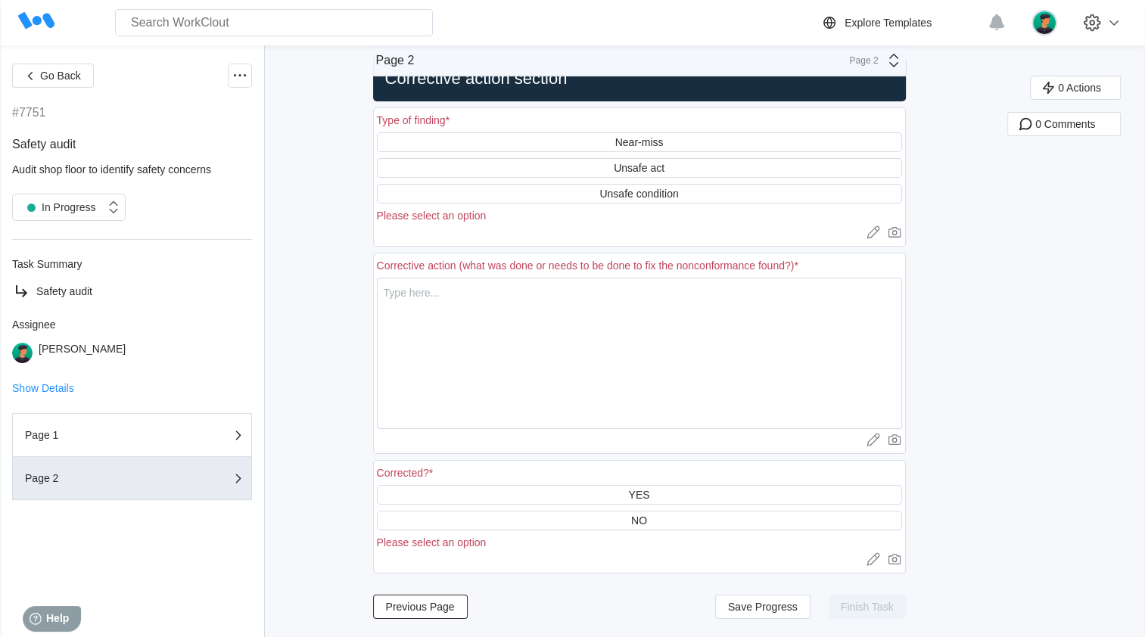
scroll to position [44, 0]
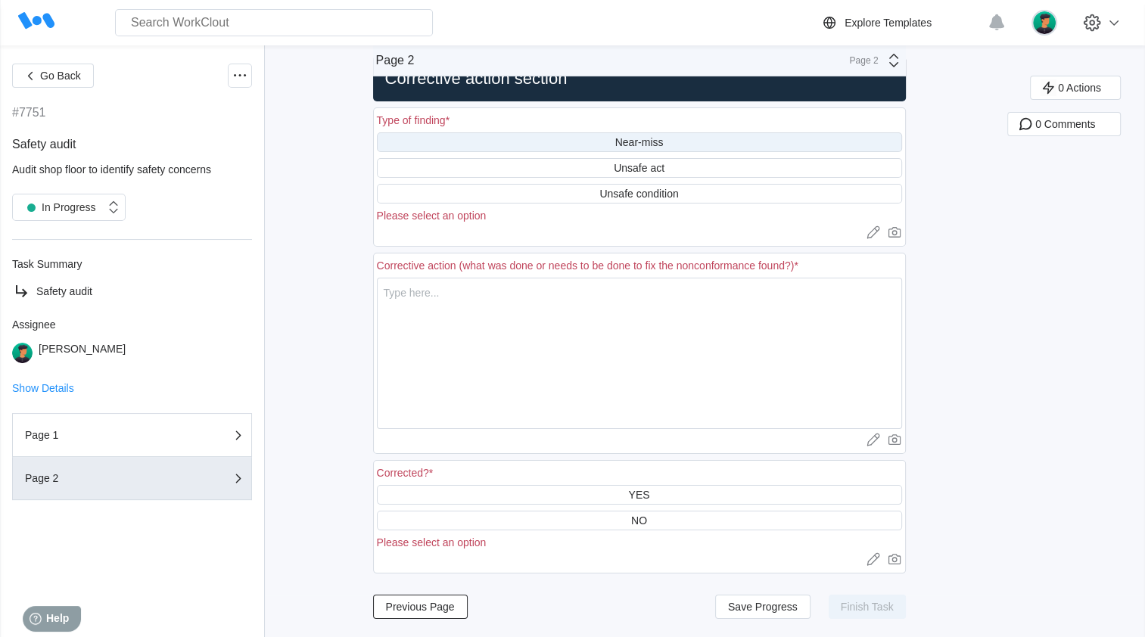
click at [487, 162] on div "Unsafe act" at bounding box center [639, 168] width 51 height 12
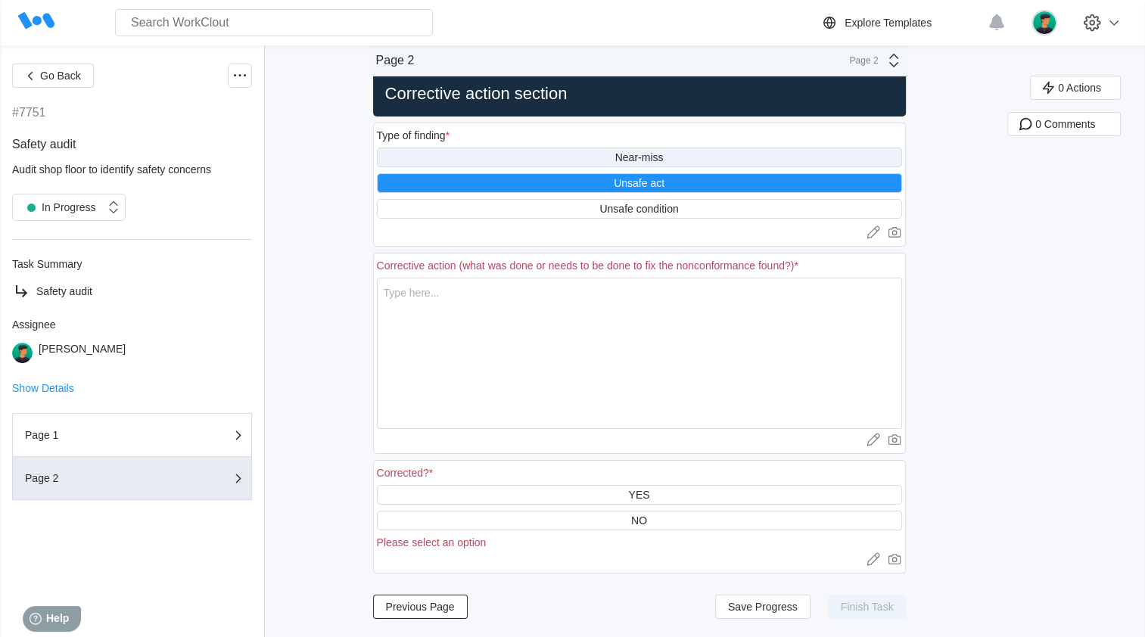
scroll to position [28, 0]
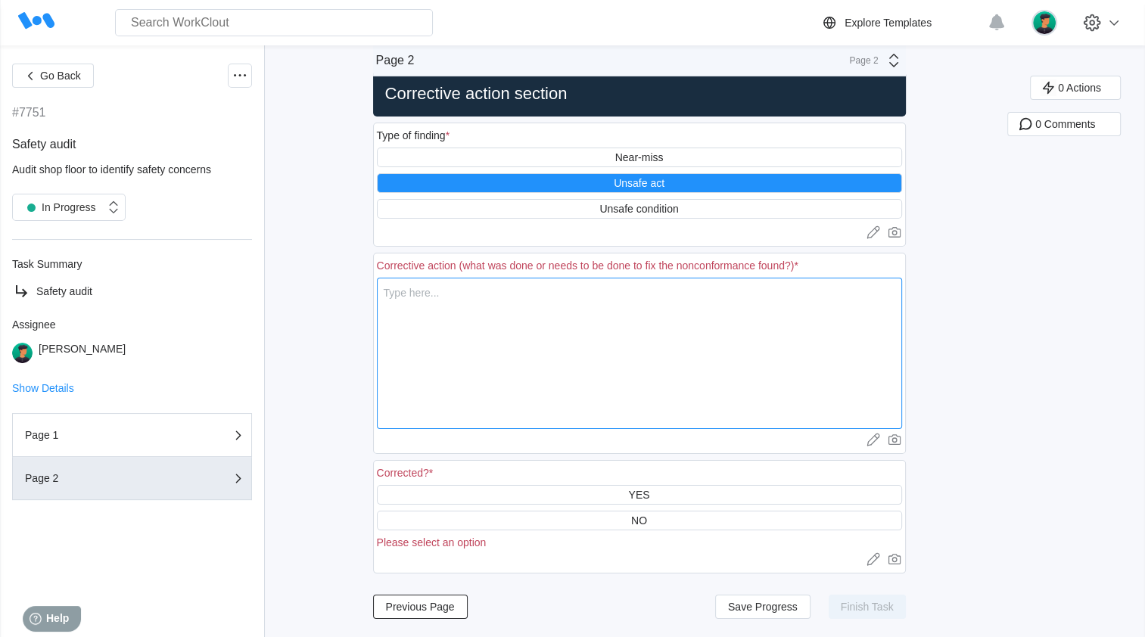
click at [463, 289] on textarea at bounding box center [639, 353] width 525 height 151
click at [466, 289] on textarea at bounding box center [639, 353] width 525 height 151
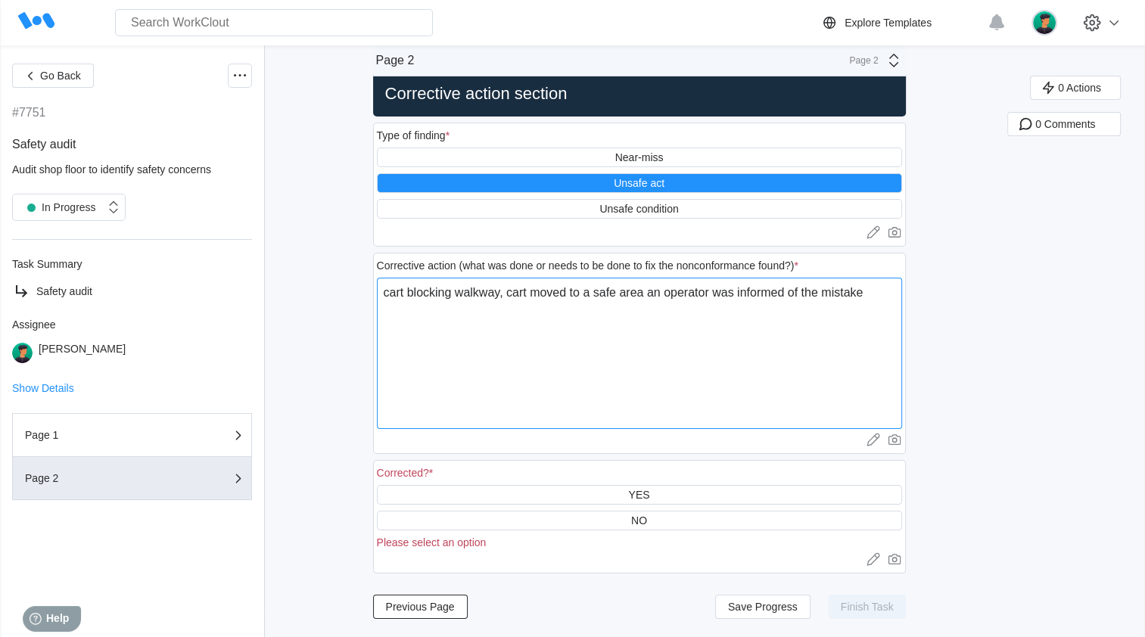
click at [487, 291] on textarea "cart blocking walkway, cart moved to a safe area an operator was informed of th…" at bounding box center [639, 353] width 525 height 151
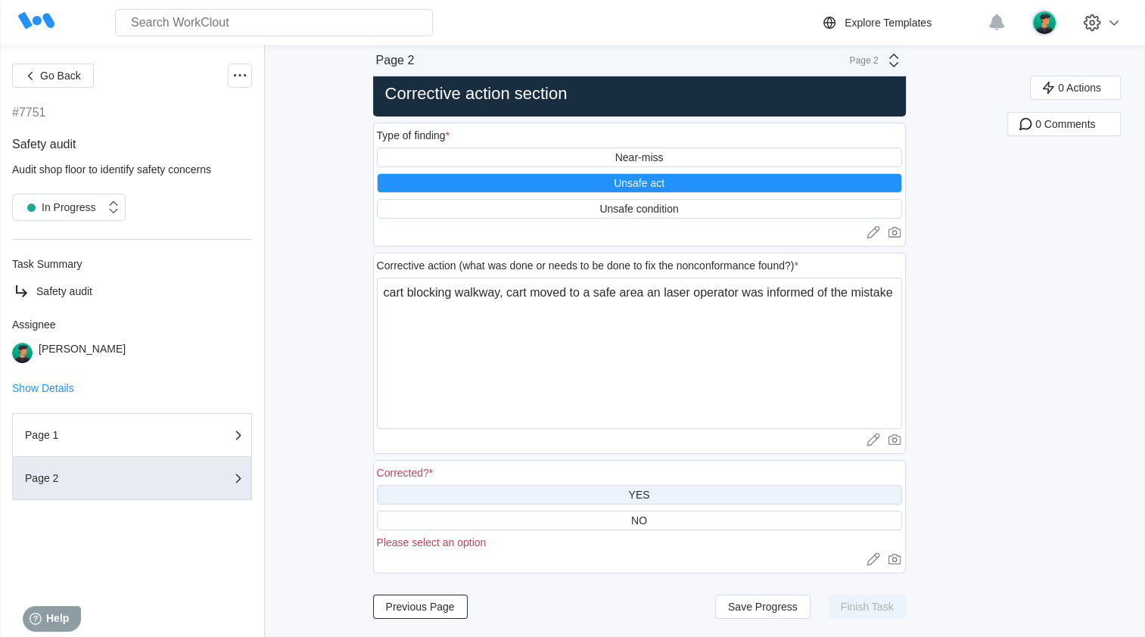
click at [487, 376] on div "YES" at bounding box center [639, 495] width 525 height 20
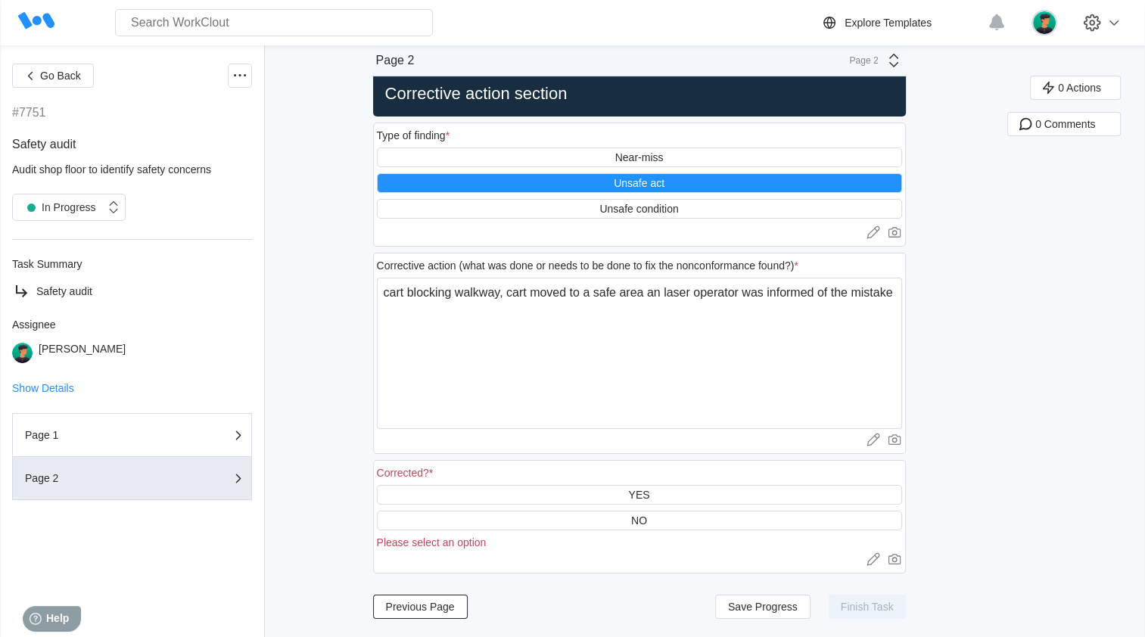
scroll to position [12, 0]
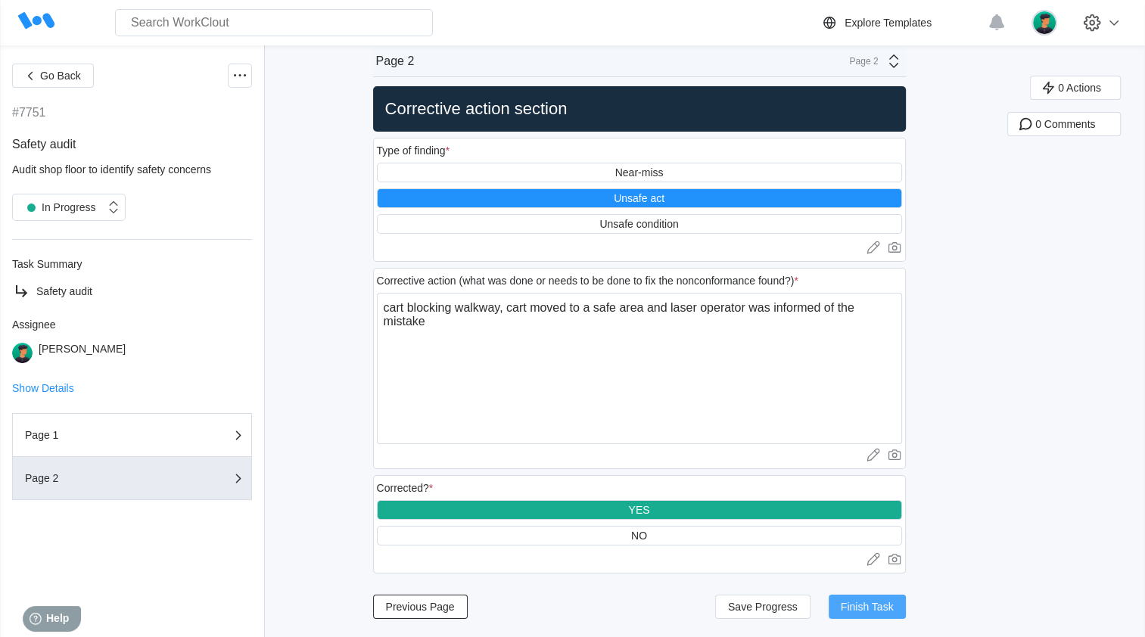
click at [487, 376] on span "Finish Task" at bounding box center [867, 607] width 53 height 11
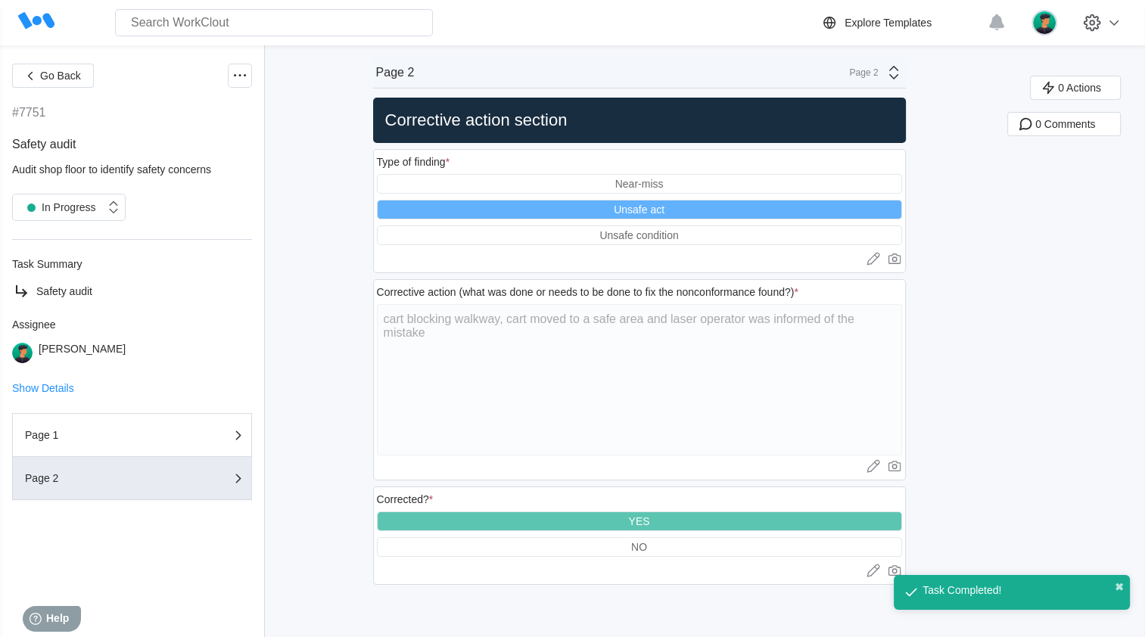
scroll to position [0, 0]
